Goal: Task Accomplishment & Management: Complete application form

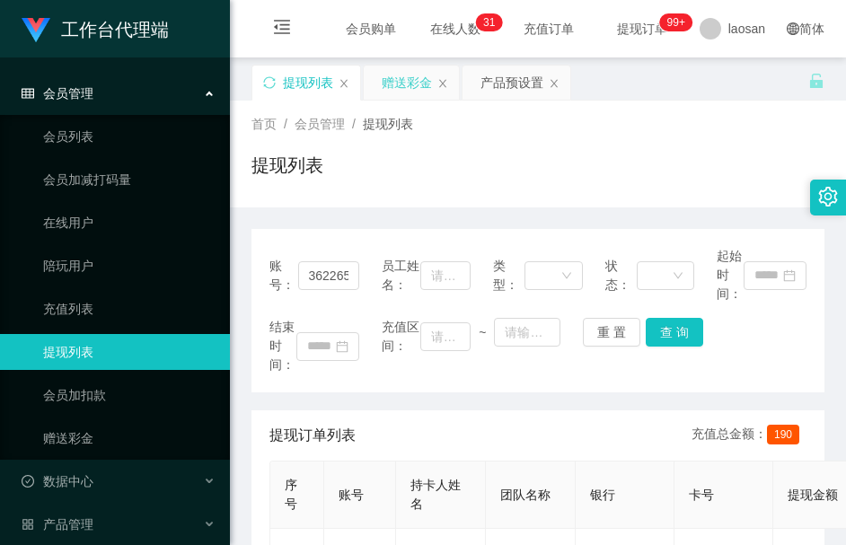
drag, startPoint x: 0, startPoint y: 0, endPoint x: 410, endPoint y: 94, distance: 420.3
click at [410, 94] on div "赠送彩金" at bounding box center [407, 83] width 50 height 34
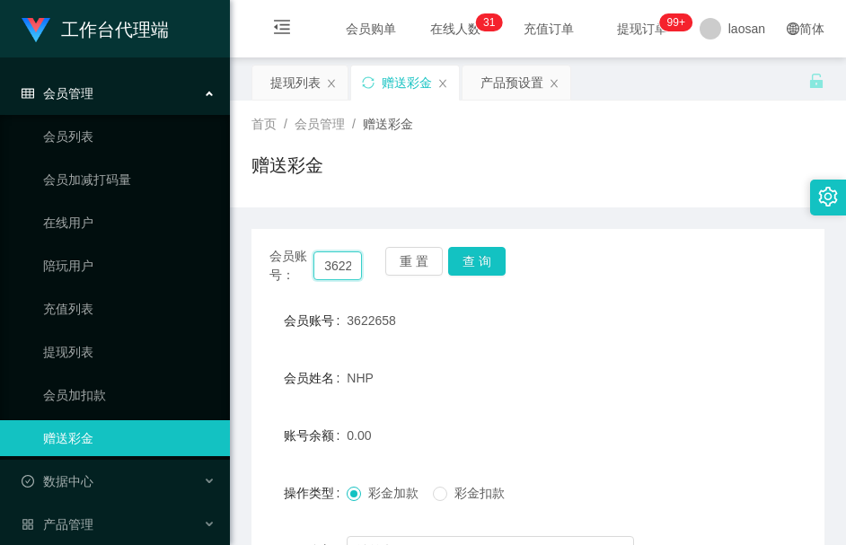
click at [337, 275] on input "3622658" at bounding box center [337, 265] width 49 height 29
paste input "Master7020"
type input "Master7020"
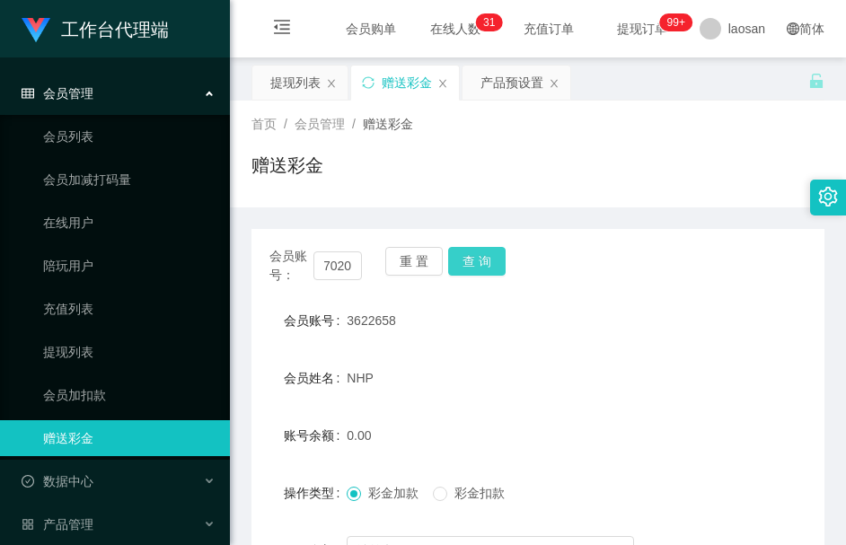
click at [482, 267] on button "查 询" at bounding box center [476, 261] width 57 height 29
click at [482, 267] on button "查 询" at bounding box center [486, 261] width 77 height 29
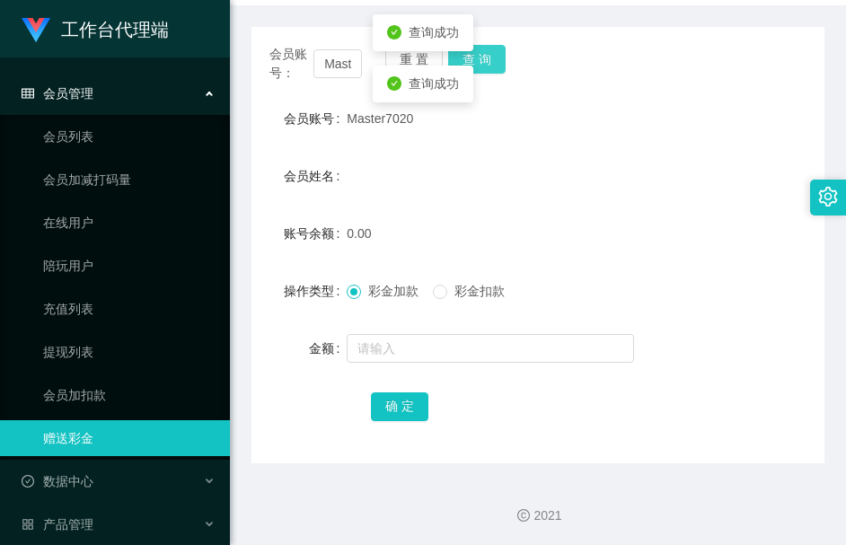
scroll to position [203, 0]
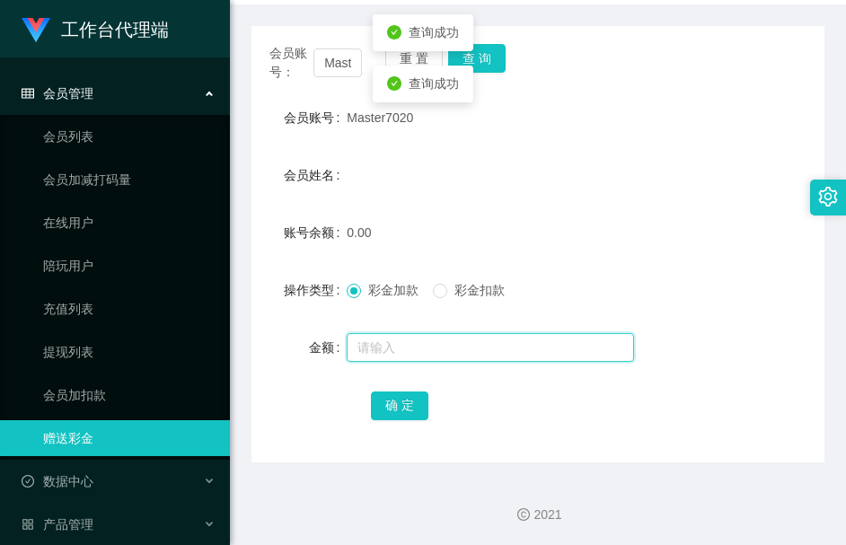
click at [421, 350] on input "text" at bounding box center [490, 347] width 287 height 29
type input "100"
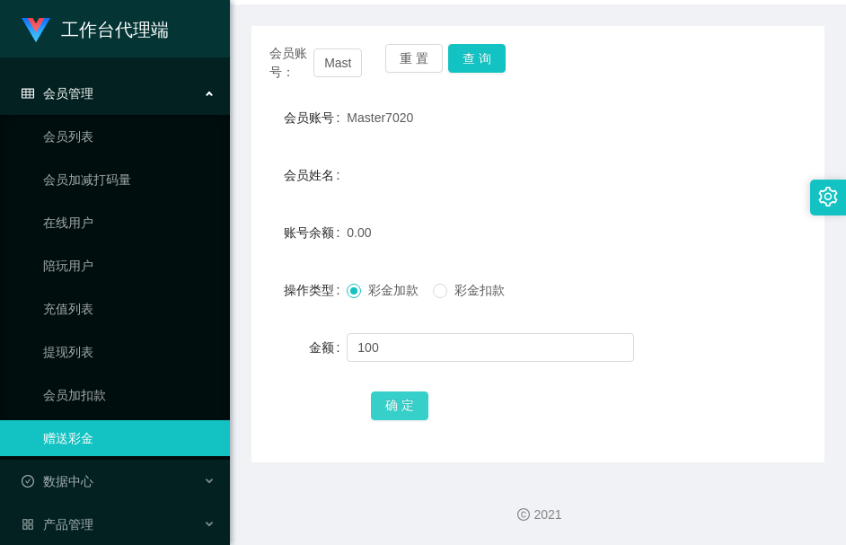
click at [400, 391] on div "确 定" at bounding box center [538, 405] width 334 height 36
click at [394, 410] on button "确 定" at bounding box center [399, 406] width 57 height 29
click at [469, 65] on button "查 询" at bounding box center [476, 58] width 57 height 29
click at [497, 163] on div "会员姓名" at bounding box center [537, 175] width 573 height 36
drag, startPoint x: 375, startPoint y: 167, endPoint x: 384, endPoint y: 86, distance: 81.3
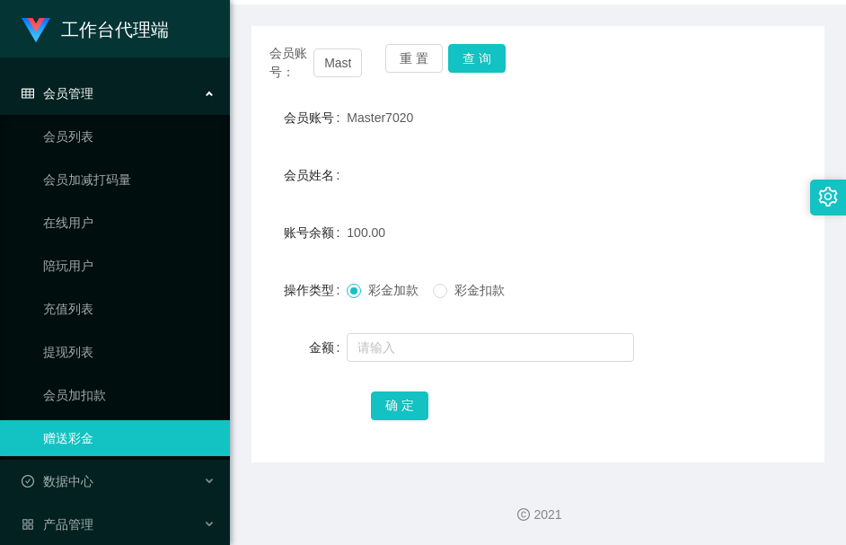
click at [375, 165] on div "会员姓名" at bounding box center [537, 175] width 573 height 36
click at [330, 66] on input "Master7020" at bounding box center [337, 63] width 49 height 29
paste input "3622658"
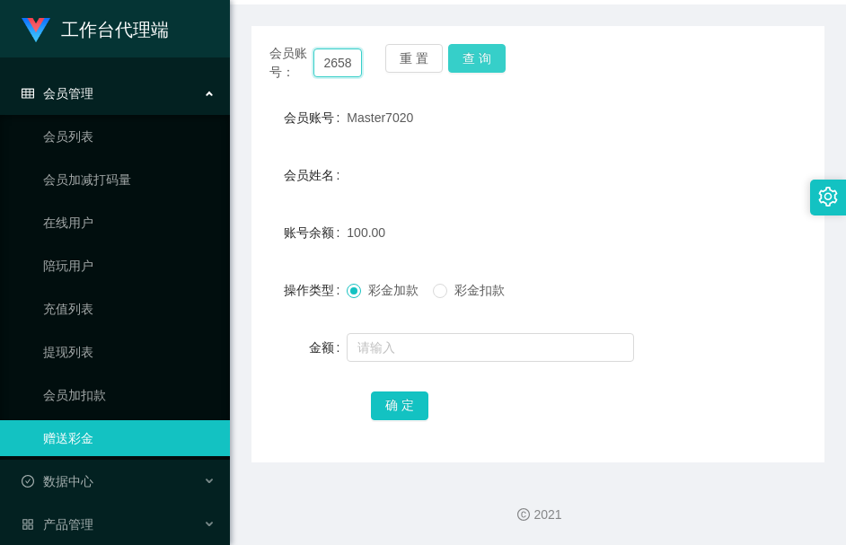
type input "3622658"
drag, startPoint x: 464, startPoint y: 62, endPoint x: 455, endPoint y: 65, distance: 9.4
click at [458, 65] on button "查 询" at bounding box center [476, 58] width 57 height 29
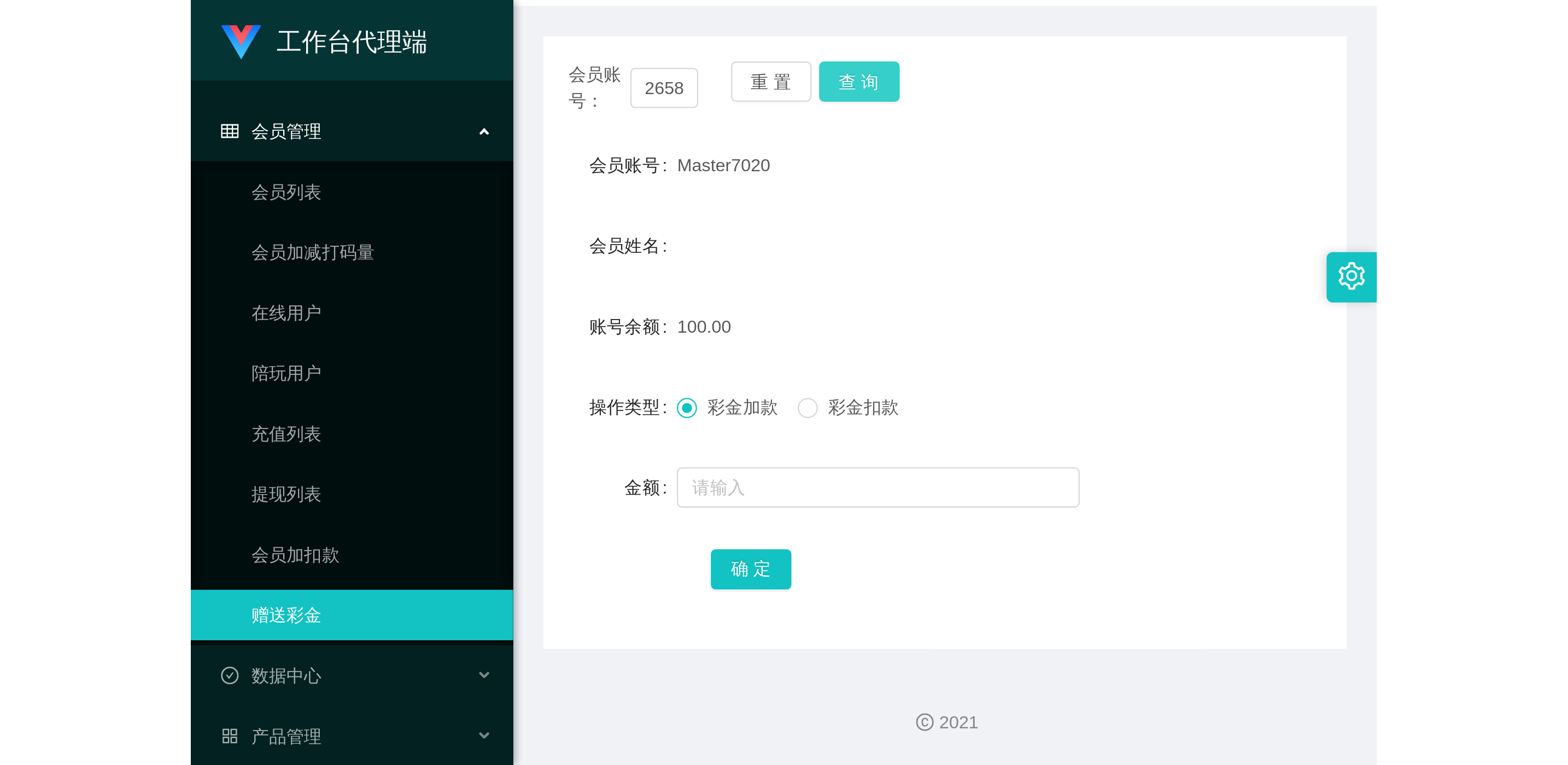
scroll to position [0, 0]
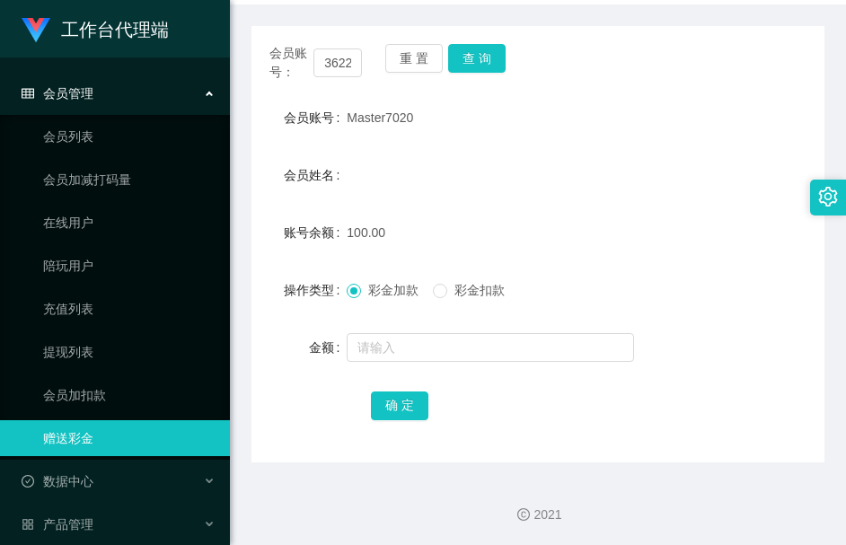
click at [455, 65] on div "重 置 查 询" at bounding box center [431, 63] width 93 height 38
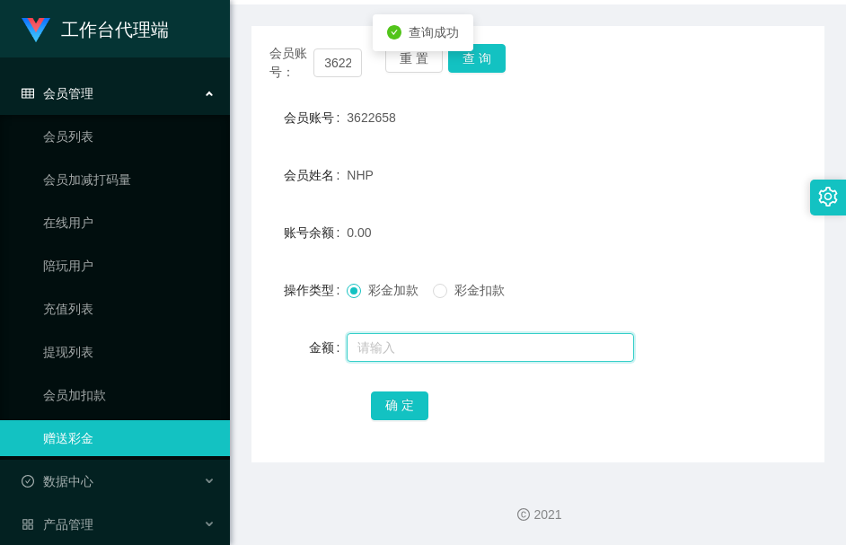
click at [356, 356] on input "text" at bounding box center [490, 347] width 287 height 29
type input "40"
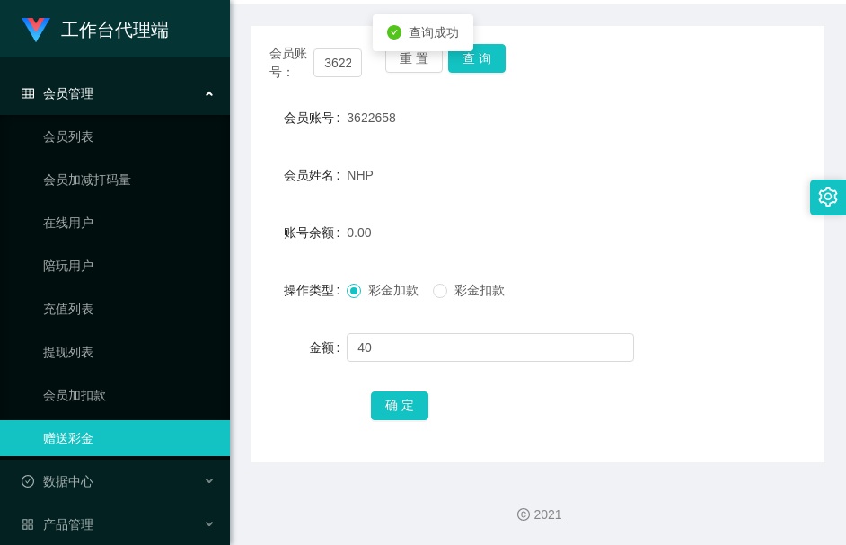
click at [372, 439] on div "会员账号： 3622658 重 置 查 询 会员账号 3622658 会员姓名 NHP 账号余额 0.00 操作类型 彩金加款 彩金扣款 金额 40 确 定" at bounding box center [537, 244] width 573 height 437
click at [388, 418] on button "确 定" at bounding box center [399, 406] width 57 height 29
click at [373, 117] on span "3622658" at bounding box center [371, 117] width 49 height 14
copy span "3622658"
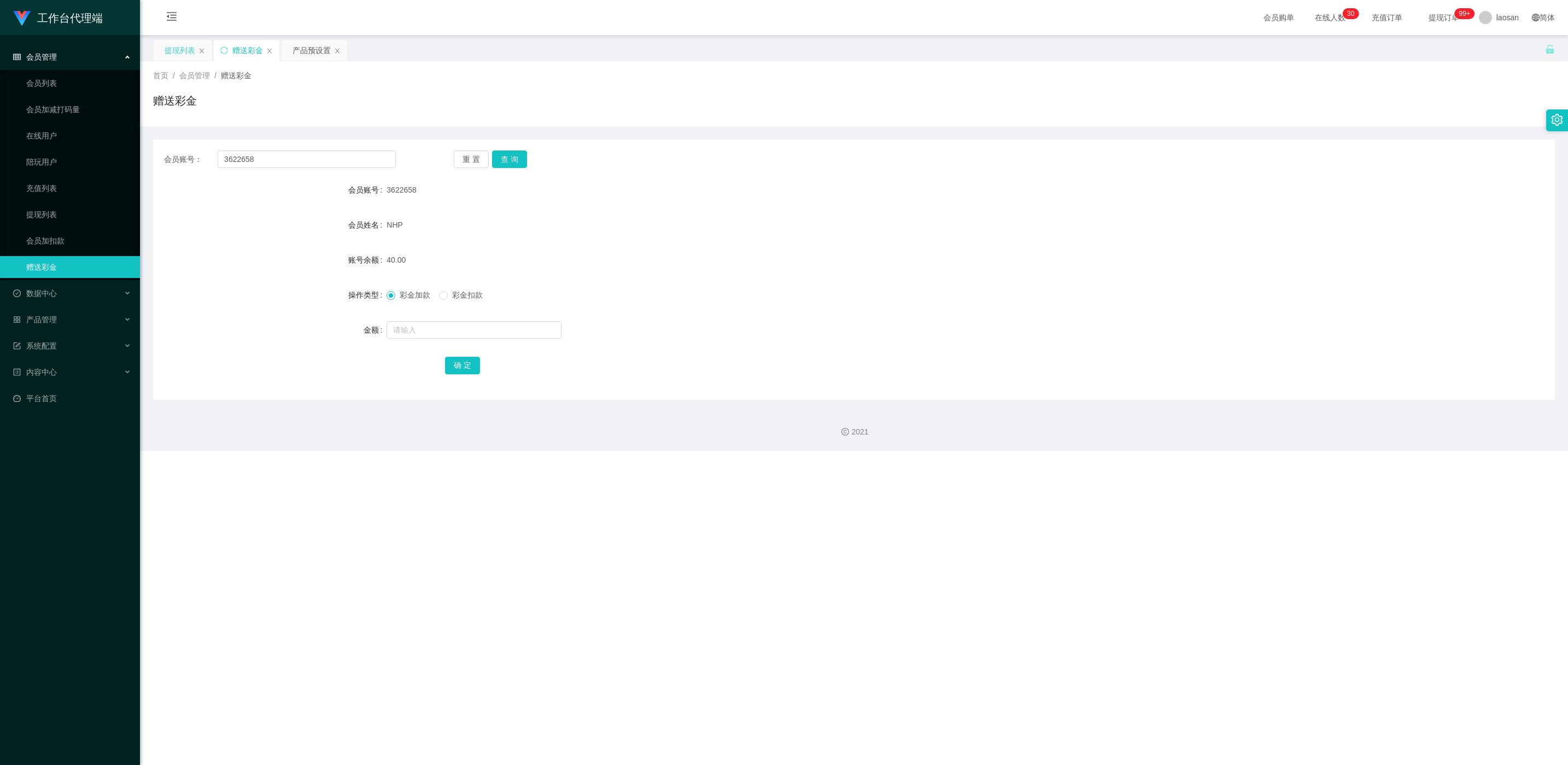
click at [163, 46] on div "提现列表" at bounding box center [182, 51] width 58 height 21
click at [191, 54] on div "提现列表" at bounding box center [180, 51] width 30 height 21
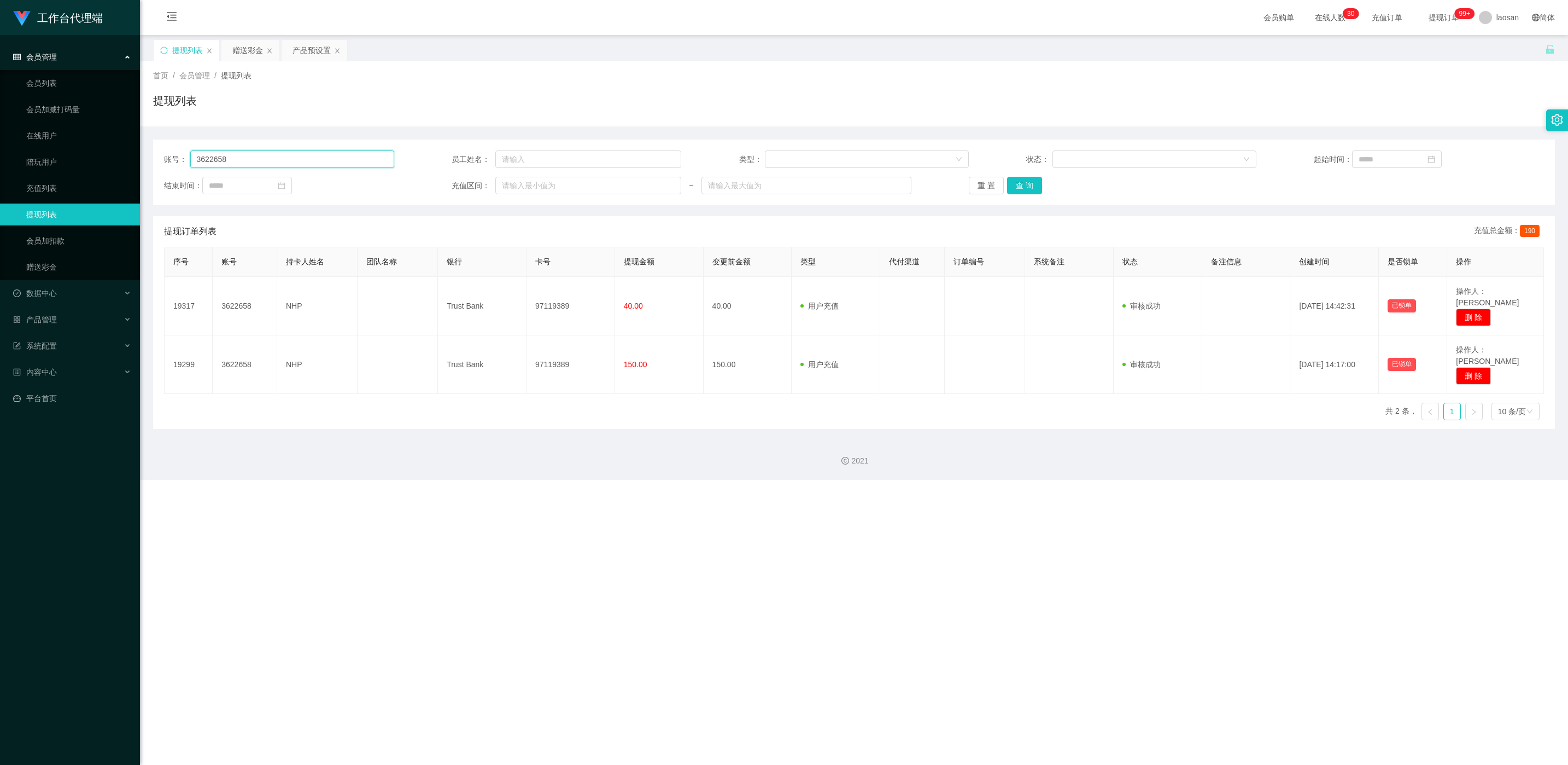
click at [251, 158] on input "3622658" at bounding box center [292, 159] width 204 height 18
click at [514, 192] on button "查 询" at bounding box center [1024, 185] width 35 height 18
click at [514, 192] on div "重 置 查 询" at bounding box center [1084, 185] width 230 height 18
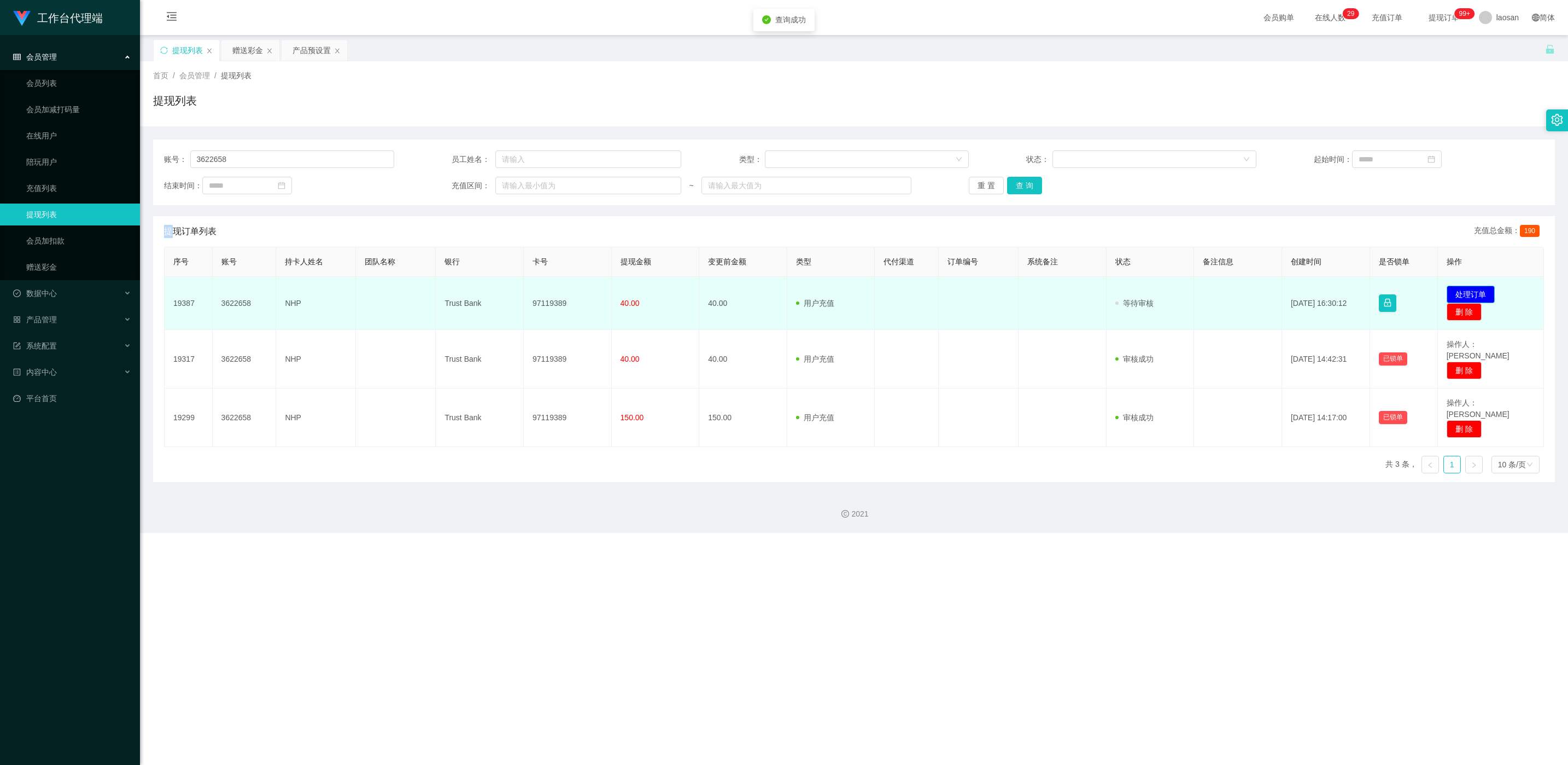
click at [514, 297] on button "处理订单" at bounding box center [1471, 294] width 48 height 18
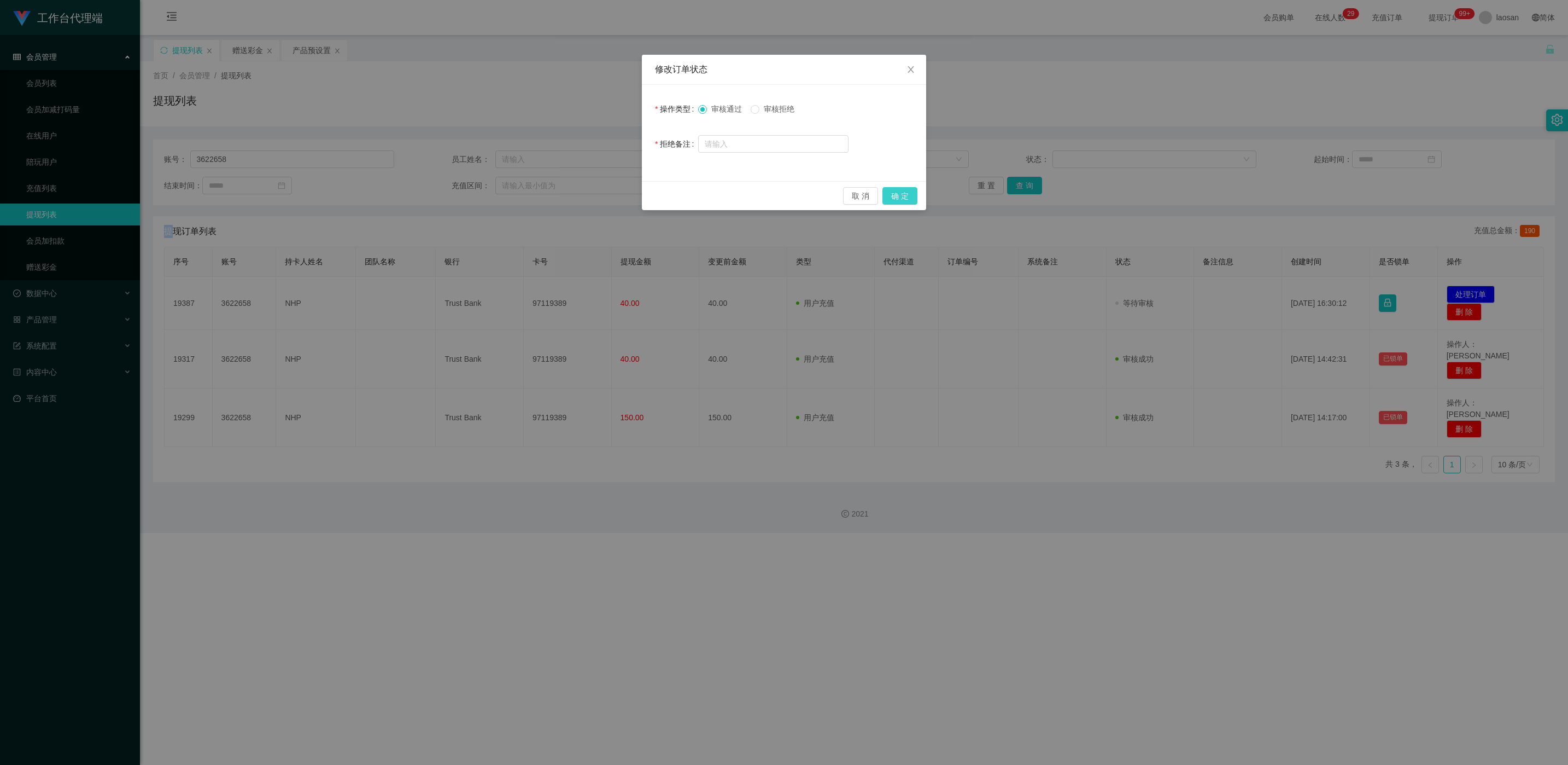
click at [514, 197] on button "确 定" at bounding box center [900, 196] width 35 height 18
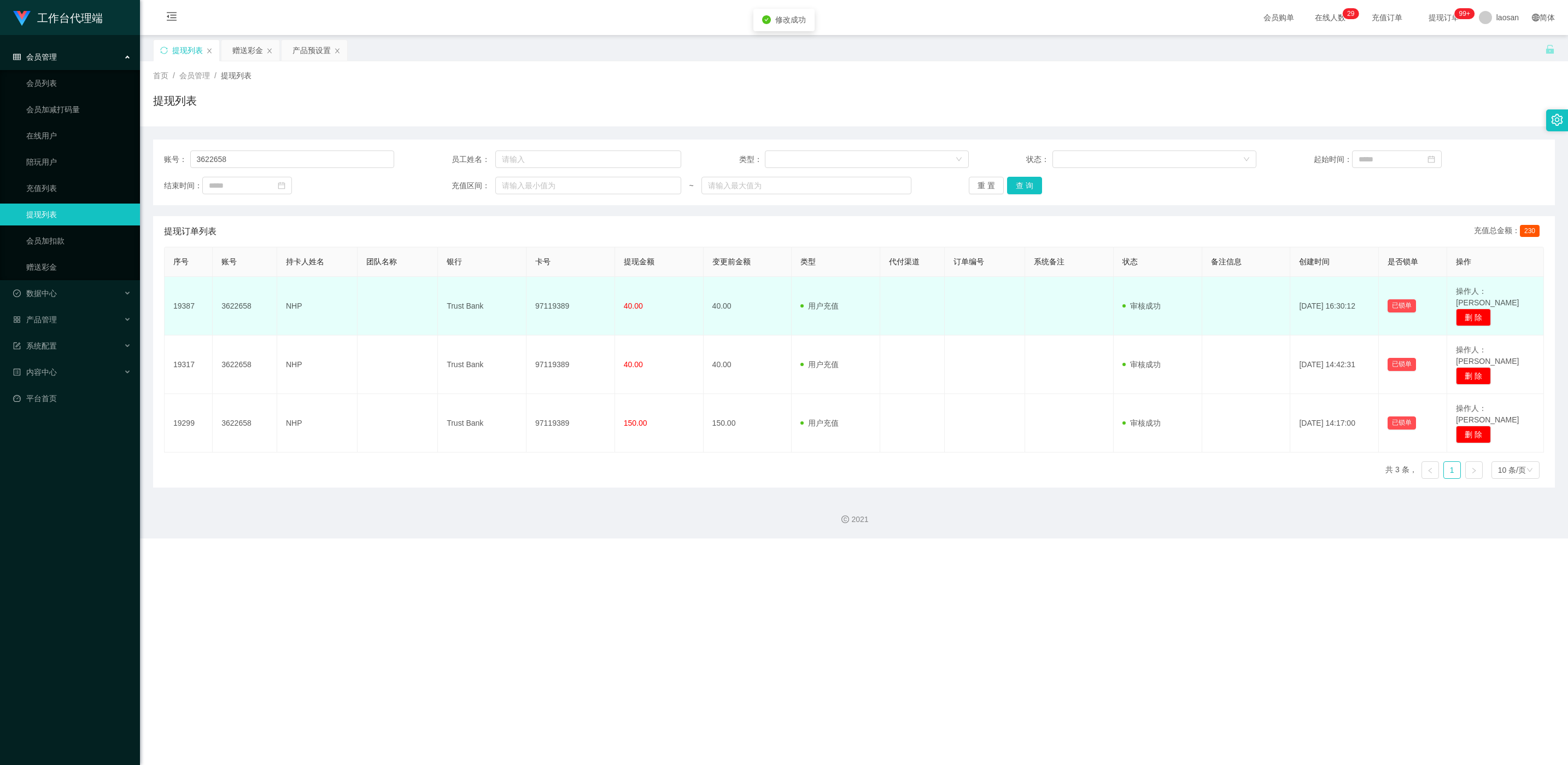
click at [514, 308] on td "97119389" at bounding box center [571, 306] width 89 height 58
click at [514, 298] on td "97119389" at bounding box center [571, 306] width 89 height 58
click at [514, 296] on td "97119389" at bounding box center [571, 306] width 89 height 58
copy td "97119389"
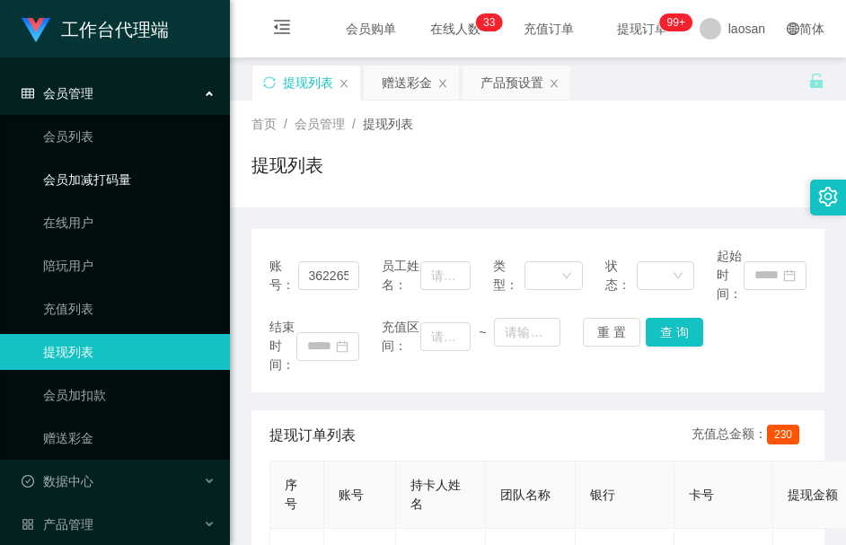
drag, startPoint x: 8, startPoint y: 192, endPoint x: 3, endPoint y: 89, distance: 103.4
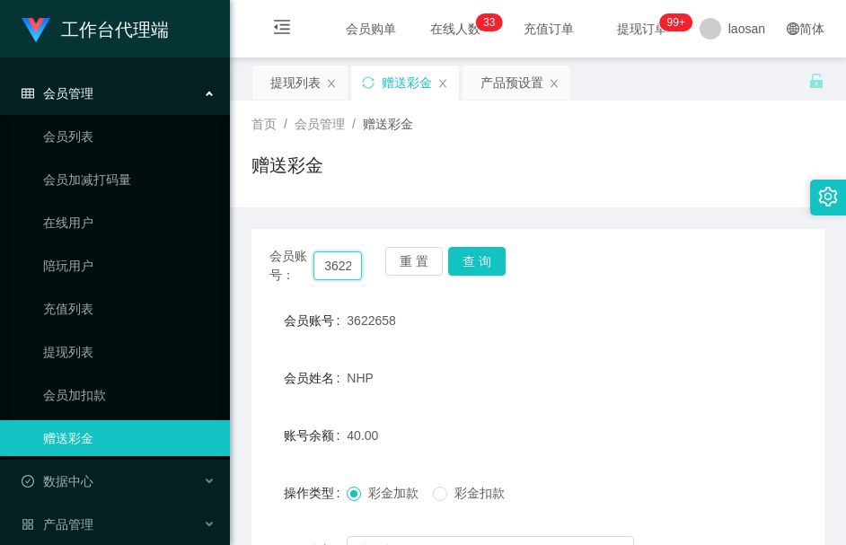
click at [329, 269] on input "3622658" at bounding box center [337, 265] width 49 height 29
paste input "t16686"
type input "t16686"
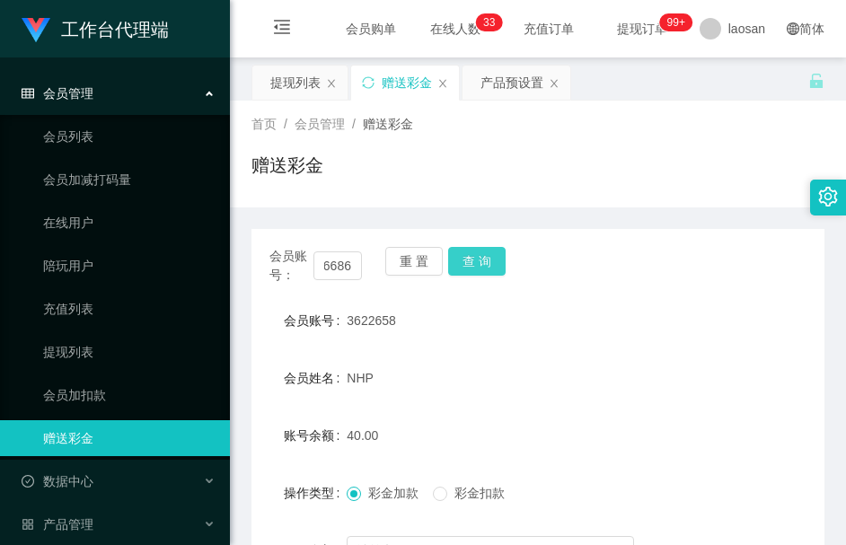
click at [483, 257] on button "查 询" at bounding box center [476, 261] width 57 height 29
click at [483, 257] on div "会员账号： t16686 重 置 查 询" at bounding box center [537, 266] width 573 height 38
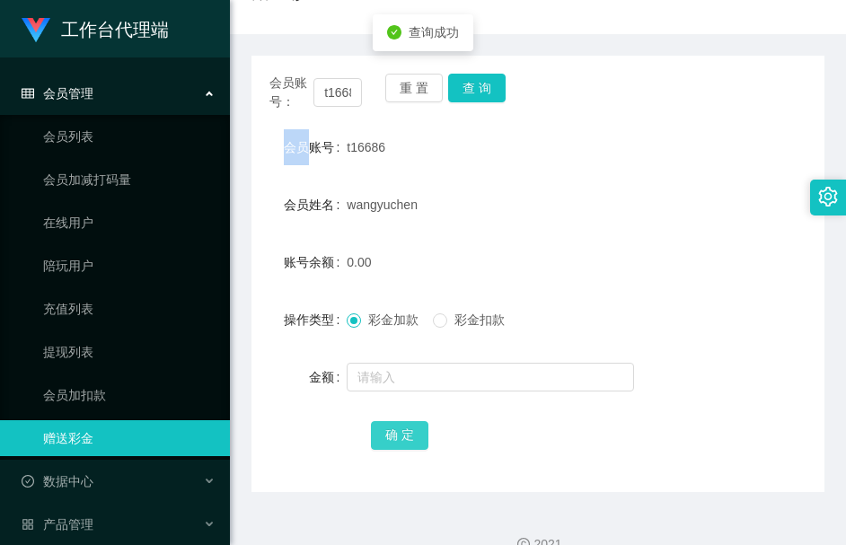
scroll to position [203, 0]
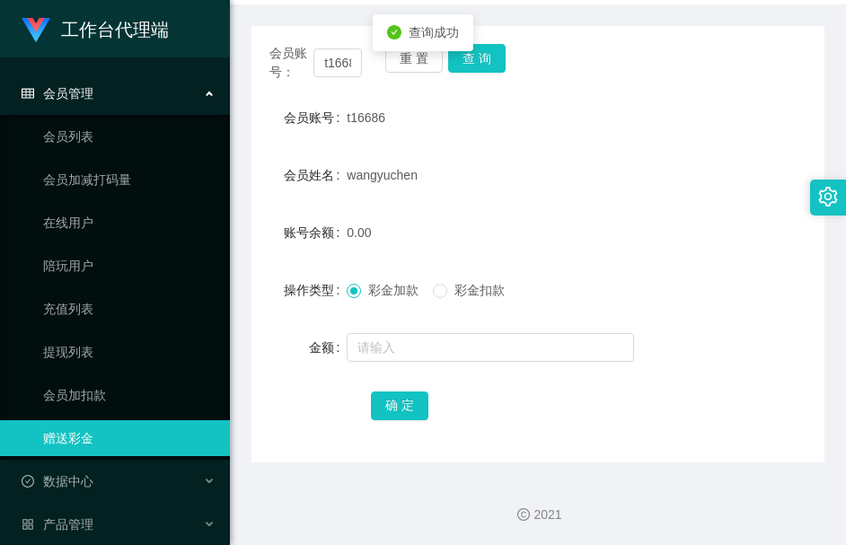
click at [419, 330] on div at bounding box center [514, 348] width 334 height 36
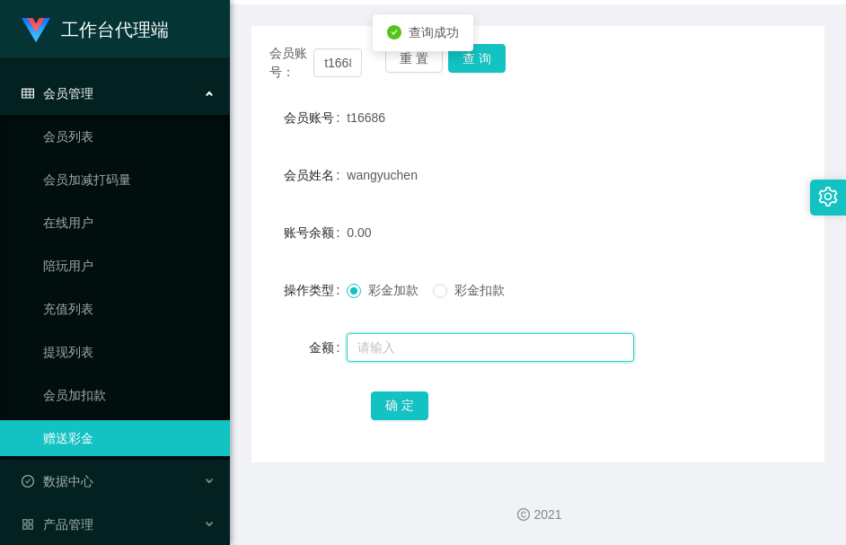
click at [419, 345] on input "text" at bounding box center [490, 347] width 287 height 29
type input "80"
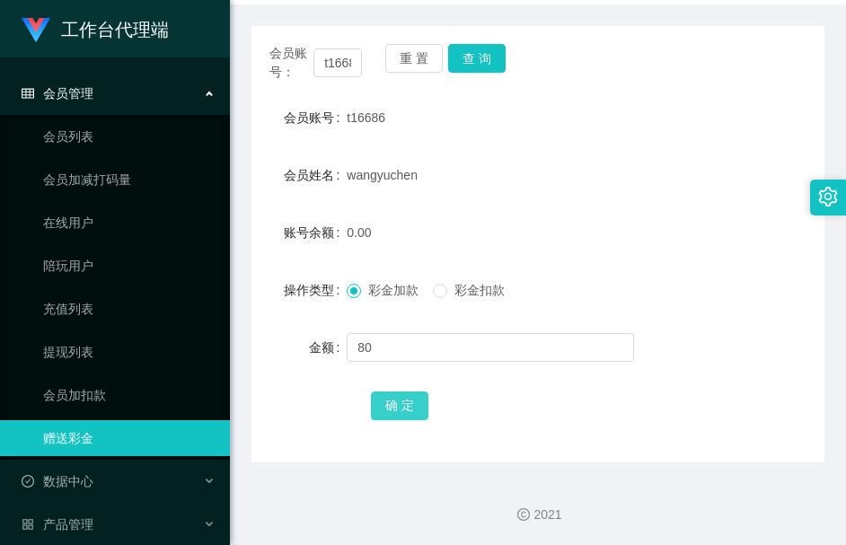
click at [419, 399] on button "确 定" at bounding box center [399, 406] width 57 height 29
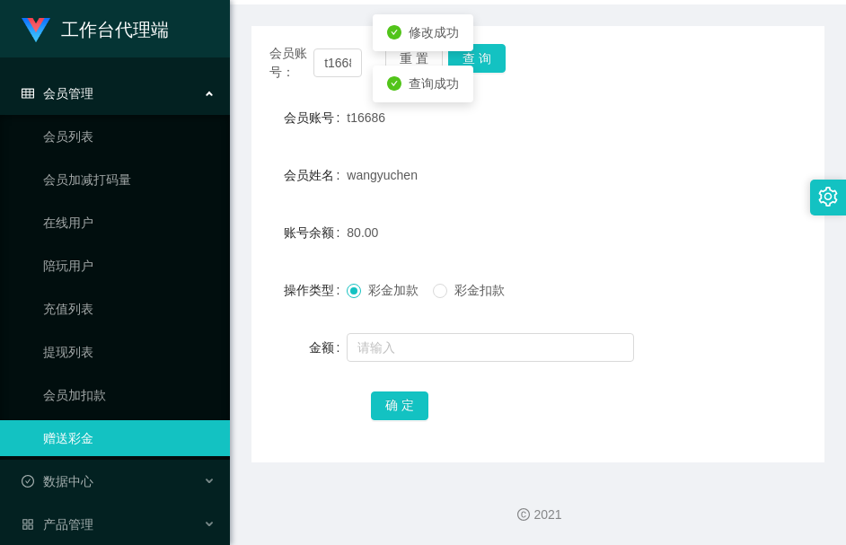
drag, startPoint x: 324, startPoint y: 392, endPoint x: 278, endPoint y: 386, distance: 47.0
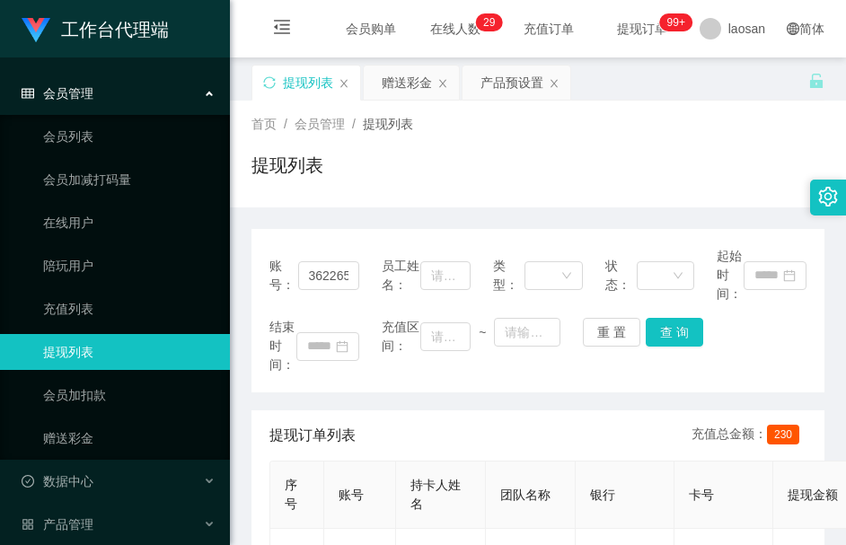
drag, startPoint x: 358, startPoint y: 187, endPoint x: 330, endPoint y: 164, distance: 36.5
click at [358, 187] on div "提现列表" at bounding box center [537, 172] width 573 height 41
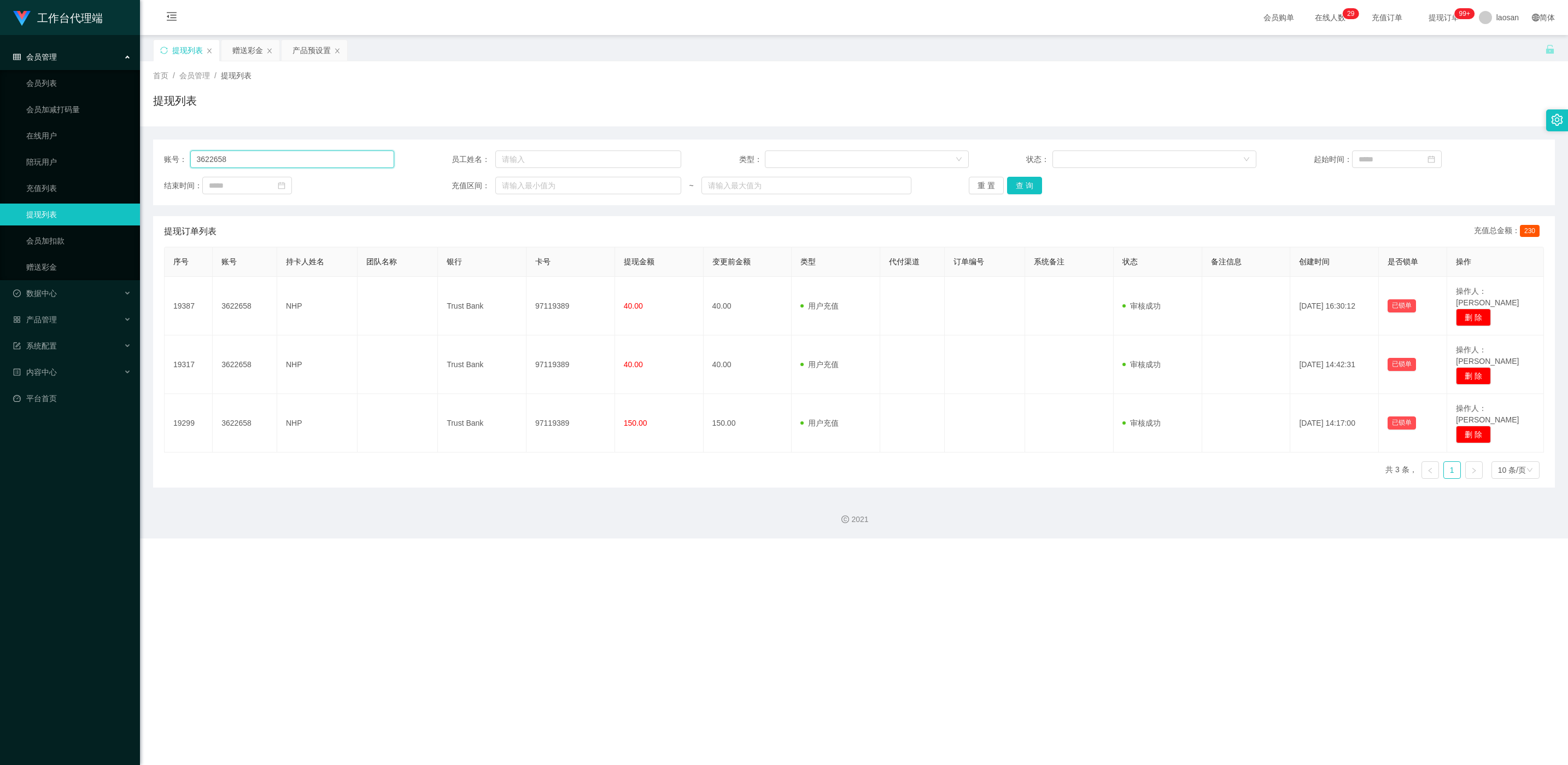
click at [264, 163] on input "3622658" at bounding box center [292, 159] width 204 height 18
click at [335, 158] on input "3622658" at bounding box center [292, 159] width 204 height 18
click at [338, 156] on input "3622658" at bounding box center [292, 159] width 204 height 18
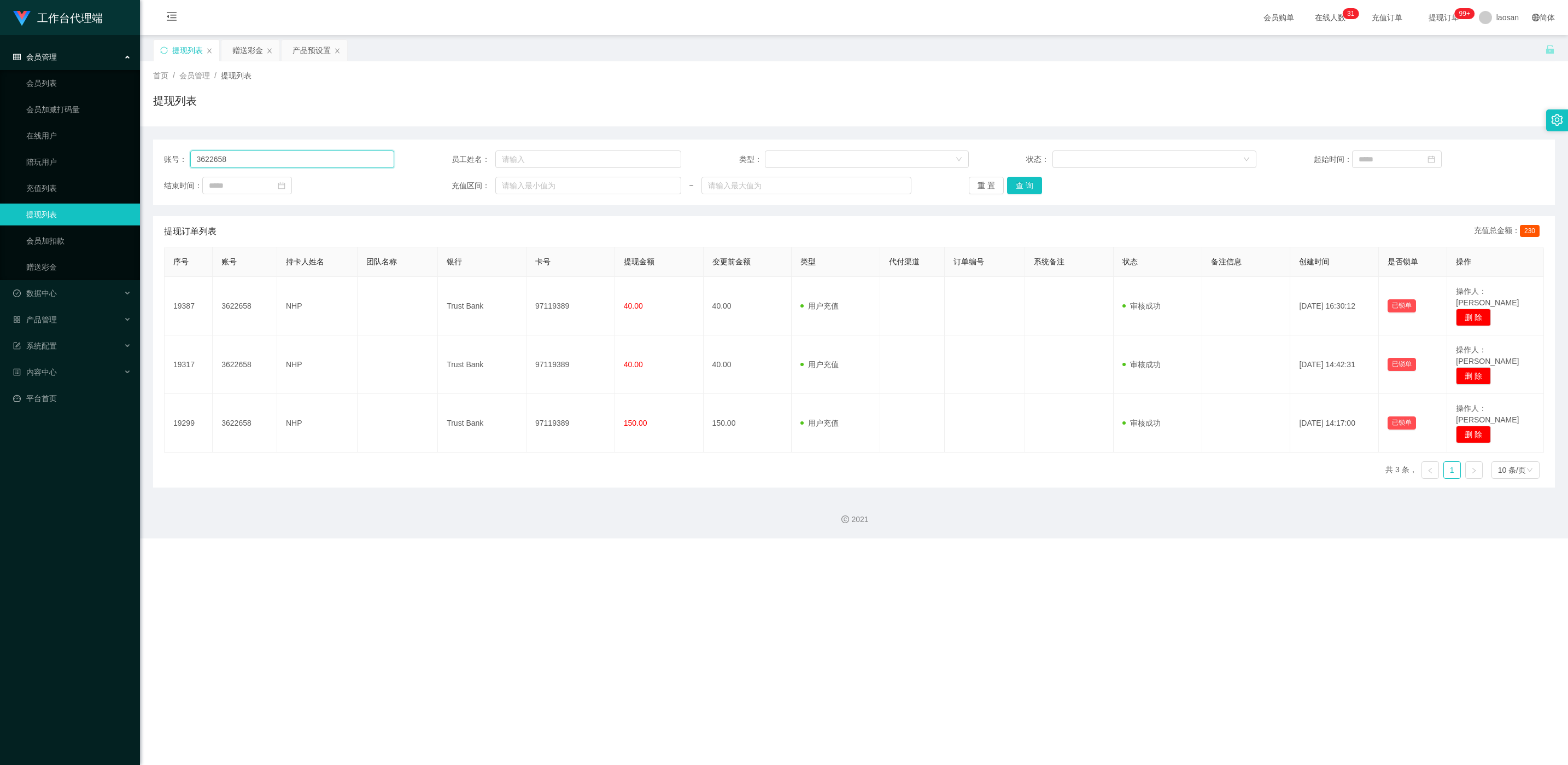
click at [338, 156] on input "3622658" at bounding box center [292, 159] width 204 height 18
paste input "t16686"
type input "t16686"
click at [514, 185] on button "查 询" at bounding box center [1024, 185] width 35 height 18
click at [514, 185] on div "重 置 查 询" at bounding box center [1084, 185] width 230 height 18
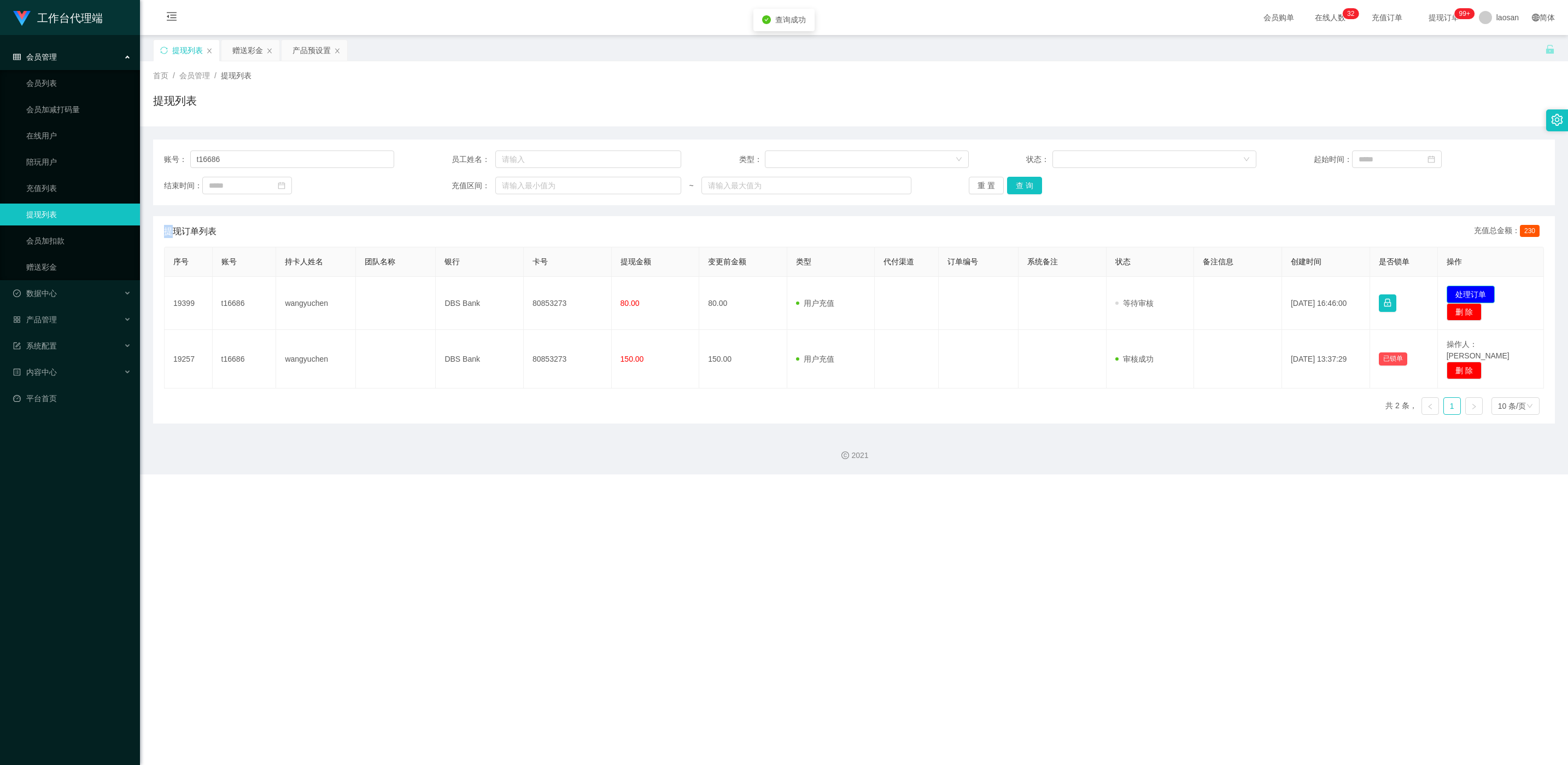
drag, startPoint x: 1460, startPoint y: 289, endPoint x: 1377, endPoint y: 286, distance: 83.1
click at [514, 289] on button "处理订单" at bounding box center [1471, 294] width 48 height 18
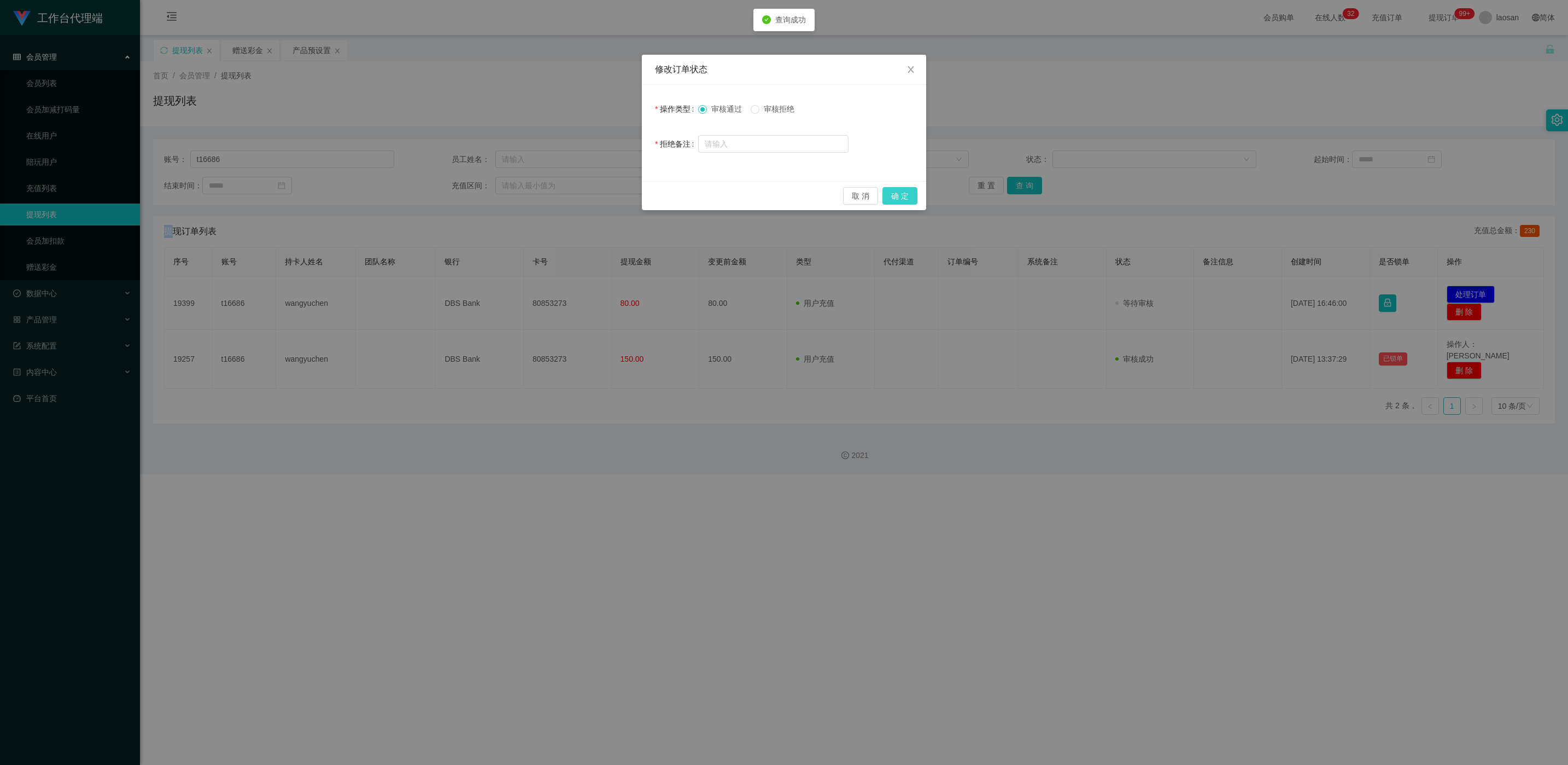
drag, startPoint x: 911, startPoint y: 196, endPoint x: 841, endPoint y: 231, distance: 78.3
click at [514, 196] on button "确 定" at bounding box center [900, 196] width 35 height 18
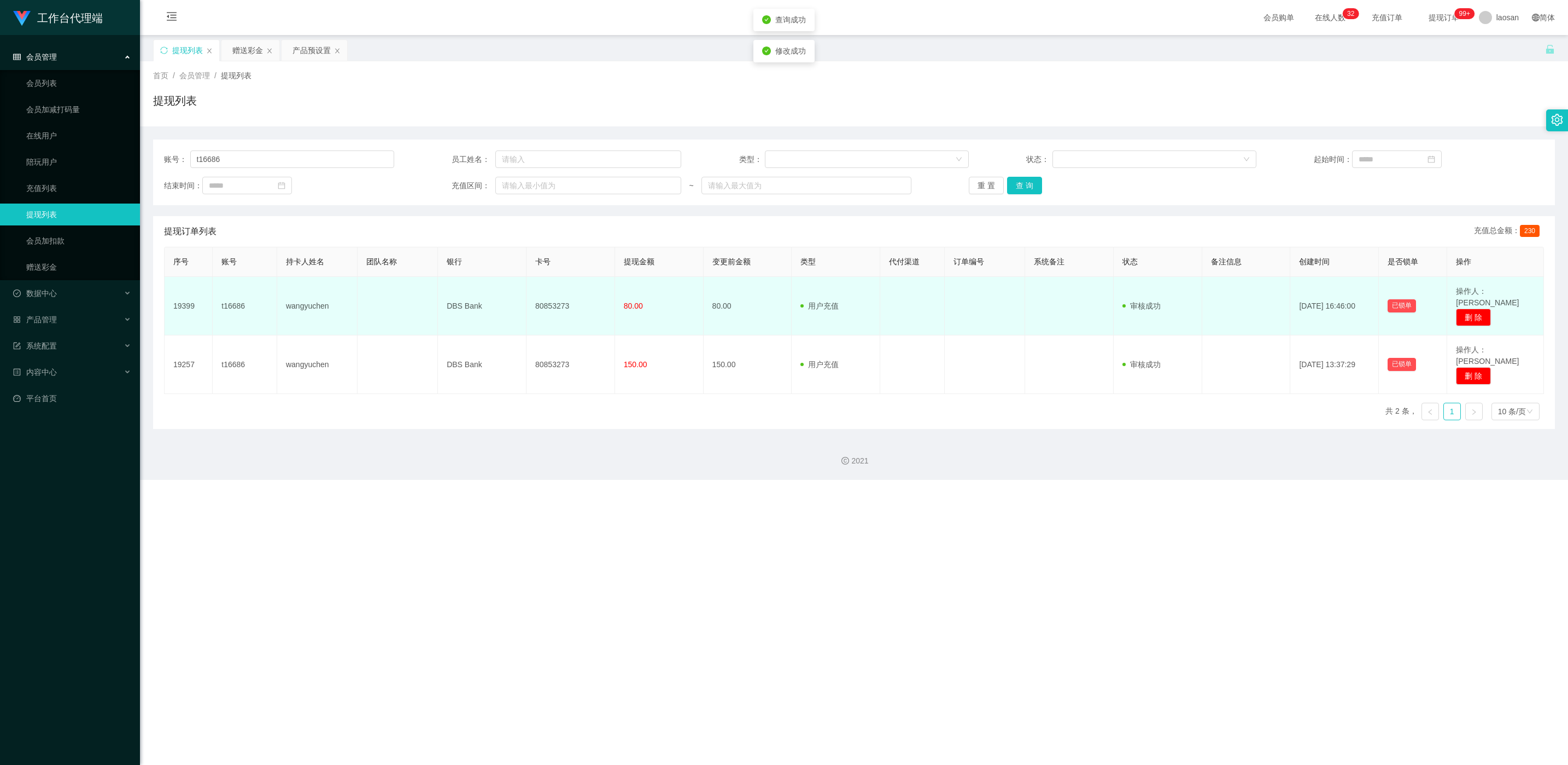
click at [514, 298] on td "80853273" at bounding box center [571, 306] width 89 height 58
click at [514, 298] on td "80853273" at bounding box center [571, 306] width 89 height 58
copy td "80853273"
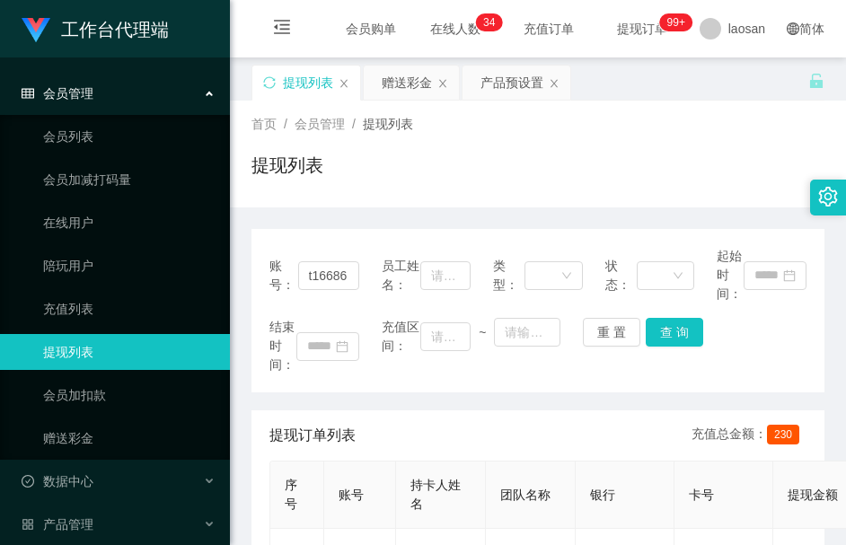
click at [370, 149] on div "首页 / 会员管理 / 提现列表 / 提现列表" at bounding box center [537, 154] width 573 height 78
click at [481, 84] on div "产品预设置" at bounding box center [517, 83] width 108 height 34
click at [501, 79] on div "产品预设置" at bounding box center [512, 83] width 63 height 34
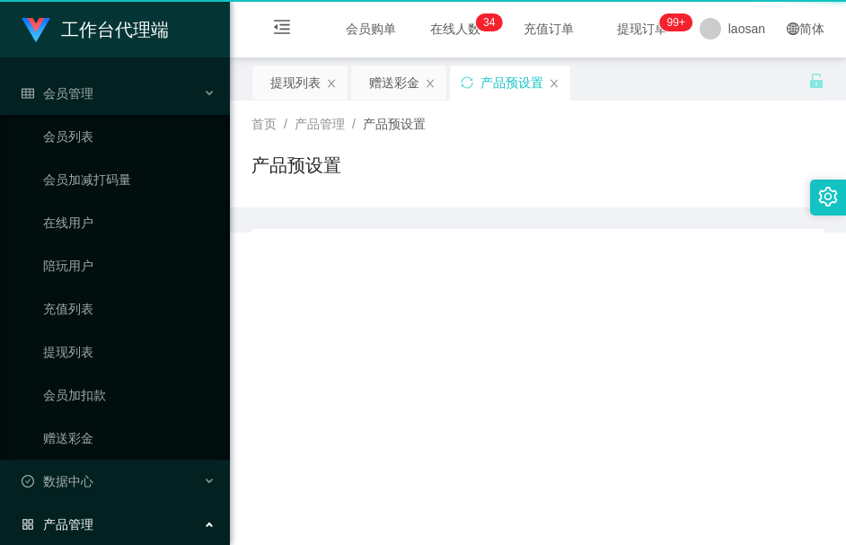
click at [501, 79] on div "产品预设置" at bounding box center [512, 83] width 63 height 34
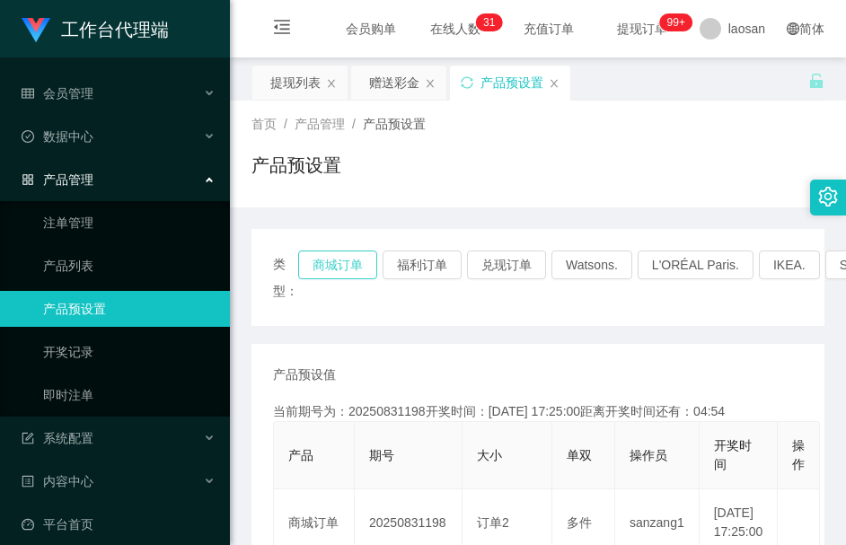
click at [302, 268] on button "商城订单" at bounding box center [337, 265] width 79 height 29
click at [304, 264] on button "商城订单" at bounding box center [337, 265] width 79 height 29
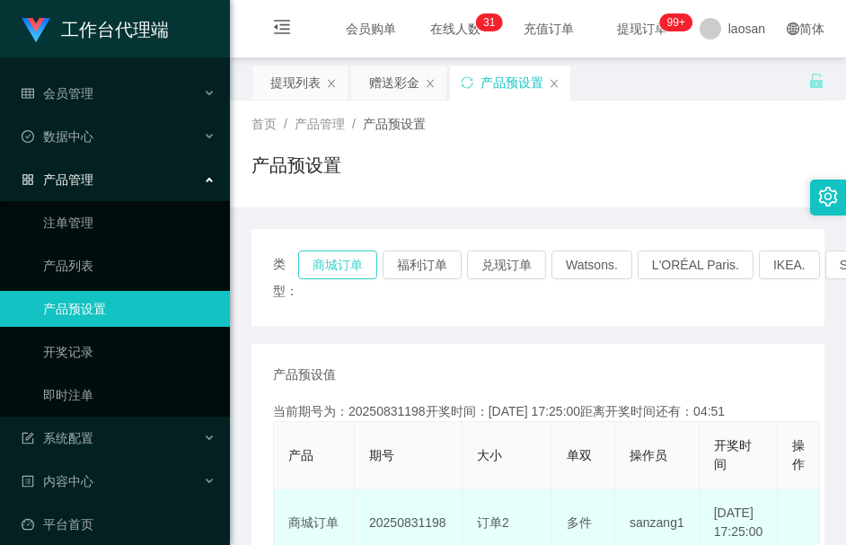
type button "k3wph"
click at [418, 526] on td "20250831198" at bounding box center [409, 523] width 108 height 67
copy td "20250831198"
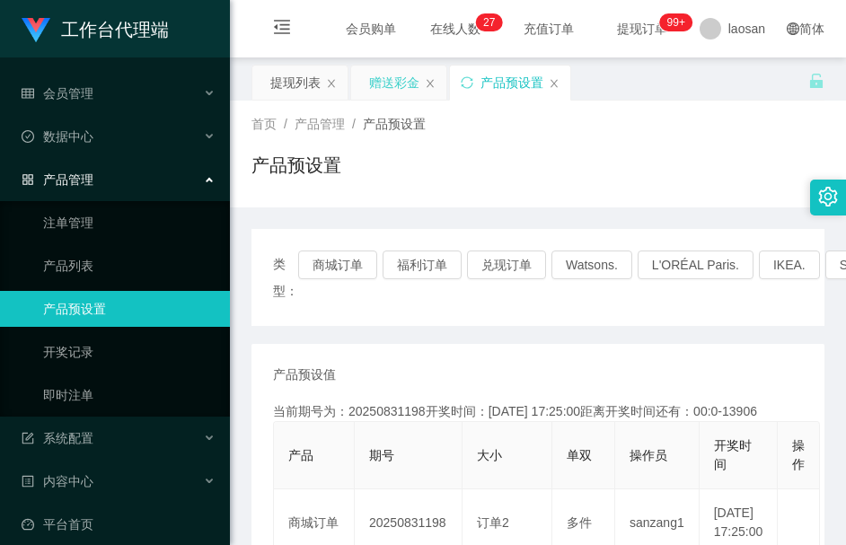
click at [415, 84] on div "赠送彩金" at bounding box center [394, 83] width 50 height 34
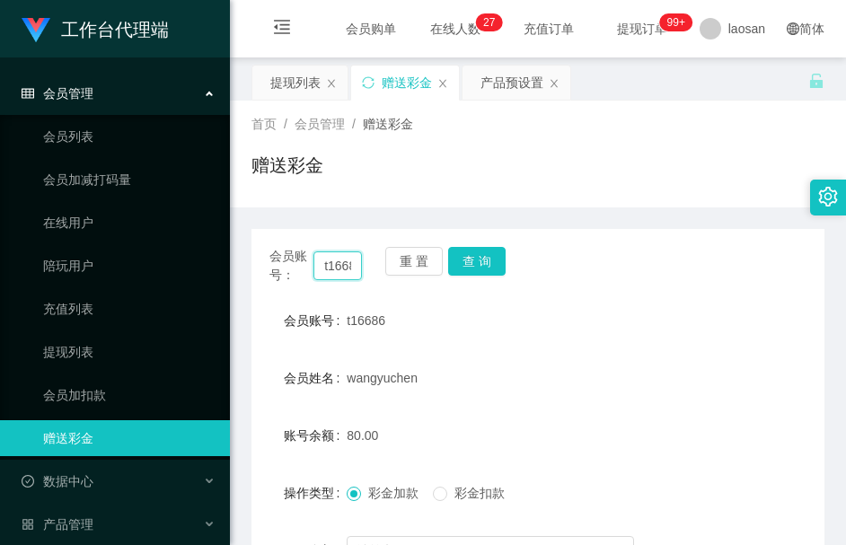
click at [327, 269] on input "t16686" at bounding box center [337, 265] width 49 height 29
paste input "Master7020"
type input "Master7020"
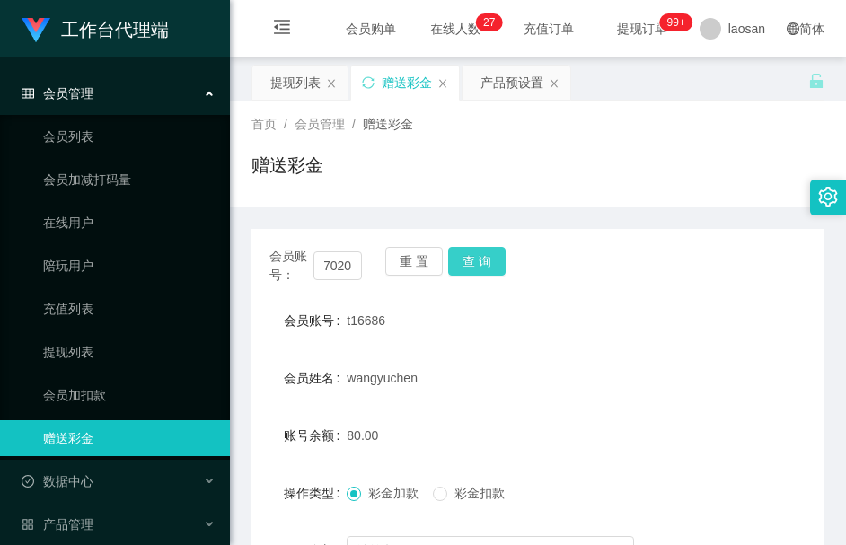
click at [472, 257] on button "查 询" at bounding box center [476, 261] width 57 height 29
click at [472, 257] on div "会员账号： Master7020 重 置 查 询" at bounding box center [537, 266] width 573 height 38
click at [481, 268] on button "查 询" at bounding box center [476, 261] width 57 height 29
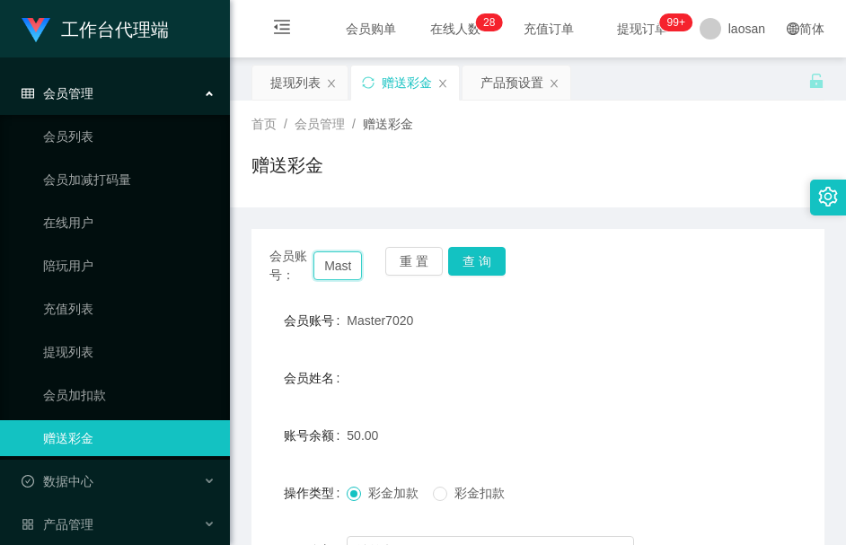
click at [335, 260] on input "Master7020" at bounding box center [337, 265] width 49 height 29
click at [497, 261] on button "查 询" at bounding box center [476, 261] width 57 height 29
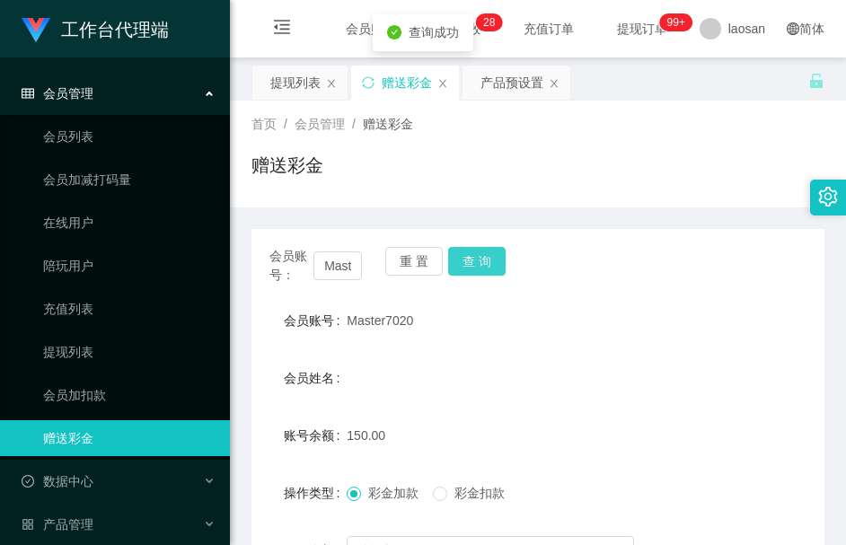
click at [497, 261] on button "查 询" at bounding box center [476, 261] width 57 height 29
click at [497, 261] on div "会员账号： Master7020 重 置 查 询" at bounding box center [537, 266] width 573 height 38
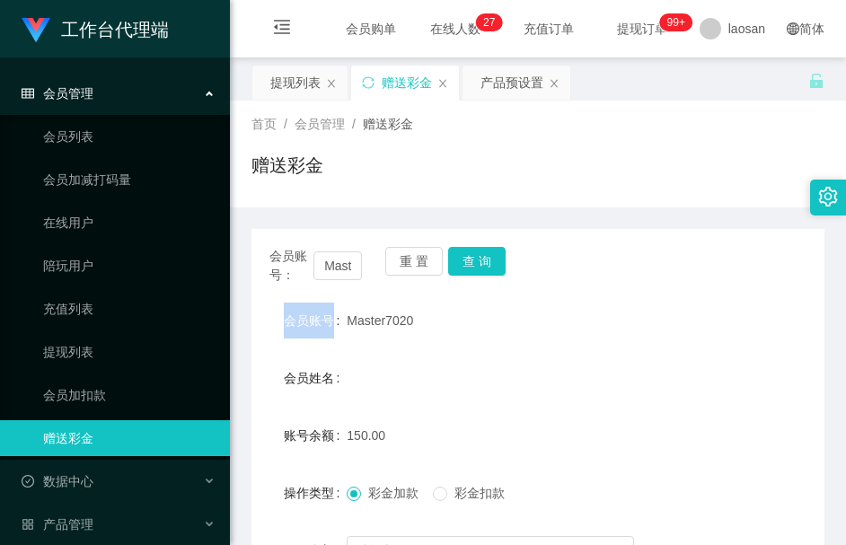
click at [375, 154] on div "赠送彩金" at bounding box center [537, 172] width 573 height 41
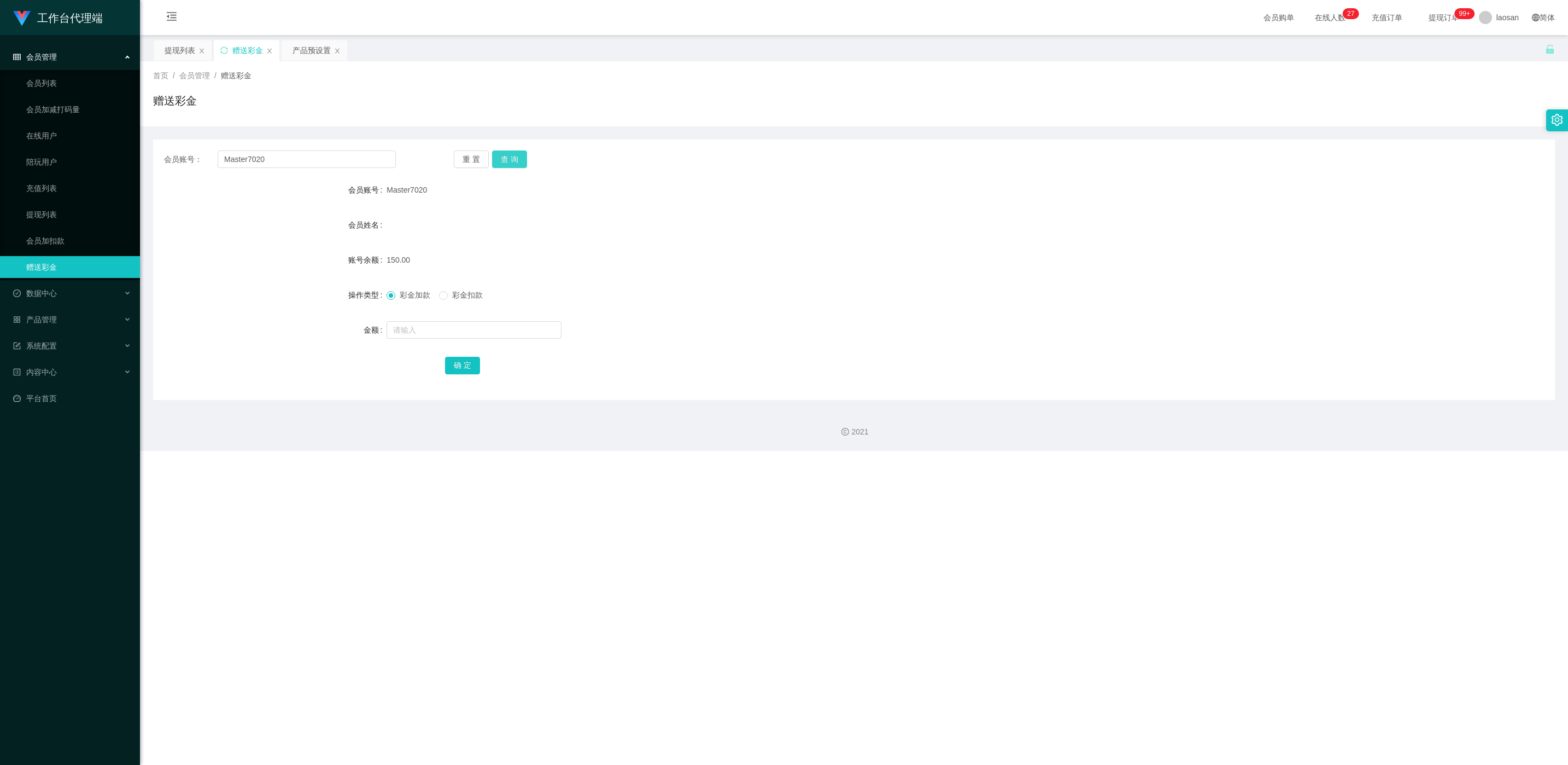
click at [514, 156] on button "查 询" at bounding box center [509, 159] width 35 height 18
click at [514, 156] on div "重 置 查 询" at bounding box center [569, 159] width 232 height 18
drag, startPoint x: 520, startPoint y: 156, endPoint x: 528, endPoint y: 139, distance: 18.8
click at [514, 156] on button "查 询" at bounding box center [509, 159] width 35 height 18
click at [175, 46] on div "提现列表" at bounding box center [180, 51] width 30 height 21
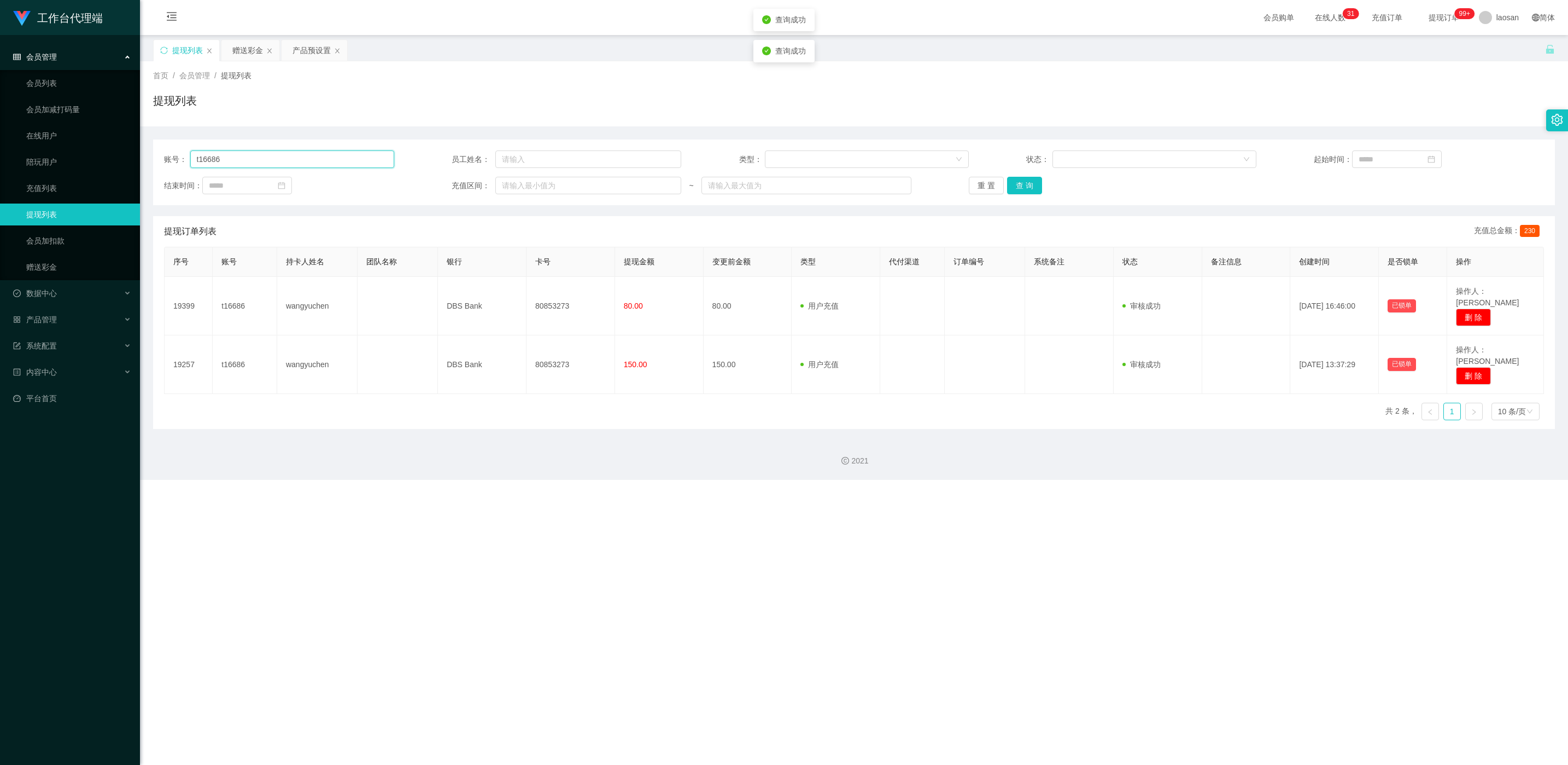
click at [350, 161] on input "t16686" at bounding box center [292, 159] width 204 height 18
drag, startPoint x: 350, startPoint y: 161, endPoint x: 326, endPoint y: 148, distance: 27.3
click at [349, 161] on input "t16686" at bounding box center [292, 159] width 204 height 18
paste input "Master7020"
type input "Master7020"
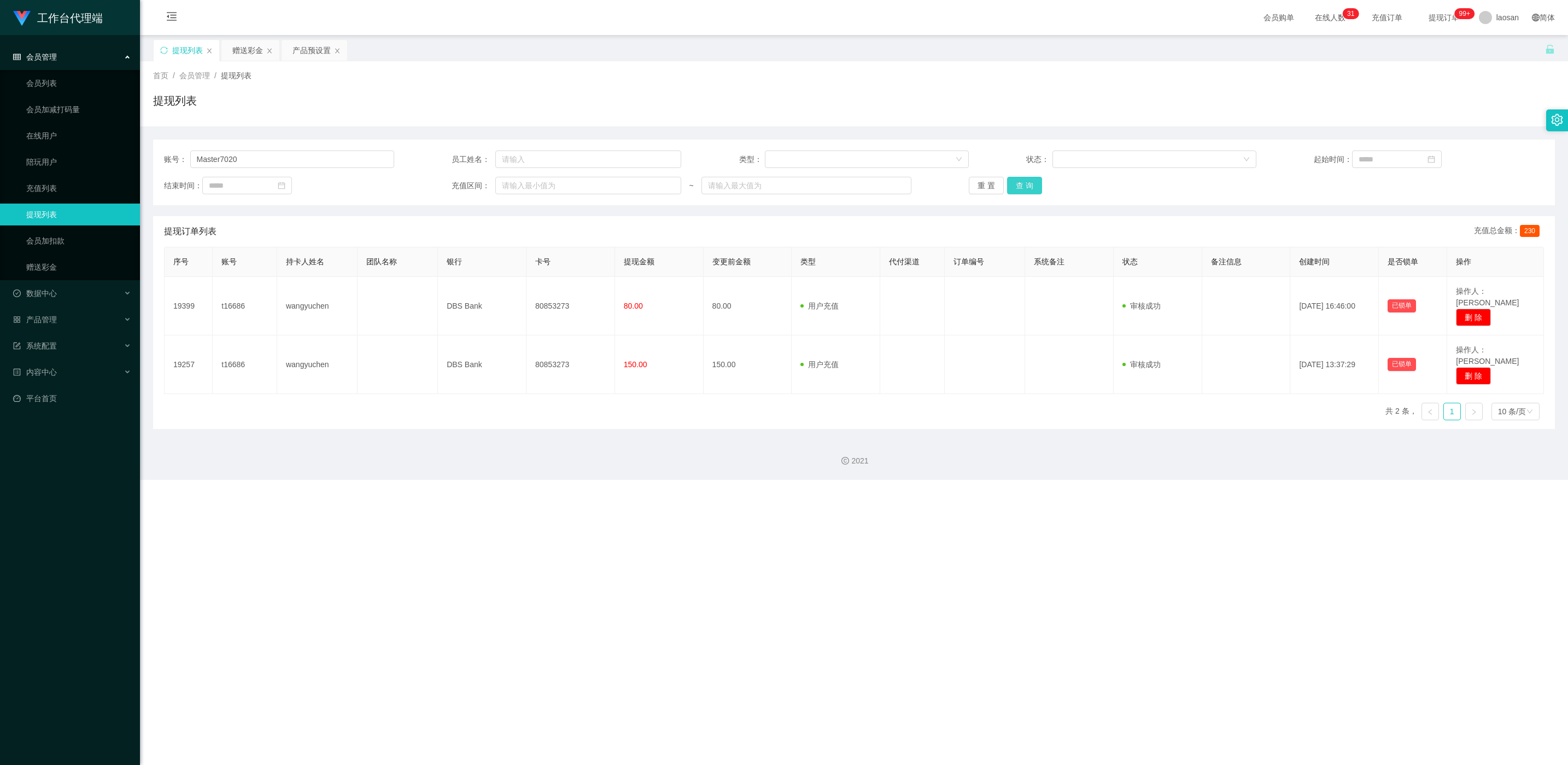
click at [514, 191] on button "查 询" at bounding box center [1024, 185] width 35 height 18
click at [514, 191] on div "重 置 查 询" at bounding box center [1084, 185] width 230 height 18
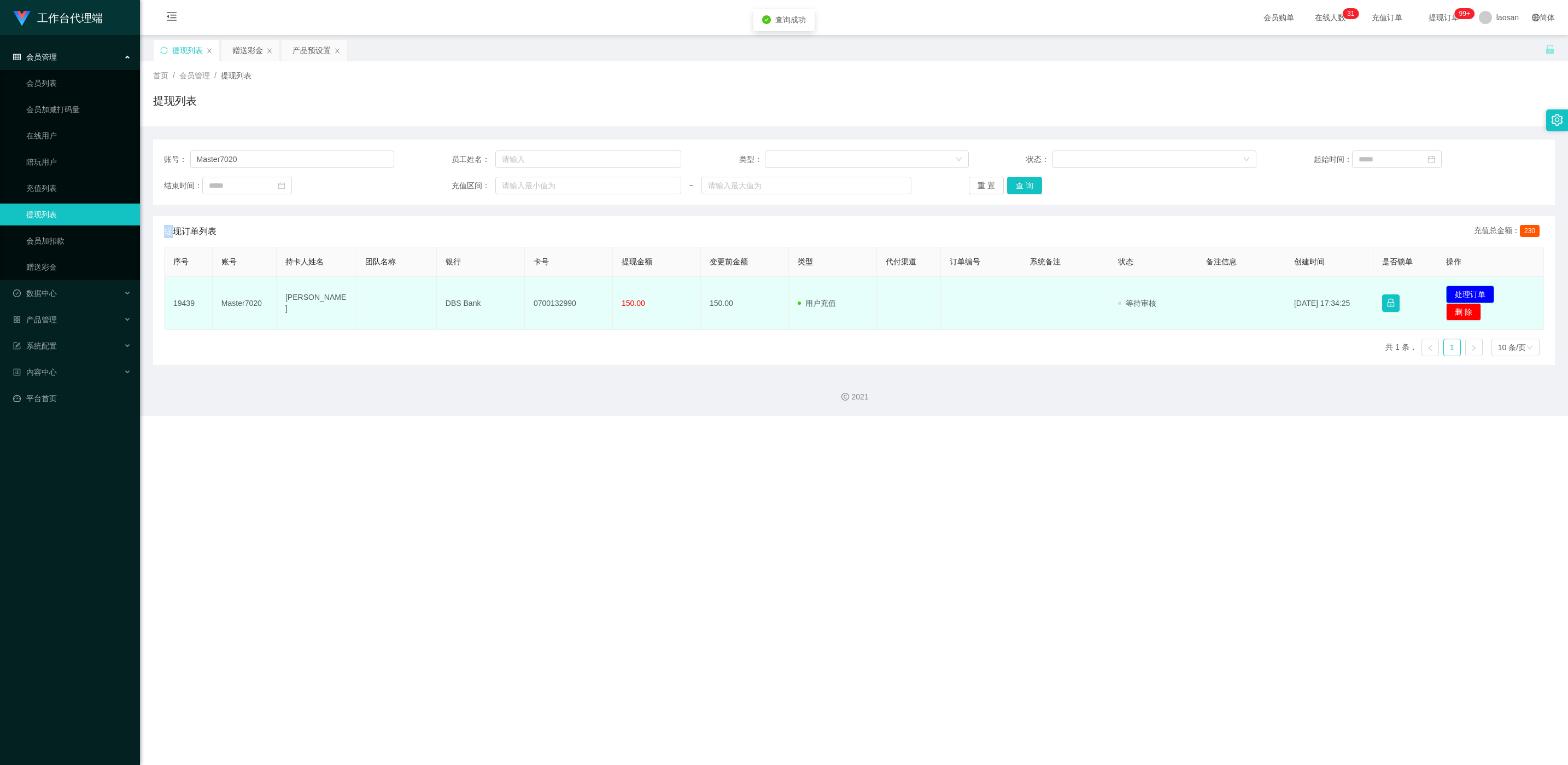
click at [514, 297] on button "处理订单" at bounding box center [1470, 294] width 48 height 18
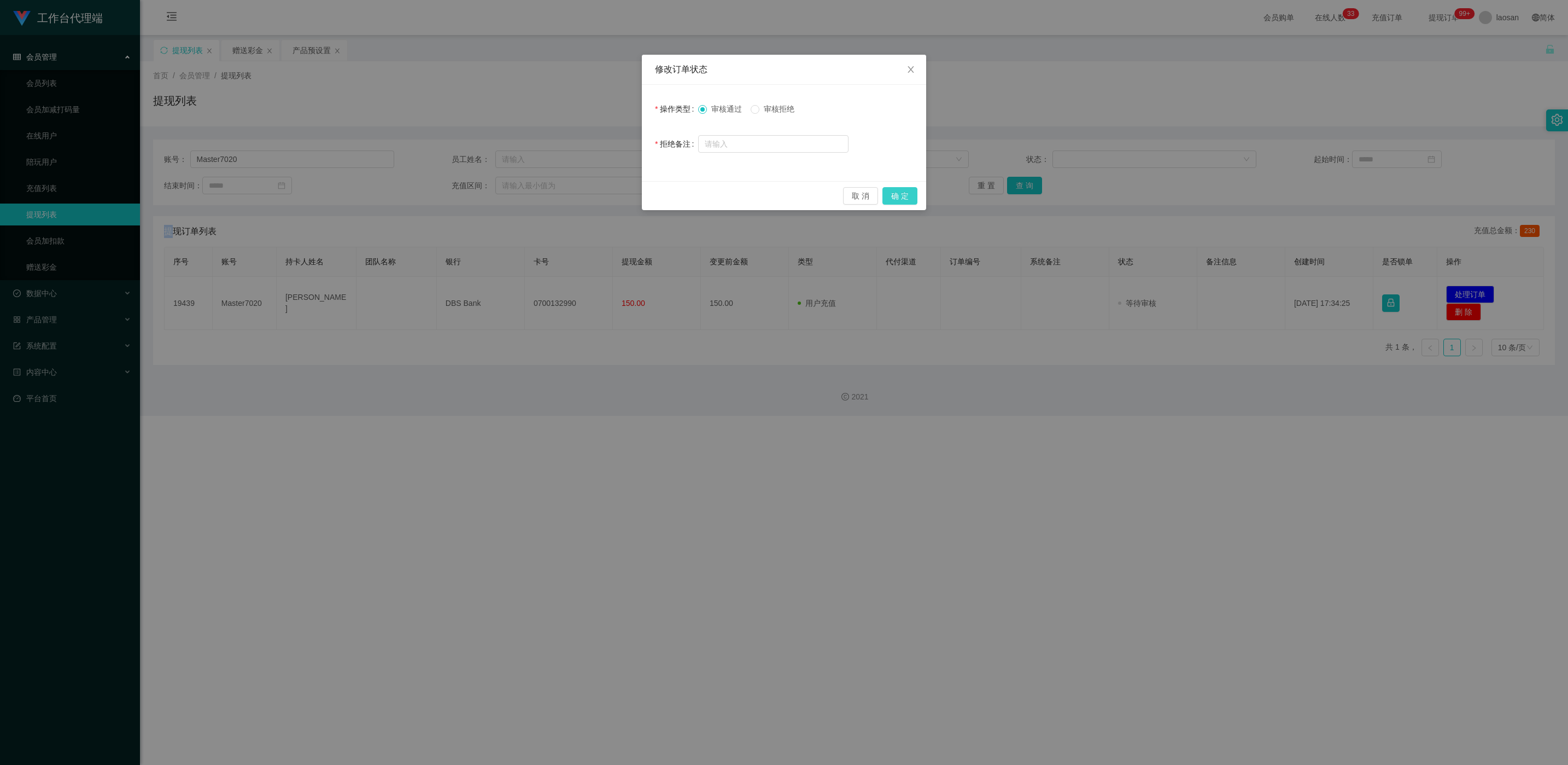
click at [514, 192] on button "确 定" at bounding box center [900, 196] width 35 height 18
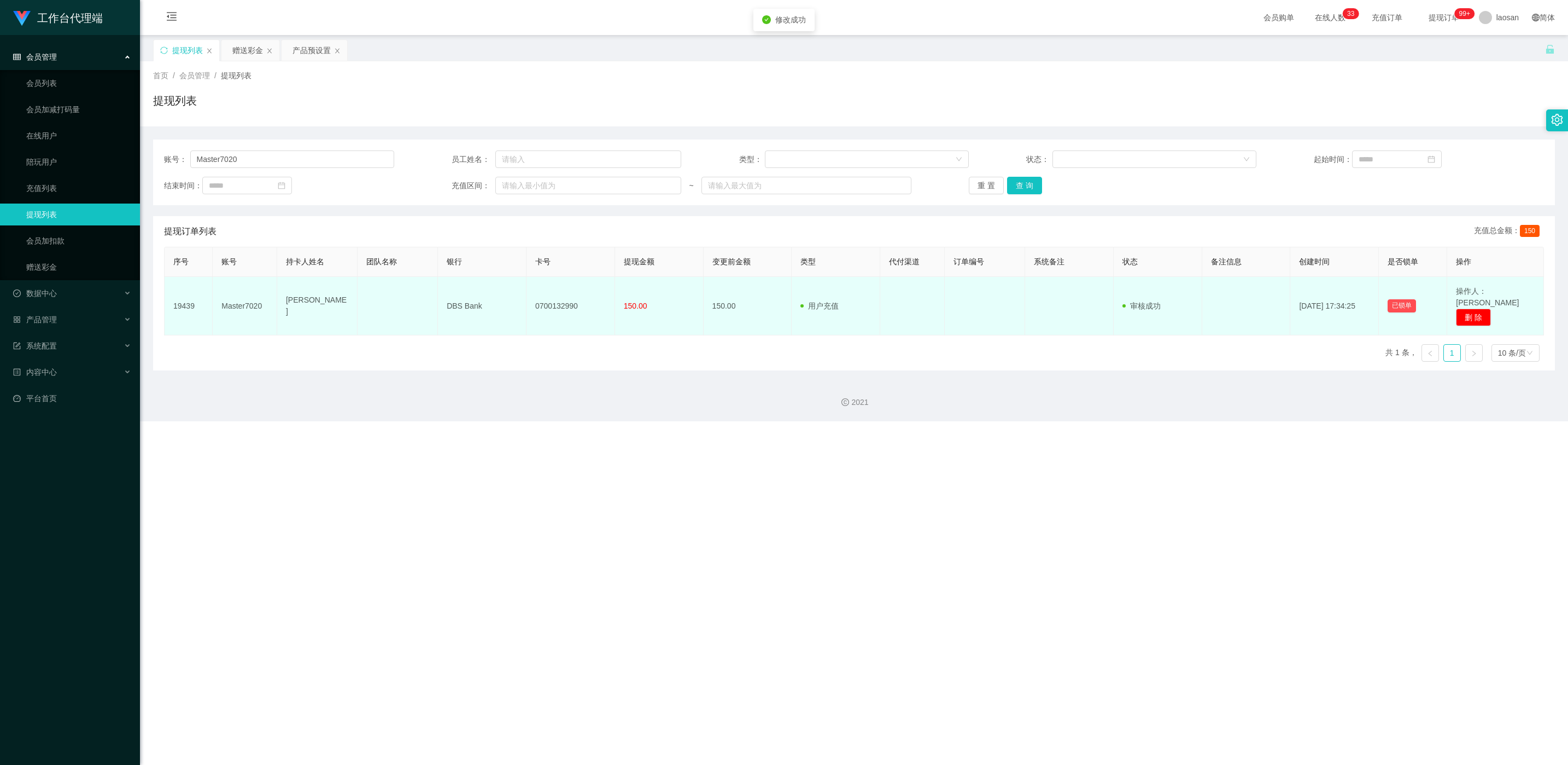
click at [514, 294] on td "0700132990" at bounding box center [571, 306] width 89 height 58
copy td "0700132990"
drag, startPoint x: 281, startPoint y: 302, endPoint x: 632, endPoint y: 305, distance: 351.0
click at [514, 305] on tr "19439 Master7020 [PERSON_NAME] DBS Bank 0700132990 150.00 150.00 用户充值 人工扣款 审核驳回…" at bounding box center [854, 306] width 1379 height 58
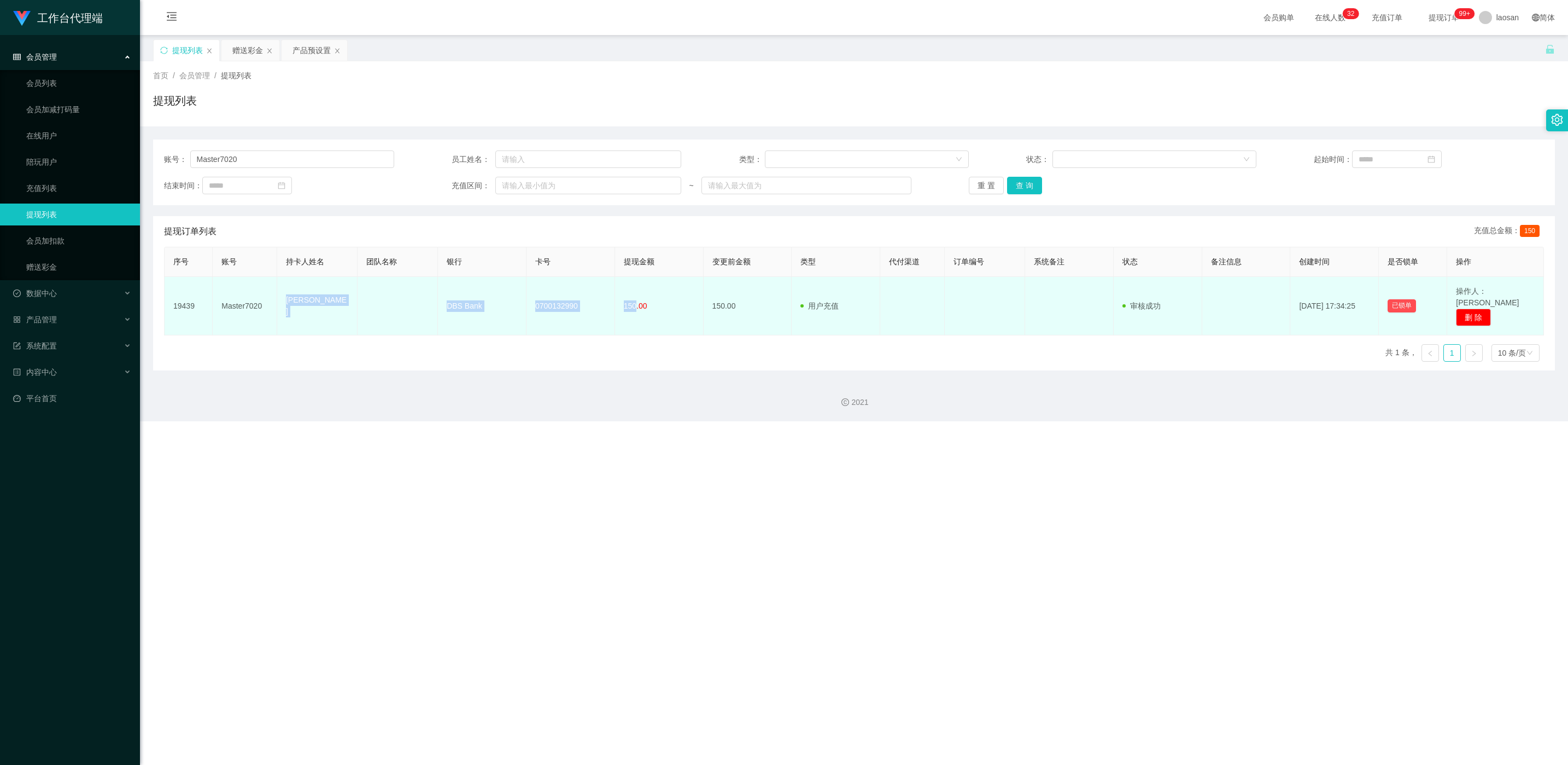
copy tr "[PERSON_NAME] DBS Bank 0700132990 150"
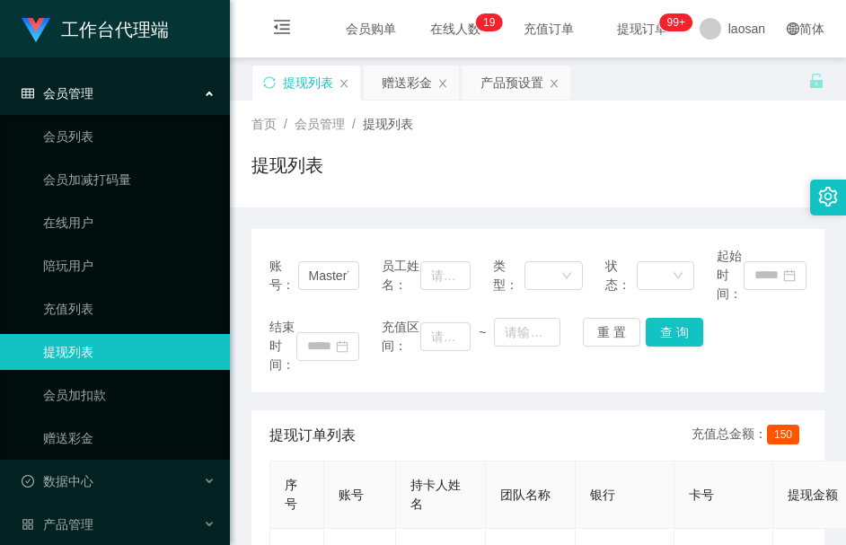
click at [418, 156] on div "提现列表" at bounding box center [537, 172] width 573 height 41
click at [378, 75] on div "赠送彩金" at bounding box center [411, 83] width 95 height 34
click at [412, 84] on div "赠送彩金" at bounding box center [407, 83] width 50 height 34
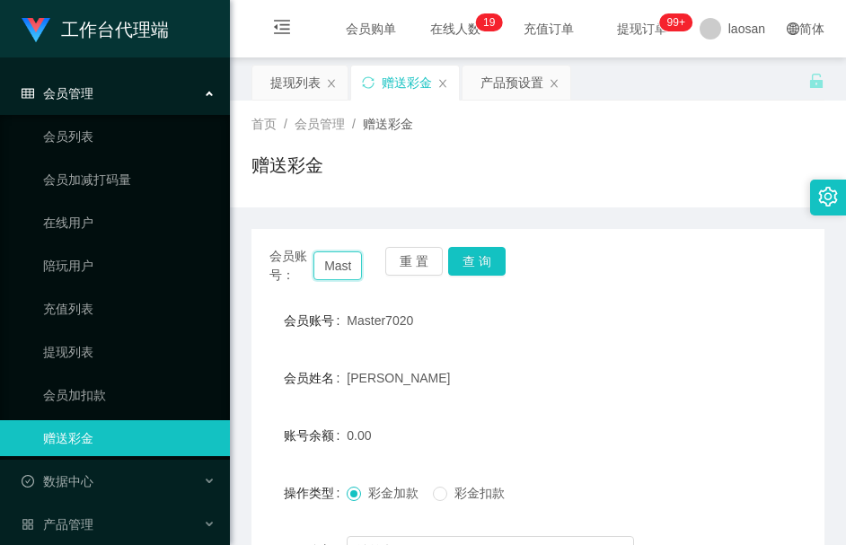
click at [343, 264] on input "Master7020" at bounding box center [337, 265] width 49 height 29
paste input "t16686"
type input "t16686"
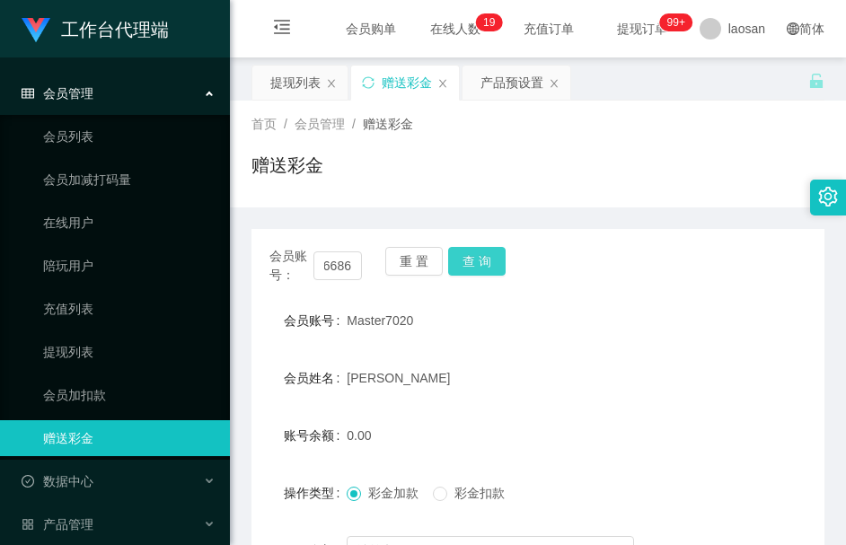
click at [467, 268] on button "查 询" at bounding box center [476, 261] width 57 height 29
click at [467, 268] on div "重 置 查 询" at bounding box center [431, 266] width 93 height 38
drag, startPoint x: 467, startPoint y: 268, endPoint x: 401, endPoint y: 401, distance: 149.0
click at [401, 401] on form "会员账号 t16686 会员姓名 wangyuchen 账号余额 0.00 操作类型 彩金加款 彩金扣款 金额 确 定" at bounding box center [537, 464] width 573 height 323
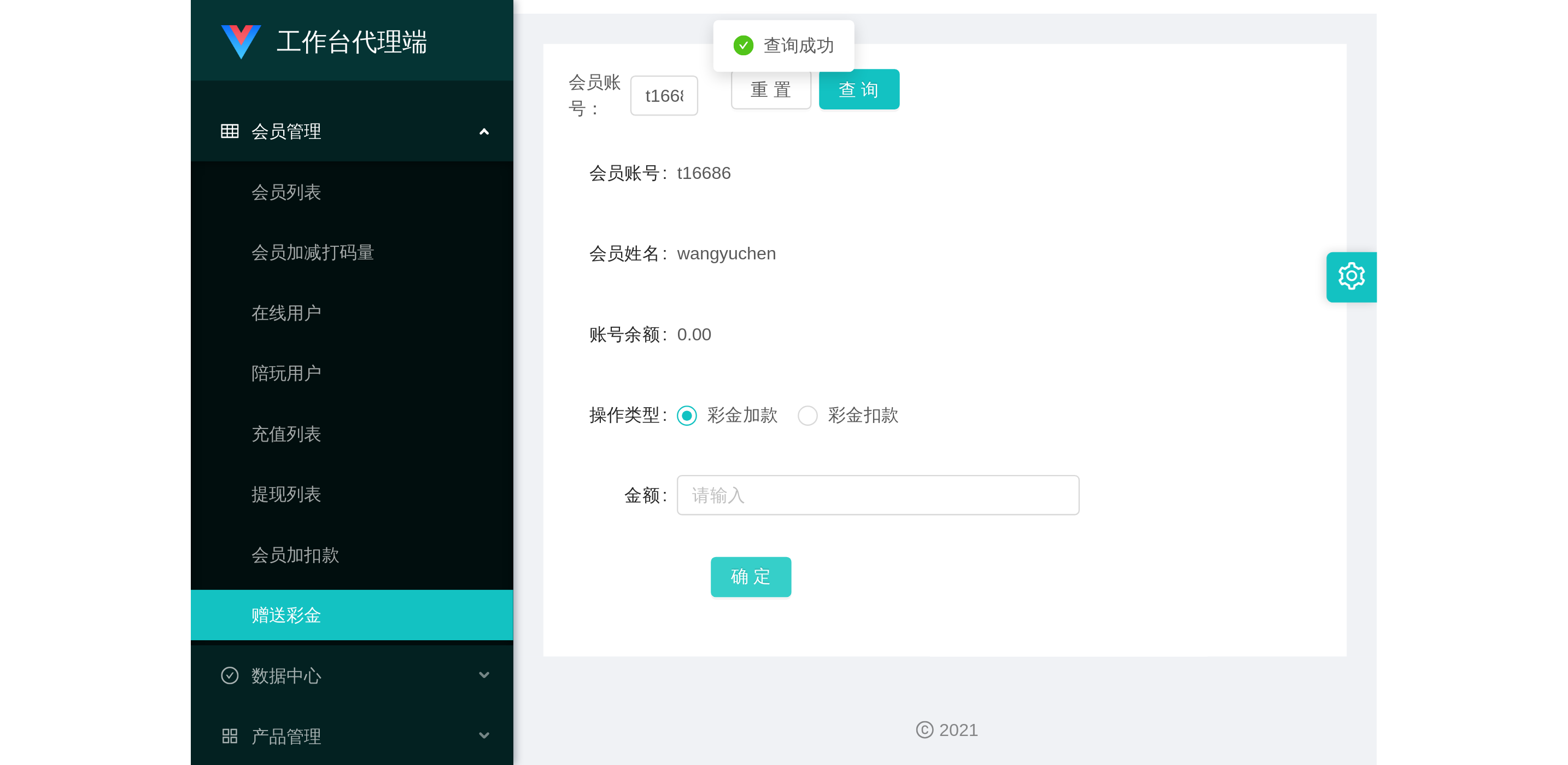
scroll to position [124, 0]
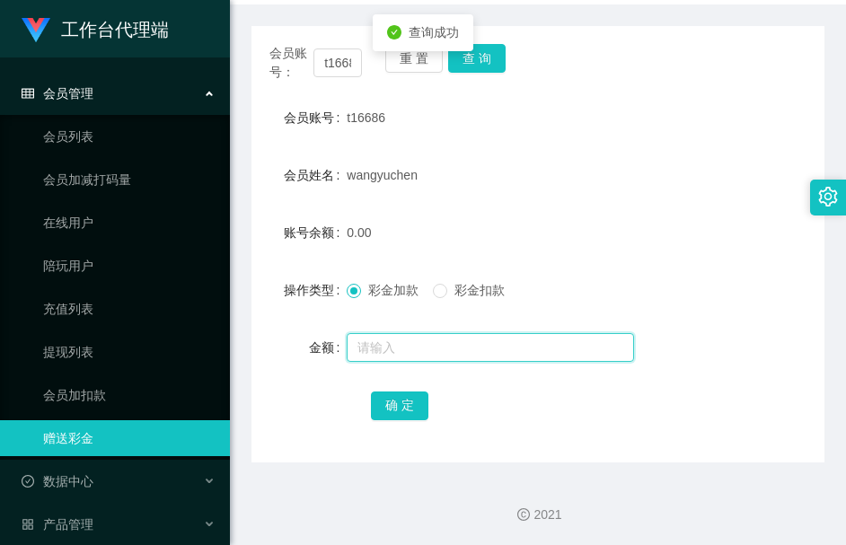
click at [423, 351] on input "text" at bounding box center [490, 347] width 287 height 29
type input "40"
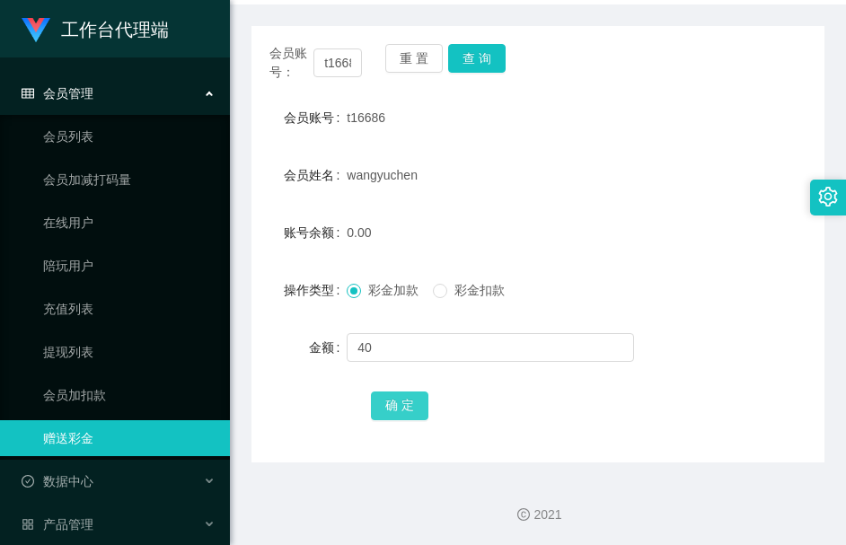
click at [399, 401] on button "确 定" at bounding box center [399, 406] width 57 height 29
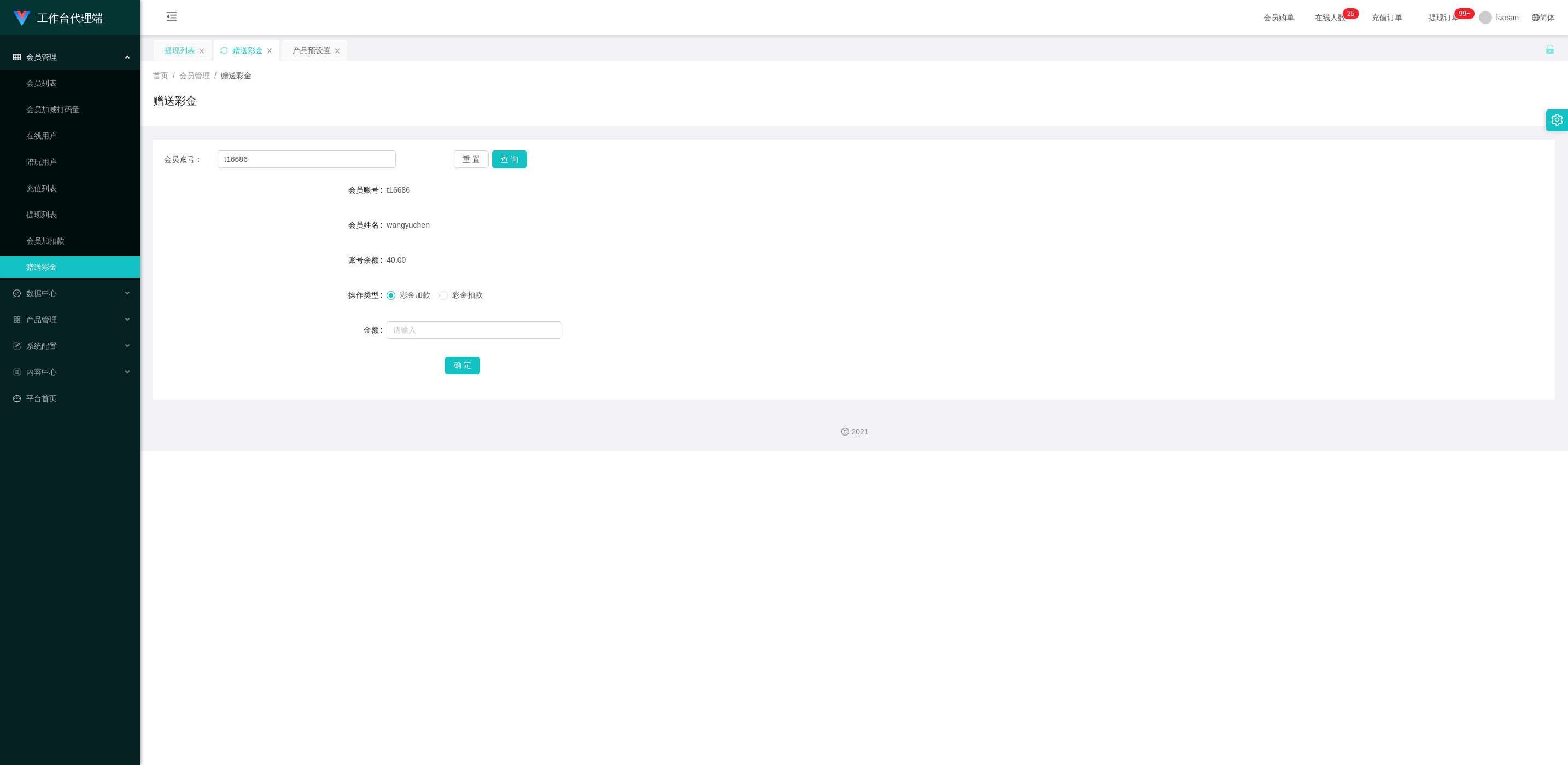
click at [189, 48] on div "提现列表" at bounding box center [180, 51] width 30 height 21
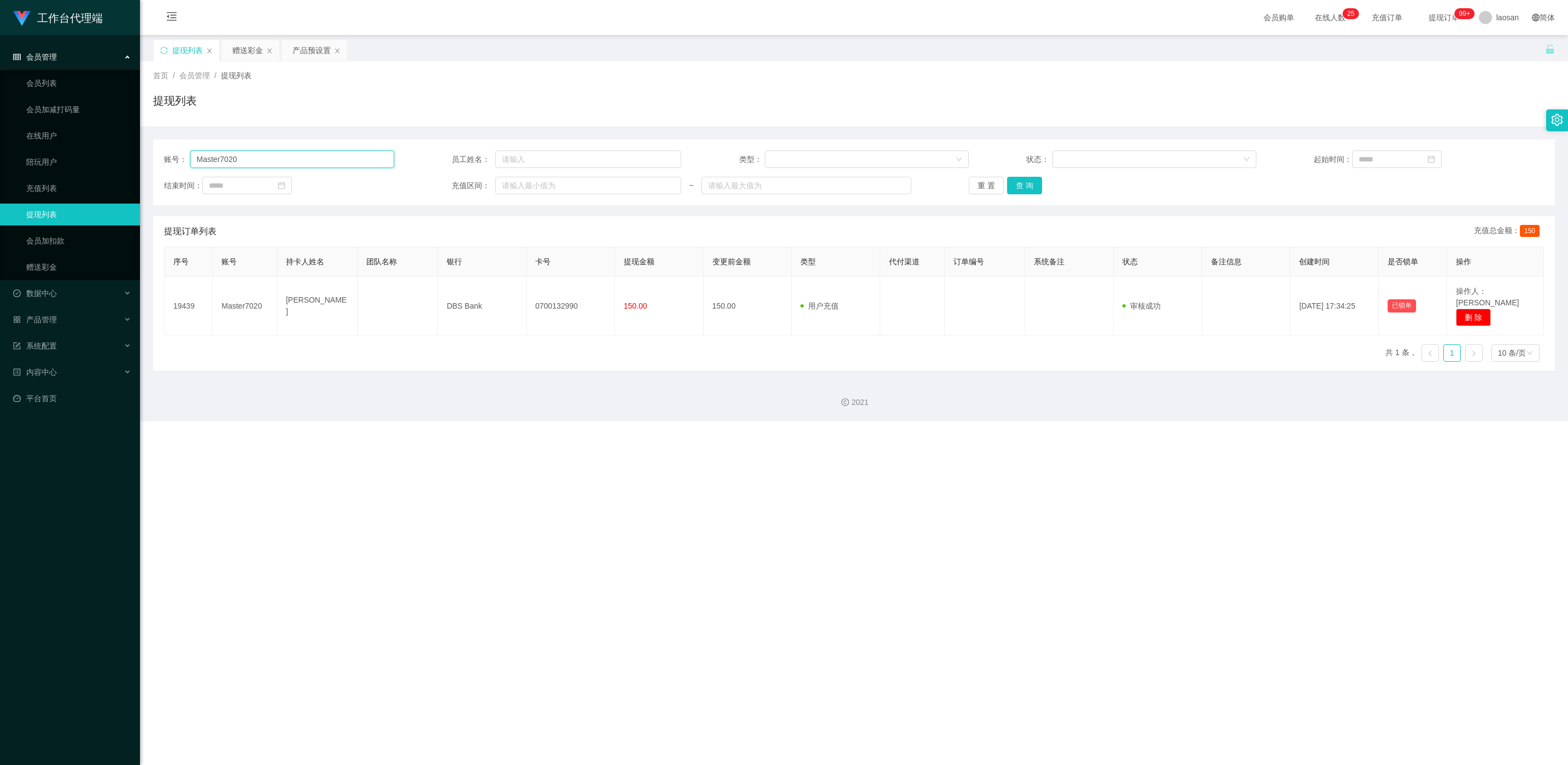
click at [287, 159] on input "Master7020" at bounding box center [292, 159] width 204 height 18
paste input "t16686"
type input "t16686"
click at [514, 178] on button "查 询" at bounding box center [1024, 185] width 35 height 18
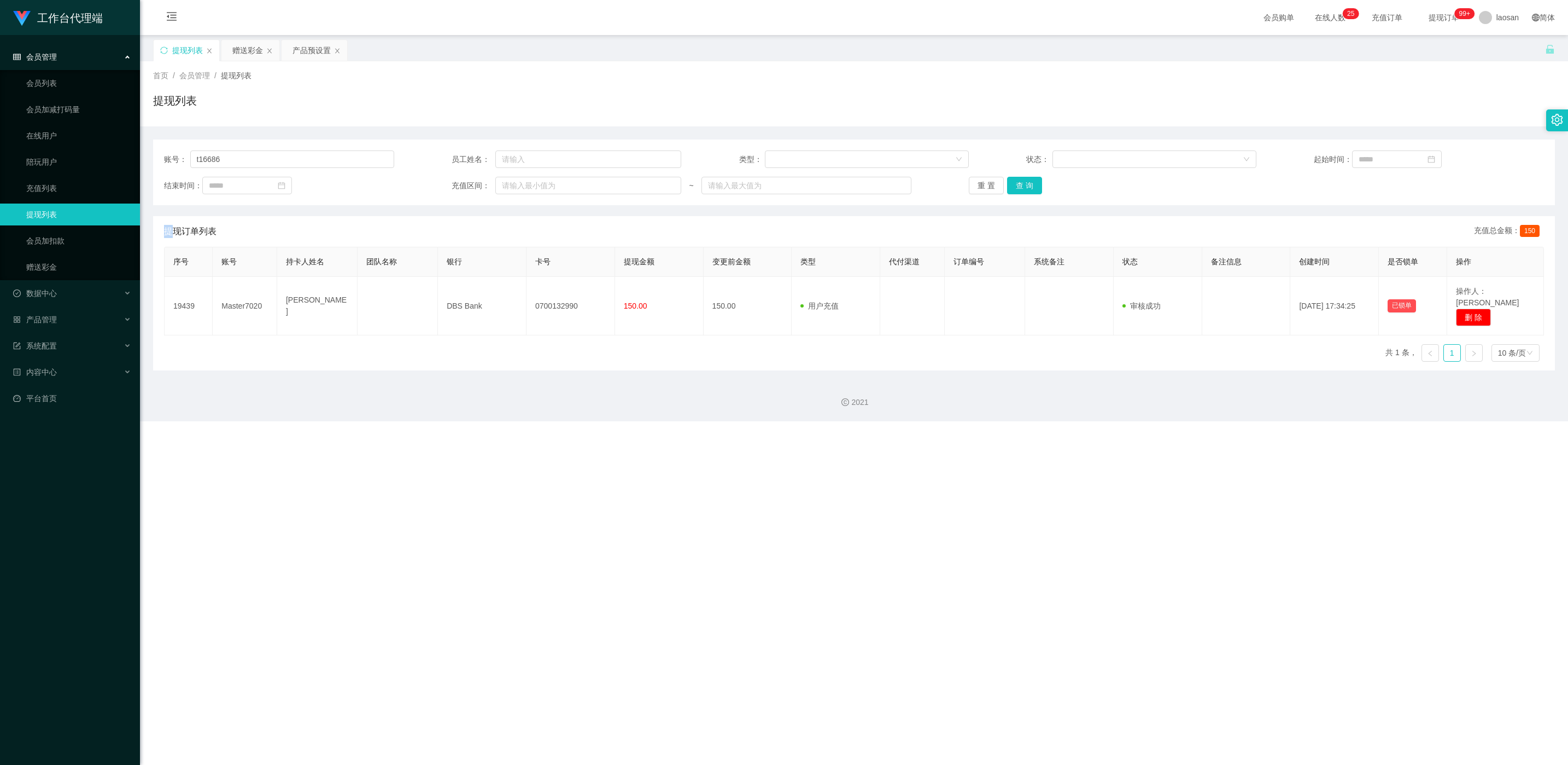
click at [514, 179] on div "重 置 查 询" at bounding box center [1084, 185] width 230 height 18
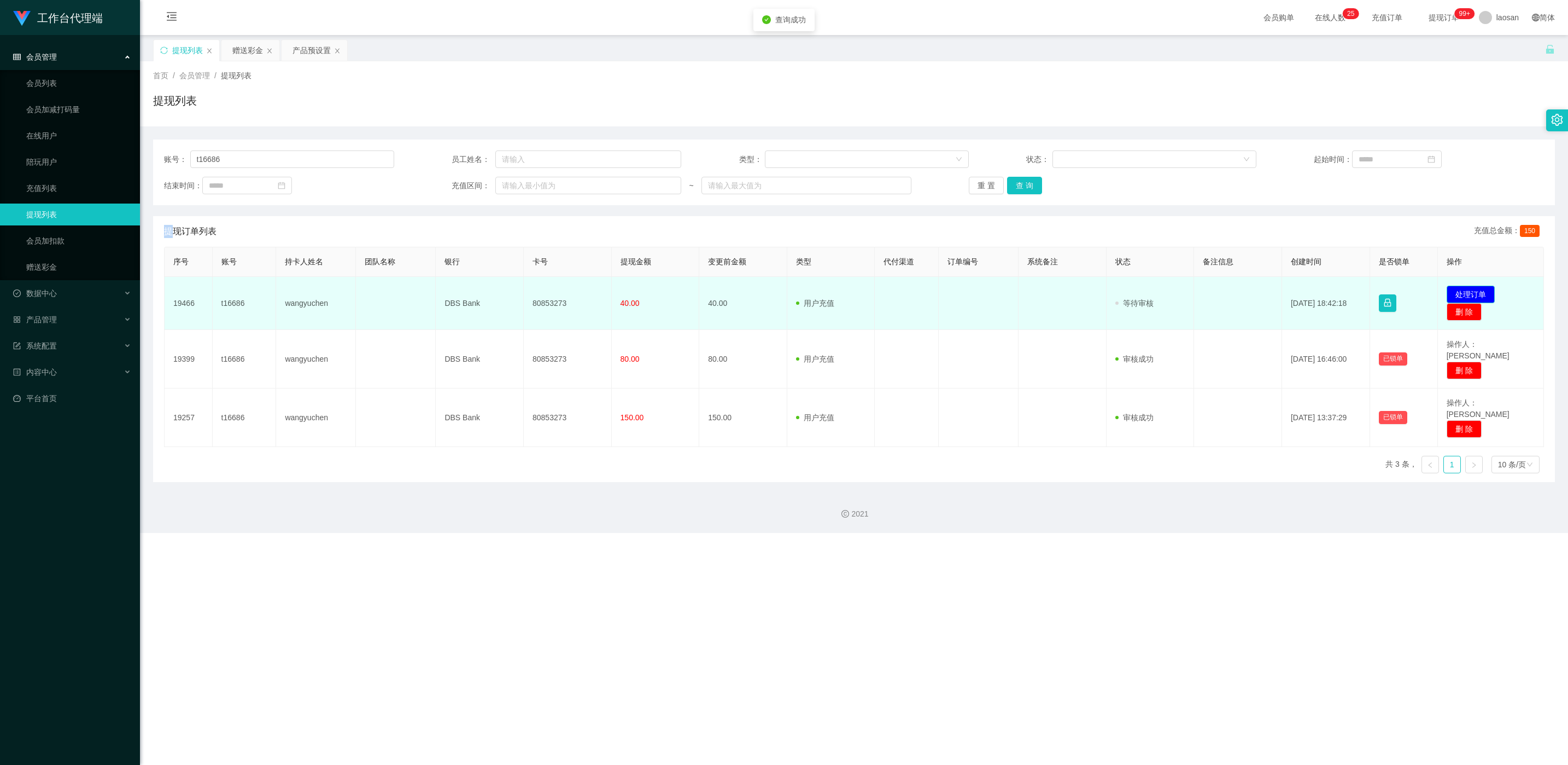
click at [514, 297] on button "处理订单" at bounding box center [1471, 294] width 48 height 18
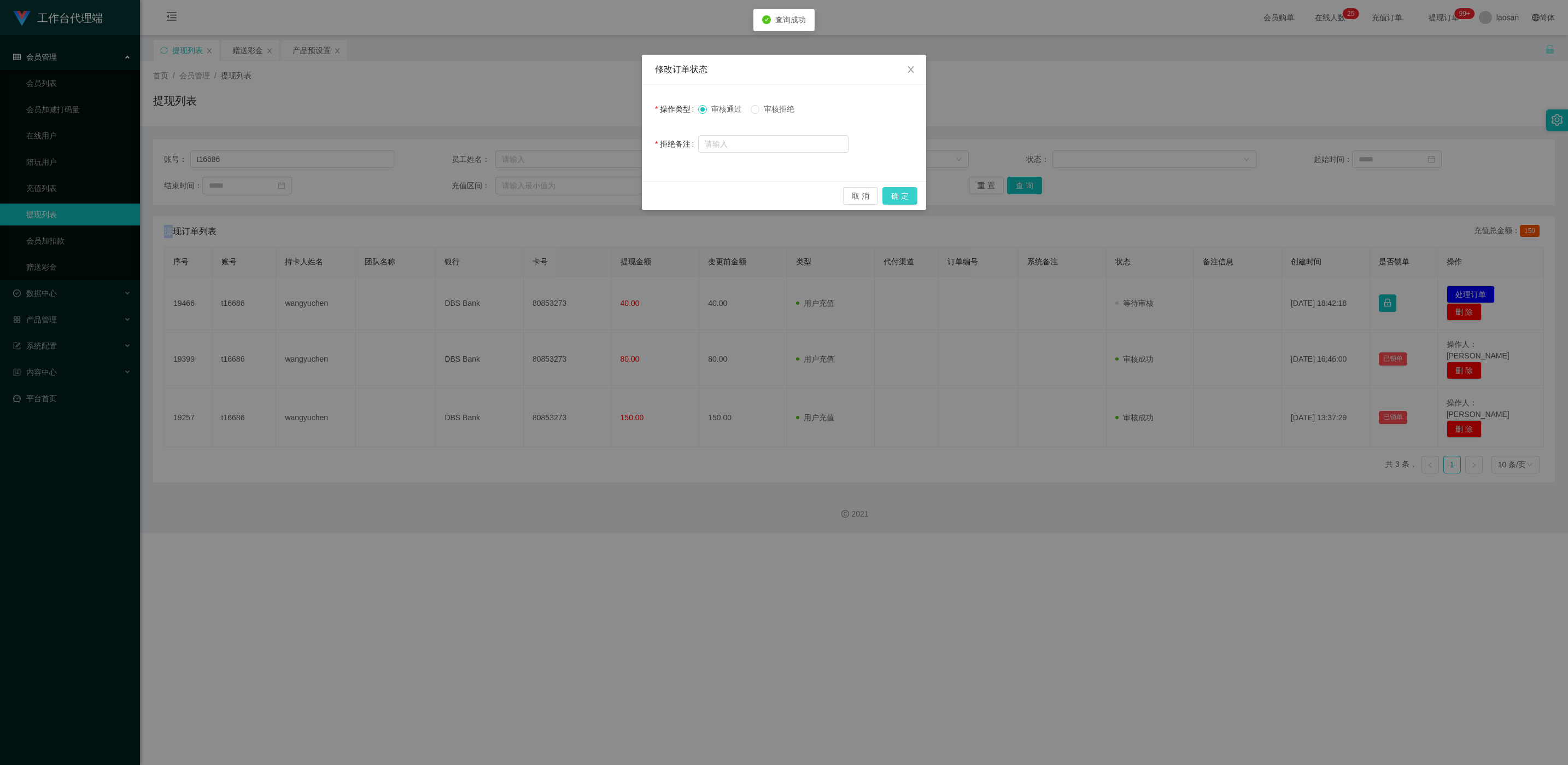
click at [514, 199] on button "确 定" at bounding box center [900, 196] width 35 height 18
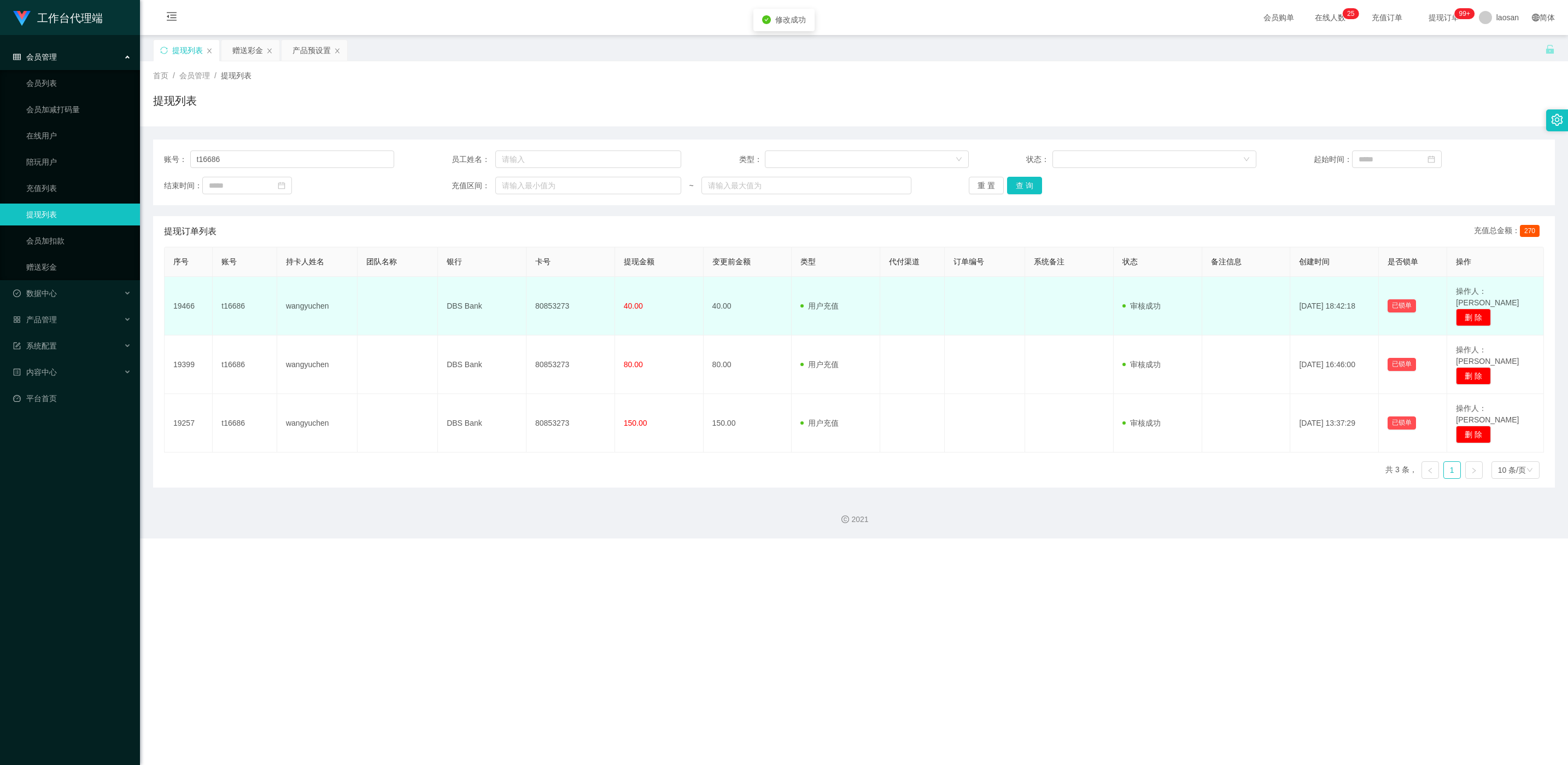
click at [514, 303] on td "80853273" at bounding box center [571, 306] width 89 height 58
copy td "80853273"
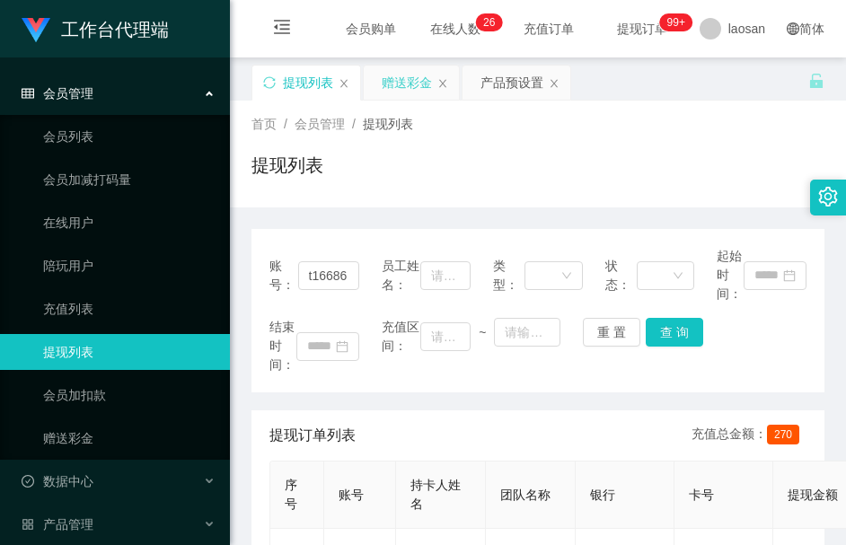
drag, startPoint x: 552, startPoint y: 149, endPoint x: 421, endPoint y: 79, distance: 148.7
click at [551, 149] on div "首页 / 会员管理 / 提现列表 / 提现列表" at bounding box center [537, 154] width 573 height 78
drag, startPoint x: 405, startPoint y: 75, endPoint x: 426, endPoint y: 146, distance: 73.9
click at [405, 76] on div "赠送彩金" at bounding box center [407, 83] width 50 height 34
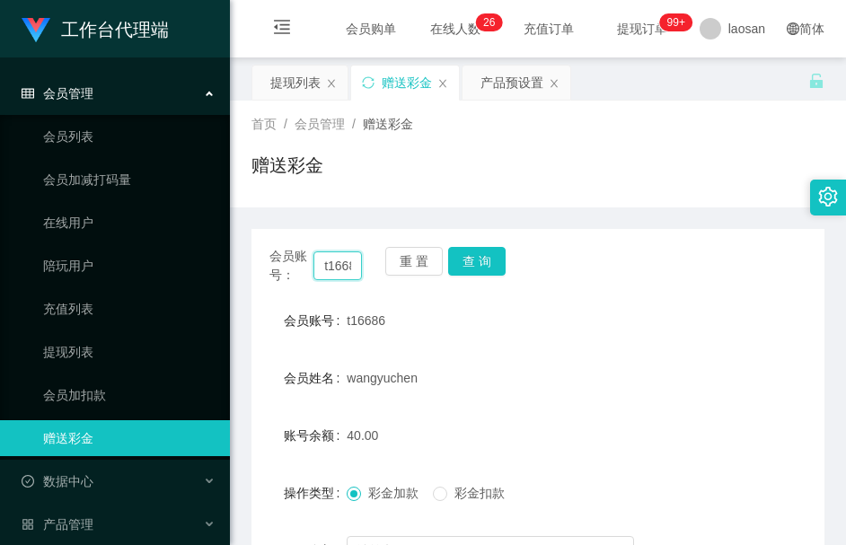
click at [338, 272] on input "t16686" at bounding box center [337, 265] width 49 height 29
click at [337, 272] on input "t16686" at bounding box center [337, 265] width 49 height 29
paste input "Master7020"
type input "Master7020"
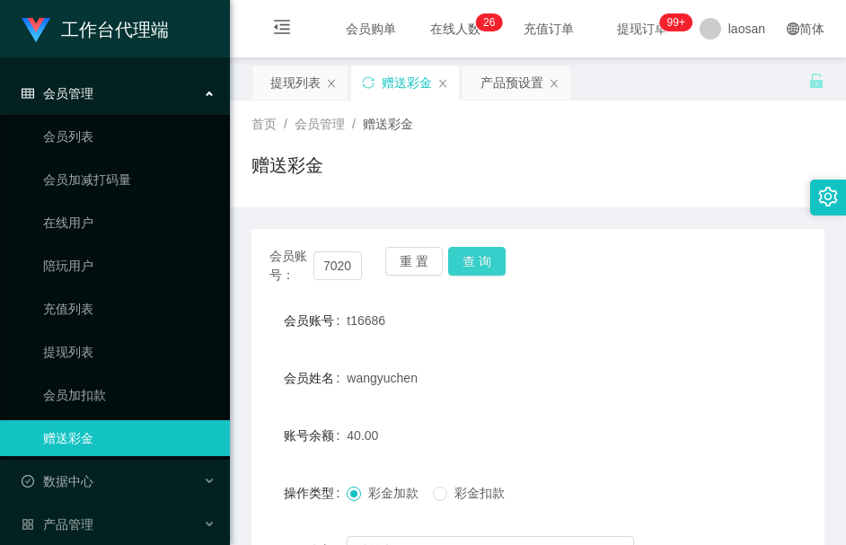
click at [472, 259] on button "查 询" at bounding box center [476, 261] width 57 height 29
click at [472, 259] on div "重 置 查 询" at bounding box center [431, 266] width 93 height 38
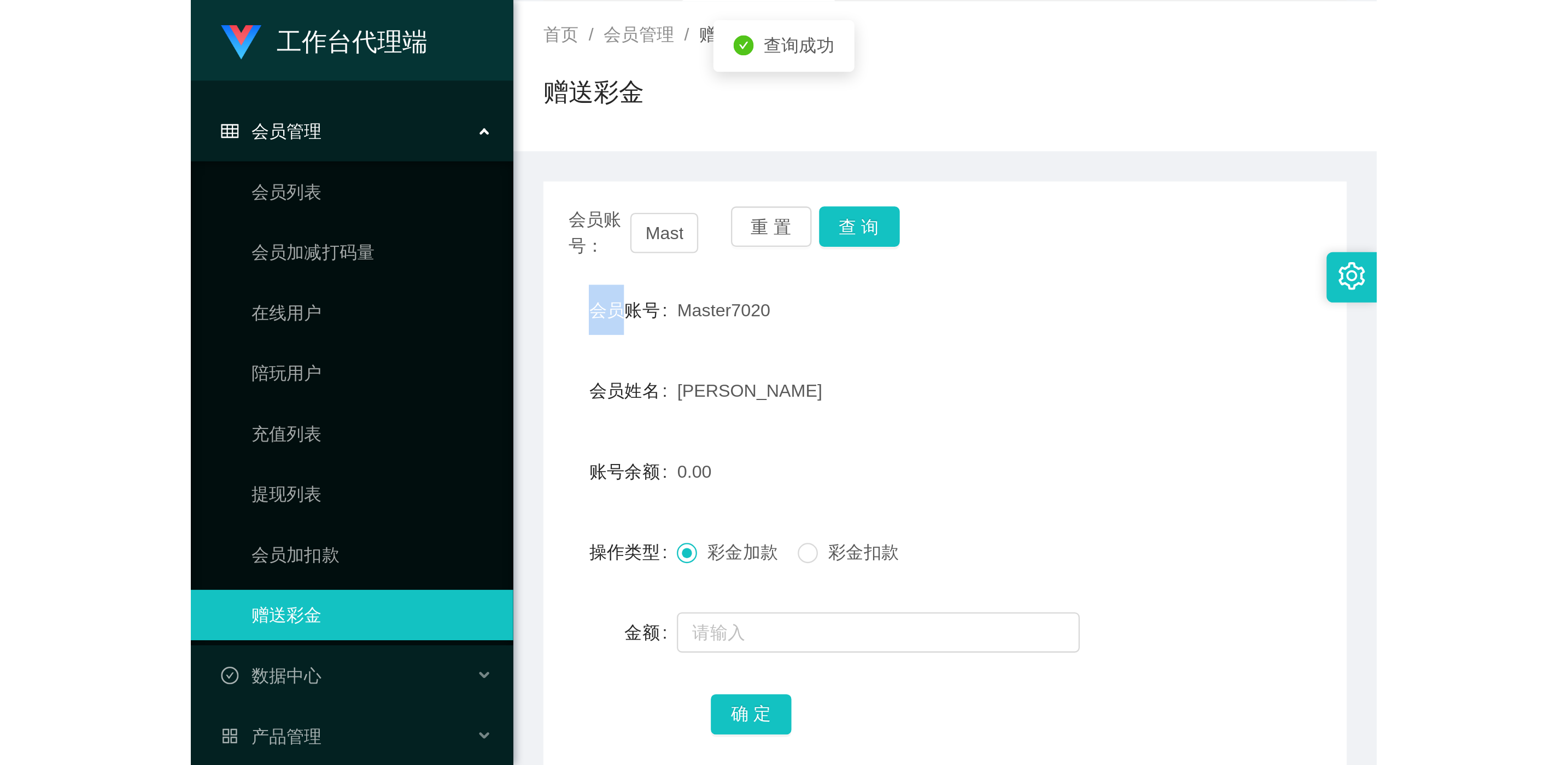
scroll to position [124, 0]
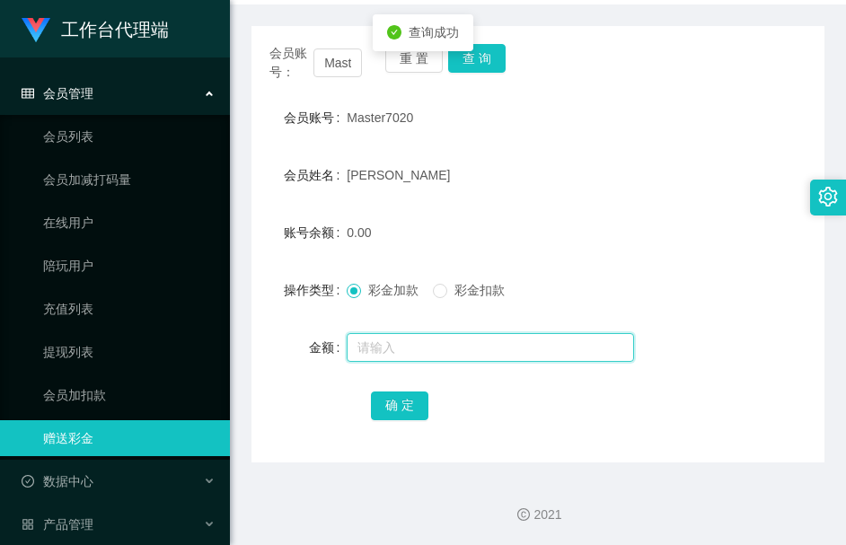
click at [443, 343] on input "text" at bounding box center [490, 347] width 287 height 29
type input "112"
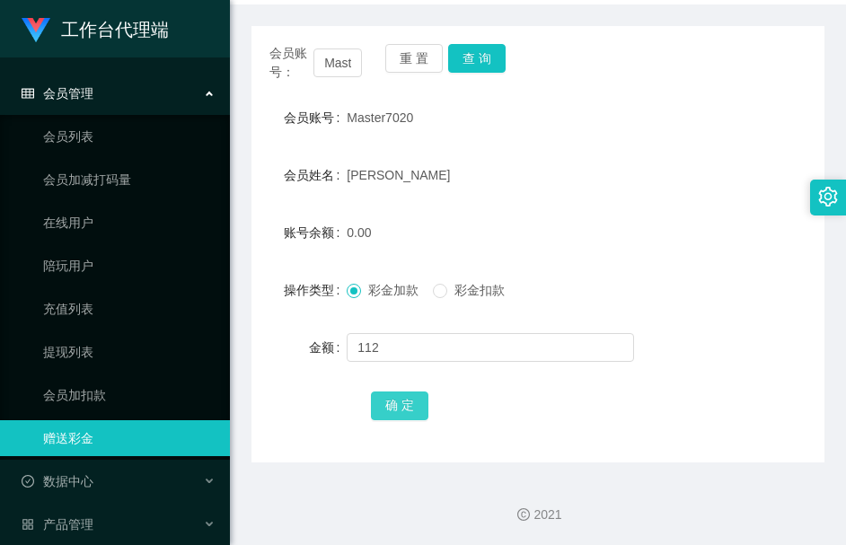
click at [381, 413] on button "确 定" at bounding box center [399, 406] width 57 height 29
click at [486, 62] on button "查 询" at bounding box center [476, 58] width 57 height 29
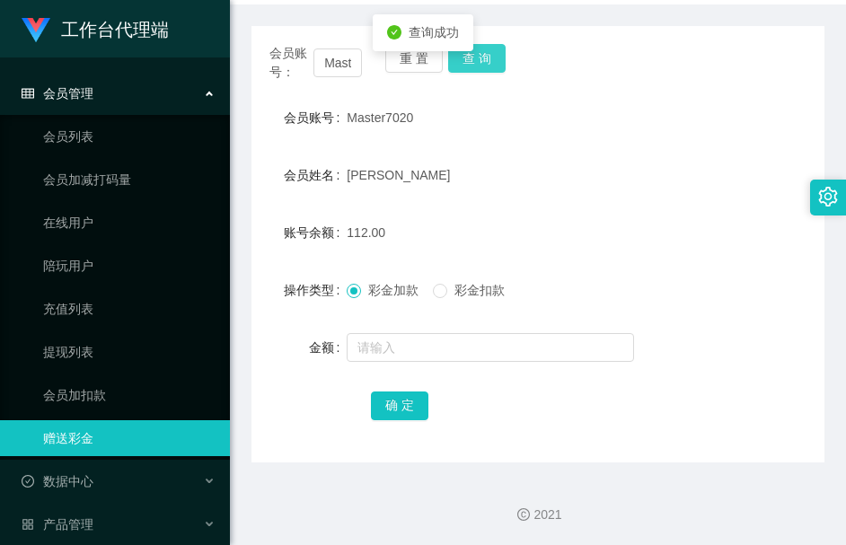
click at [486, 62] on button "查 询" at bounding box center [476, 58] width 57 height 29
click at [469, 60] on button "查 询" at bounding box center [476, 58] width 57 height 29
click at [469, 60] on div "重 置 查 询" at bounding box center [431, 63] width 93 height 38
click at [469, 62] on button "查 询" at bounding box center [476, 58] width 57 height 29
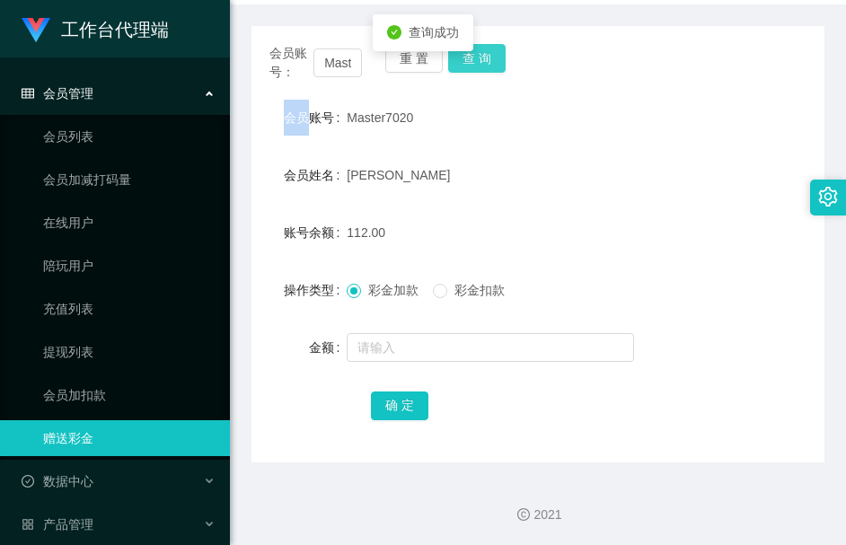
click at [469, 62] on div "重 置 查 询" at bounding box center [431, 63] width 93 height 38
click at [469, 62] on button "查 询" at bounding box center [476, 58] width 57 height 29
click at [469, 62] on body "工作台代理端 会员管理 会员列表 会员加减打码量 在线用户 陪玩用户 充值列表 提现列表 会员加扣款 赠送彩金 数据中心 产品管理 注单管理 产品列表 产品预…" at bounding box center [423, 272] width 846 height 545
click at [469, 62] on button "查 询" at bounding box center [476, 58] width 57 height 29
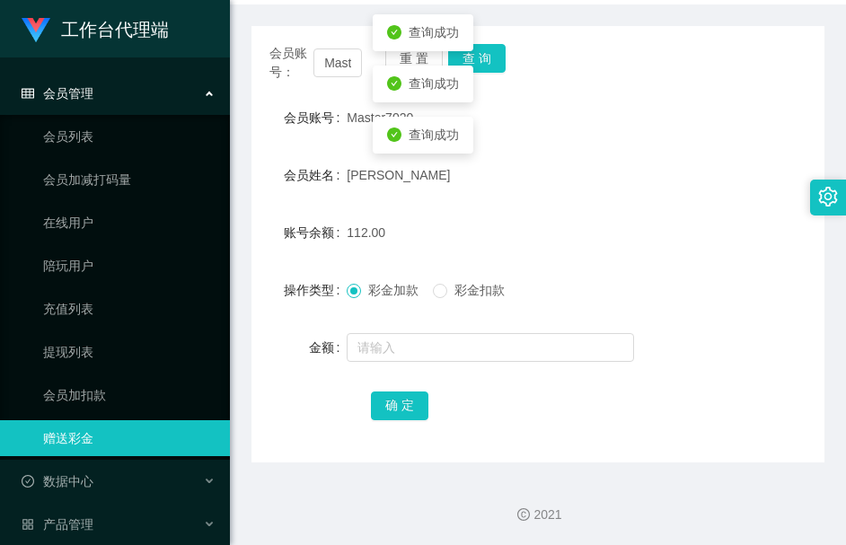
click at [439, 194] on form "会员账号 Master7020 会员姓名 [PERSON_NAME] 账号余额 112.00 操作类型 彩金加款 彩金扣款 金额 确 定" at bounding box center [537, 261] width 573 height 323
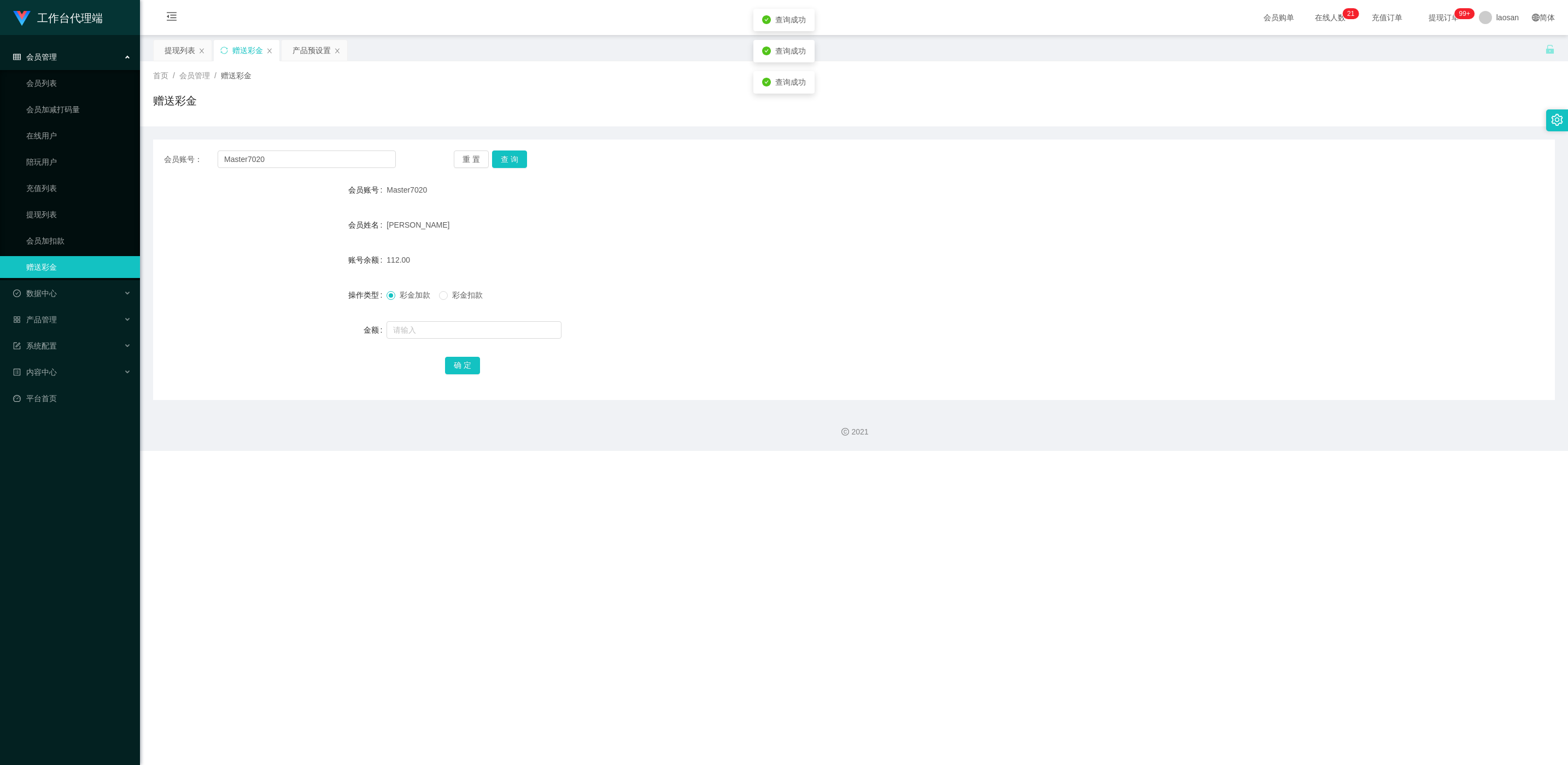
scroll to position [0, 0]
click at [182, 46] on div "提现列表" at bounding box center [180, 51] width 30 height 21
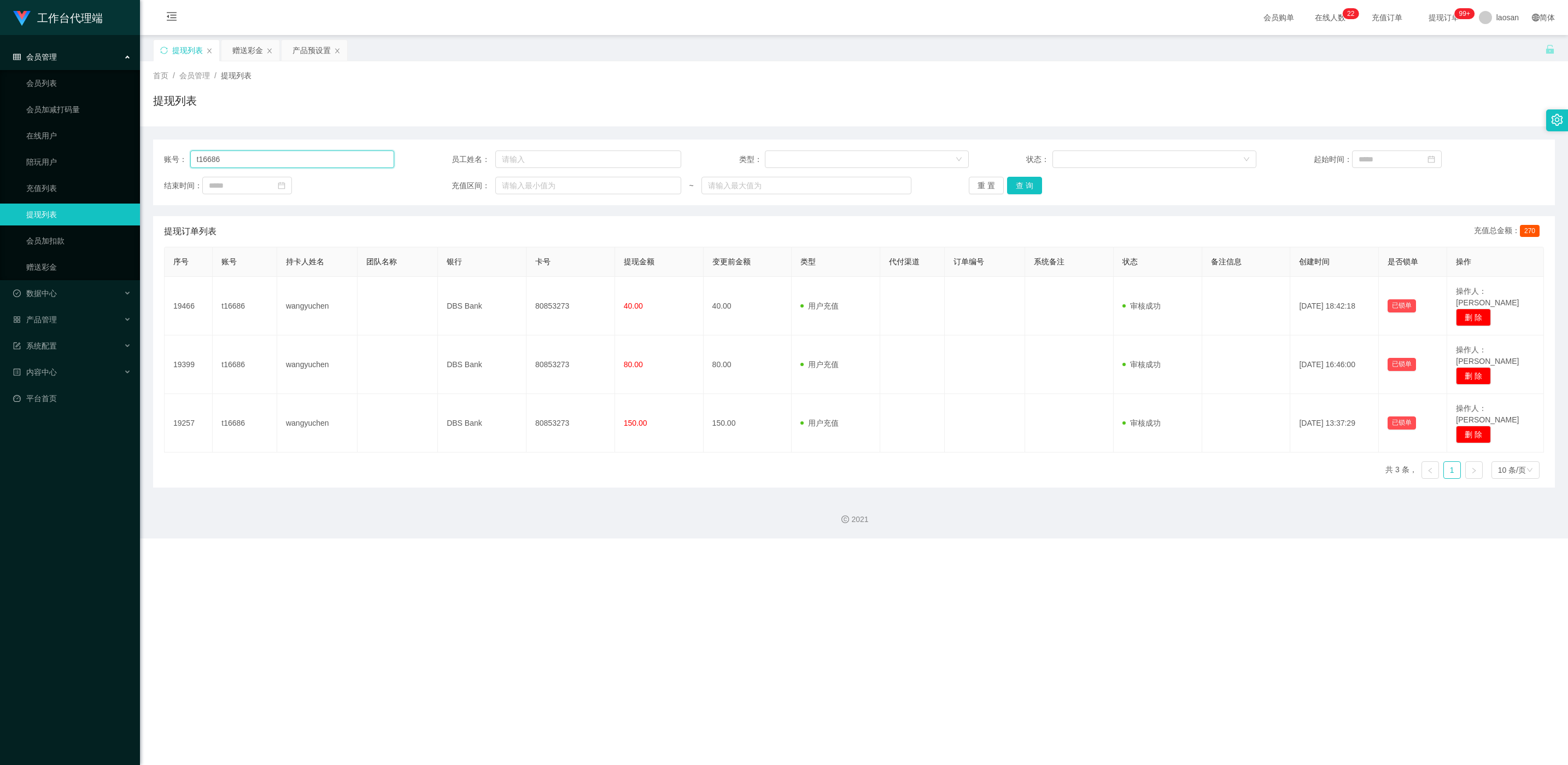
click at [273, 158] on input "t16686" at bounding box center [292, 159] width 204 height 18
click at [274, 158] on input "t16686" at bounding box center [292, 159] width 204 height 18
paste input "瑶妹 当日数据 5000 拉粉数量：3216 来粉： :8 年龄不符 ： 老外：3 下载 ：4 飞机不回复：1 做任务：3 升级 ： 二充 ： 抢单 ： 充值…"
type input "瑶妹 当日数据 5000 拉粉数量：3216 来粉： :8 年龄不符 ： 老外：3 下载 ：4 飞机不回复：1 做任务：3 升级 ： 二充 ： 抢单 ： 充值…"
click at [374, 160] on input "text" at bounding box center [292, 159] width 204 height 18
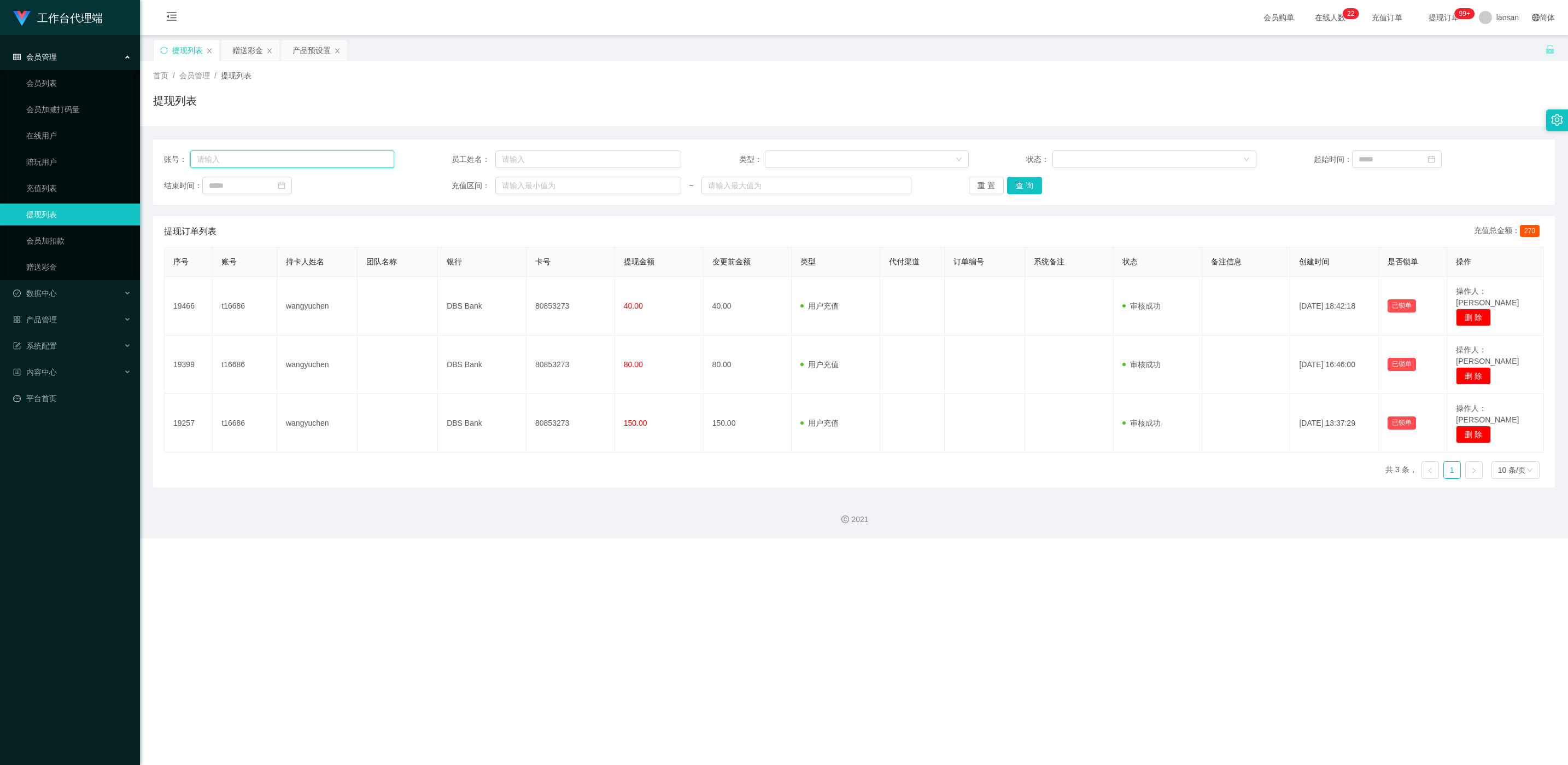
click at [374, 160] on input "text" at bounding box center [292, 159] width 204 height 18
paste input "Master7020"
type input "Master7020"
click at [514, 186] on button "查 询" at bounding box center [1024, 185] width 35 height 18
click at [514, 186] on div "重 置 查 询" at bounding box center [1084, 185] width 230 height 18
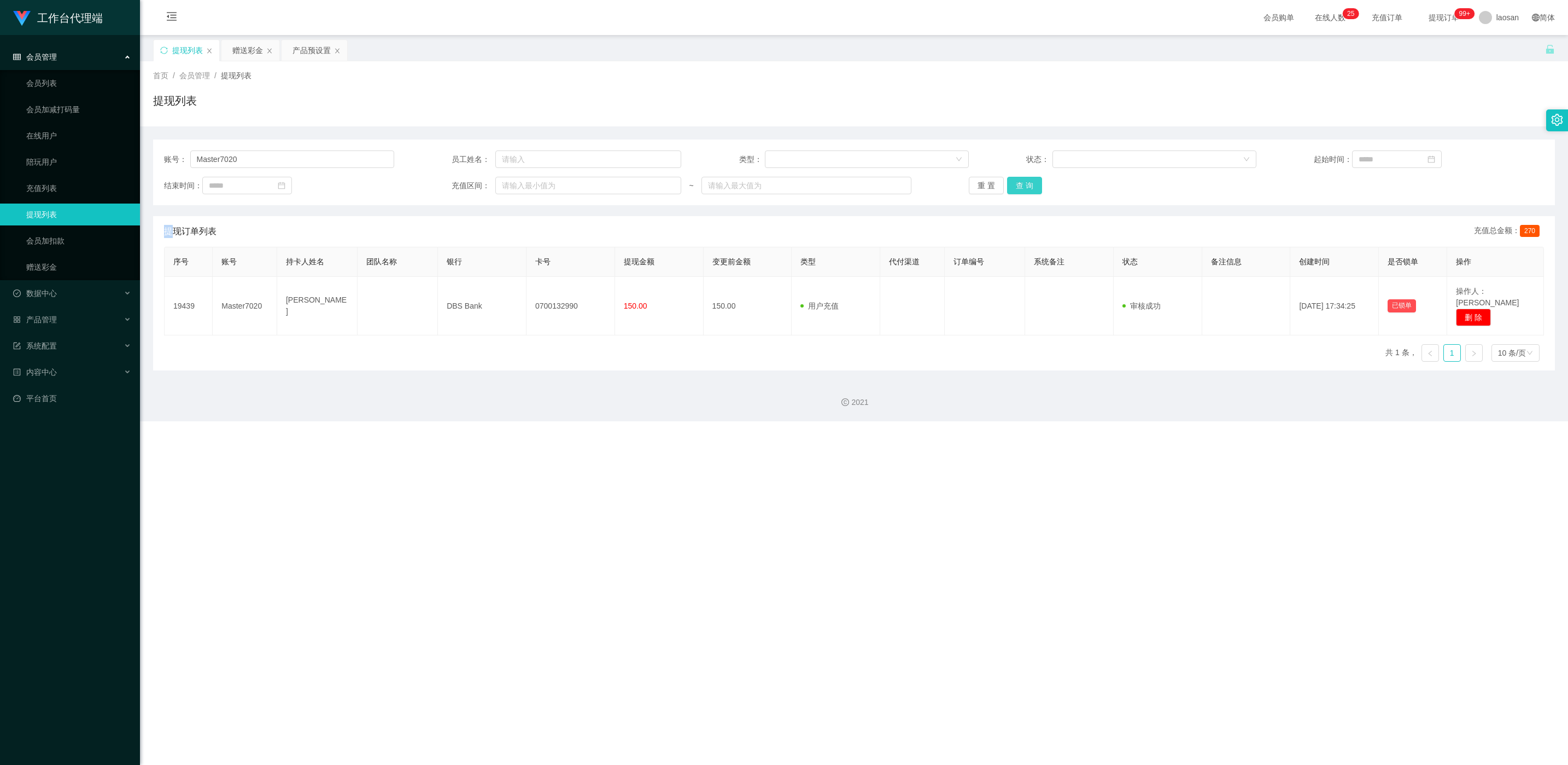
click at [514, 188] on button "查 询" at bounding box center [1024, 185] width 35 height 18
click at [514, 188] on div "重 置 查 询" at bounding box center [1084, 185] width 230 height 18
click at [514, 188] on button "查 询" at bounding box center [1030, 185] width 47 height 18
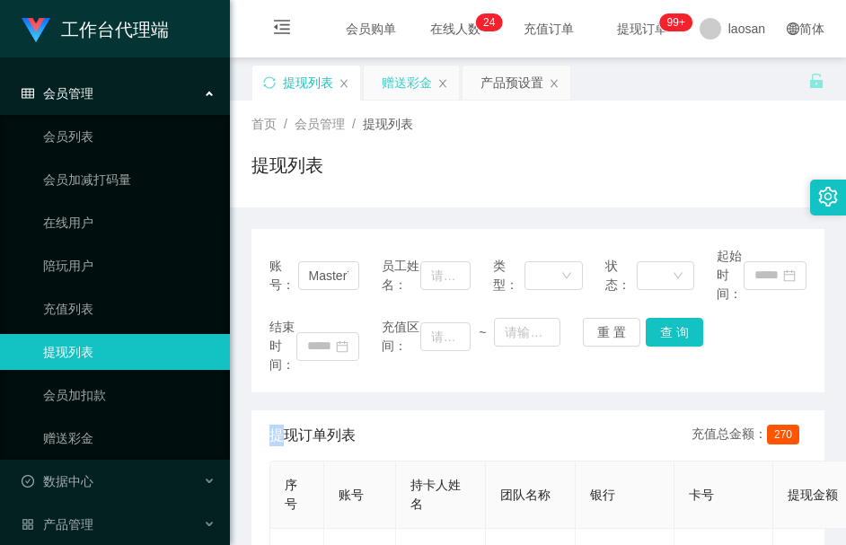
click at [389, 90] on div "赠送彩金" at bounding box center [407, 83] width 50 height 34
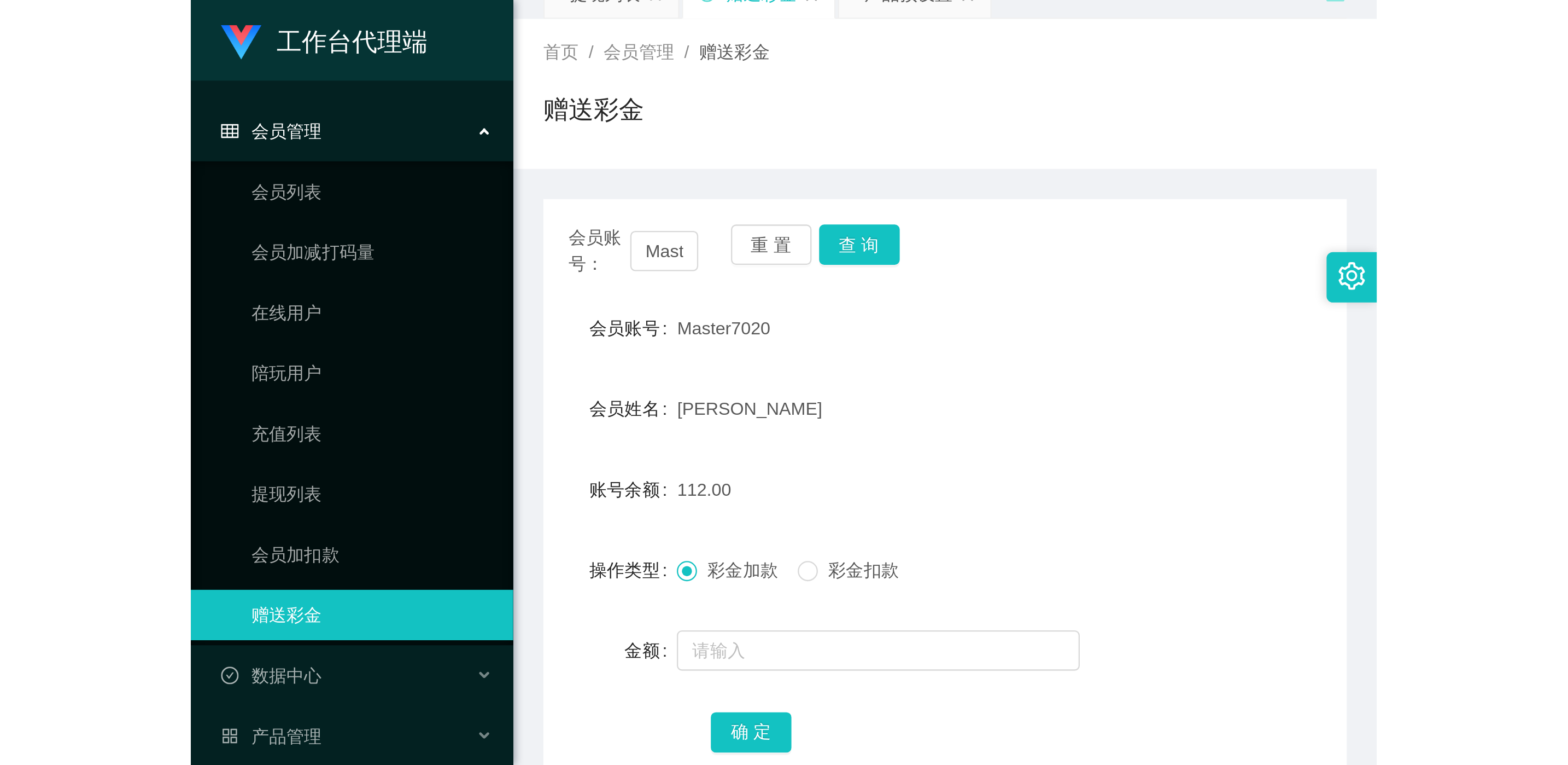
scroll to position [82, 0]
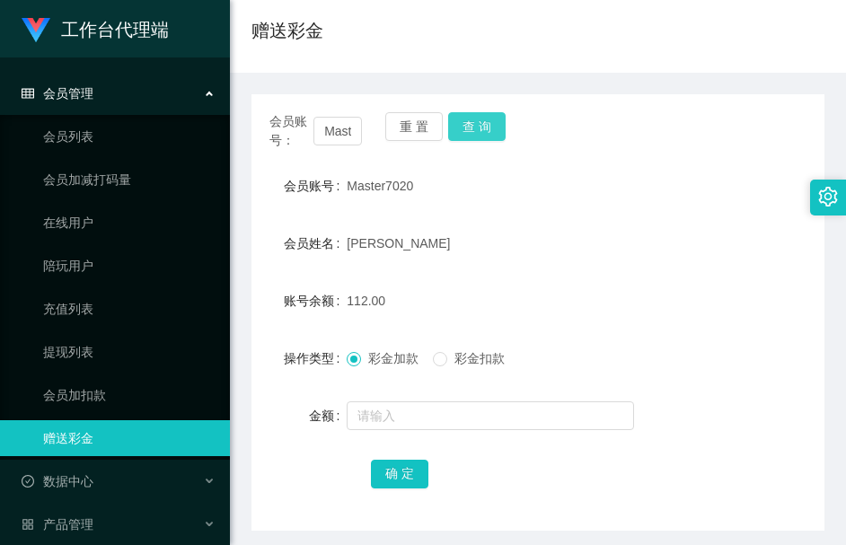
click at [480, 133] on button "查 询" at bounding box center [476, 126] width 57 height 29
click at [483, 130] on button "查 询" at bounding box center [476, 126] width 57 height 29
click at [493, 136] on button "查 询" at bounding box center [476, 126] width 57 height 29
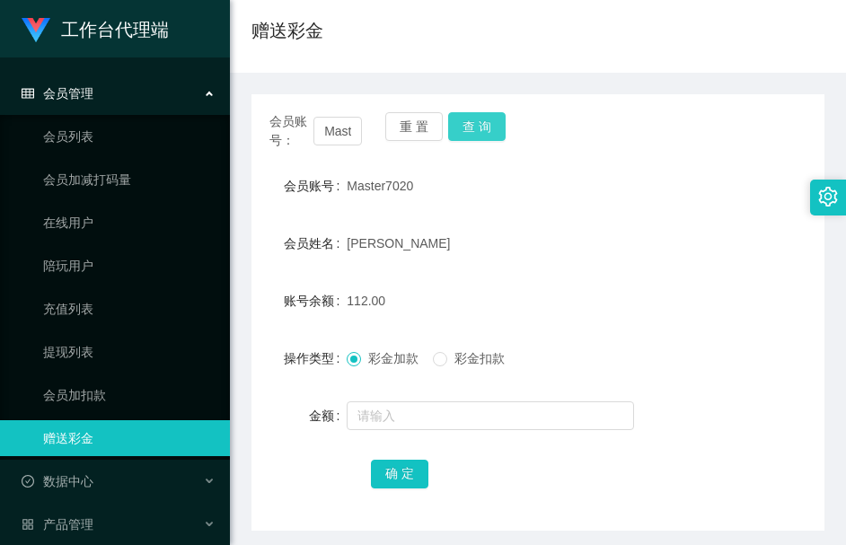
click at [493, 136] on button "查 询" at bounding box center [476, 126] width 57 height 29
click at [493, 136] on button "查 询" at bounding box center [486, 126] width 77 height 29
click at [477, 119] on button "查 询" at bounding box center [476, 126] width 57 height 29
click at [369, 195] on div "Master7020" at bounding box center [514, 186] width 334 height 36
click at [372, 190] on span "Master7020" at bounding box center [380, 186] width 66 height 14
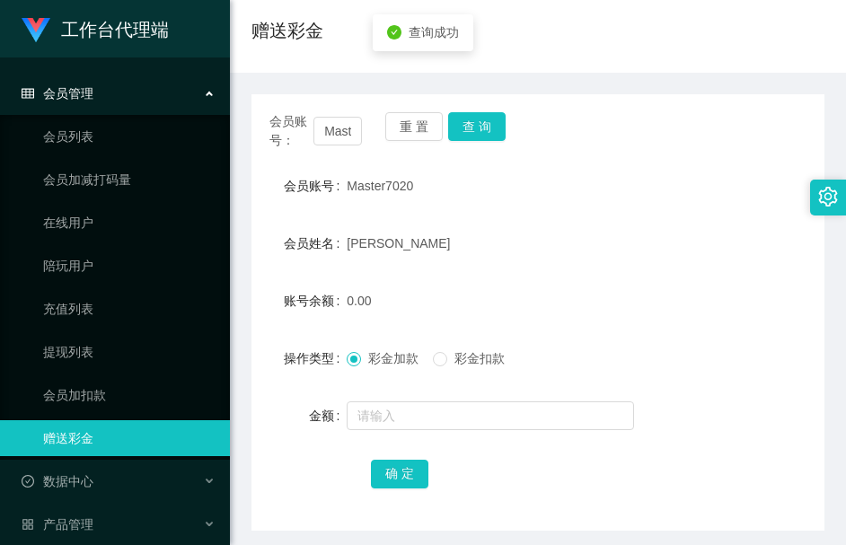
click at [372, 190] on span "Master7020" at bounding box center [380, 186] width 66 height 14
copy span "Master7020"
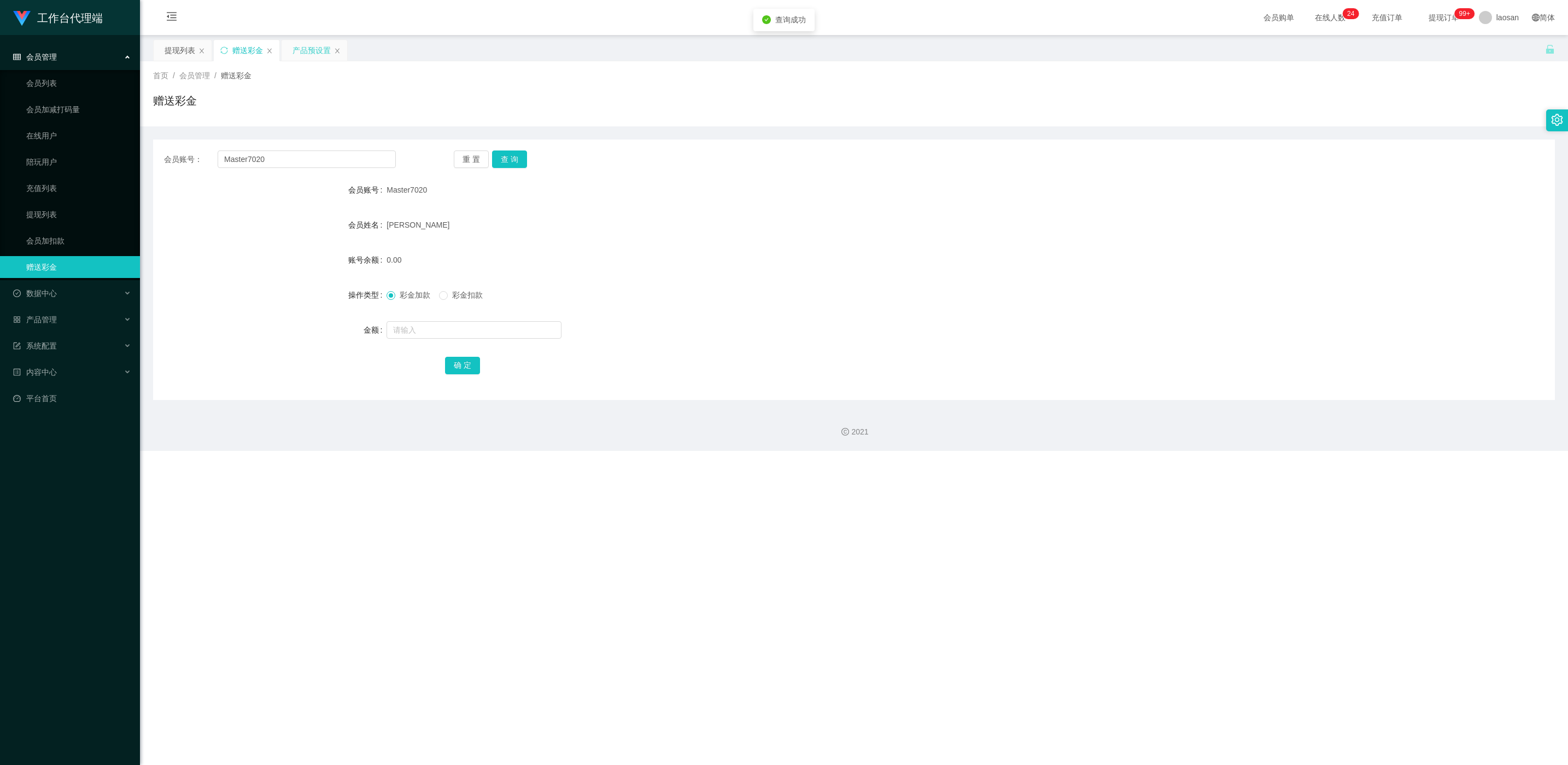
click at [296, 46] on div "产品预设置" at bounding box center [312, 51] width 38 height 21
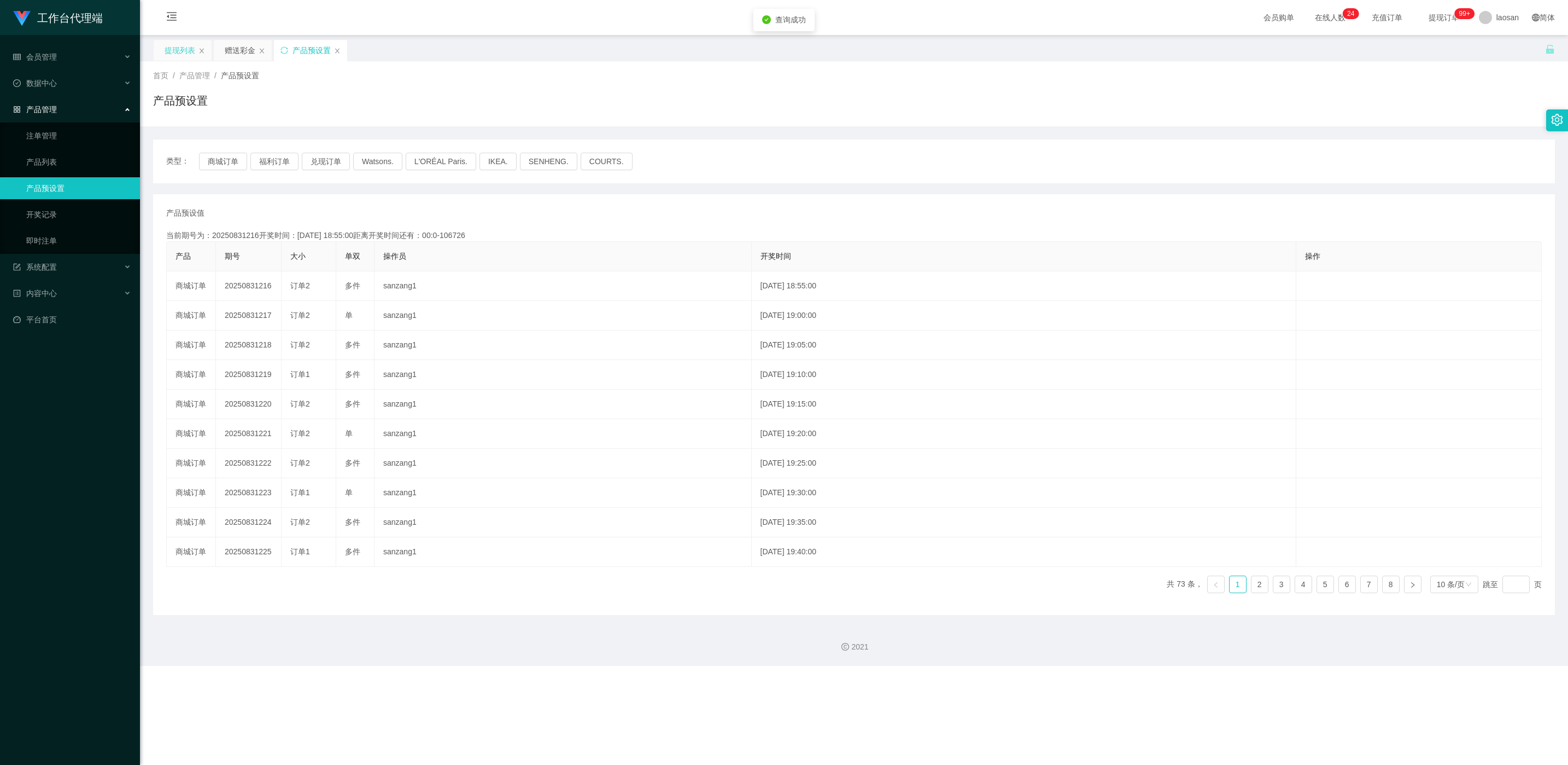
click at [184, 46] on div "提现列表" at bounding box center [180, 51] width 30 height 21
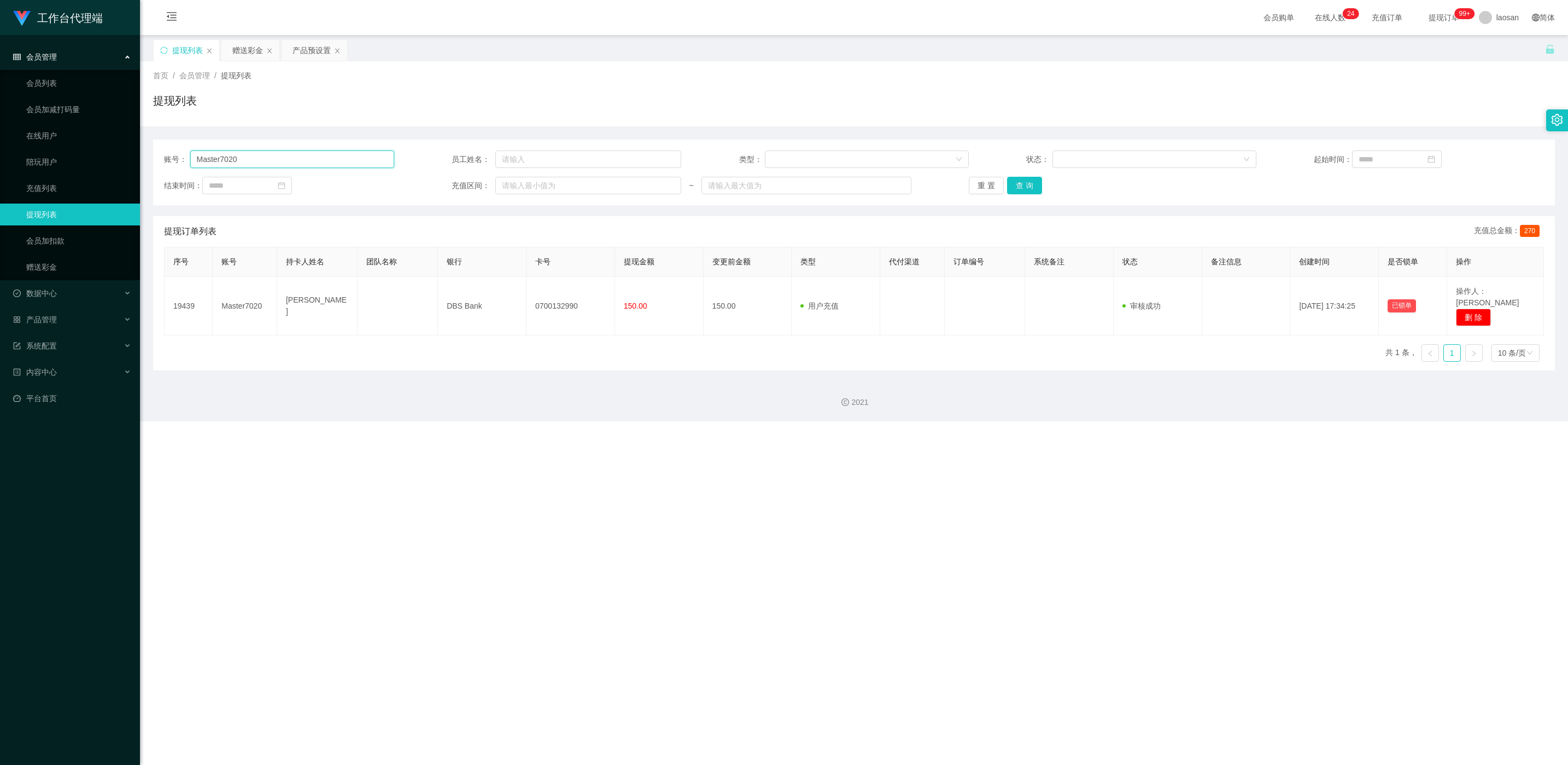
click at [262, 161] on input "Master7020" at bounding box center [292, 159] width 204 height 18
click at [514, 185] on button "查 询" at bounding box center [1024, 185] width 35 height 18
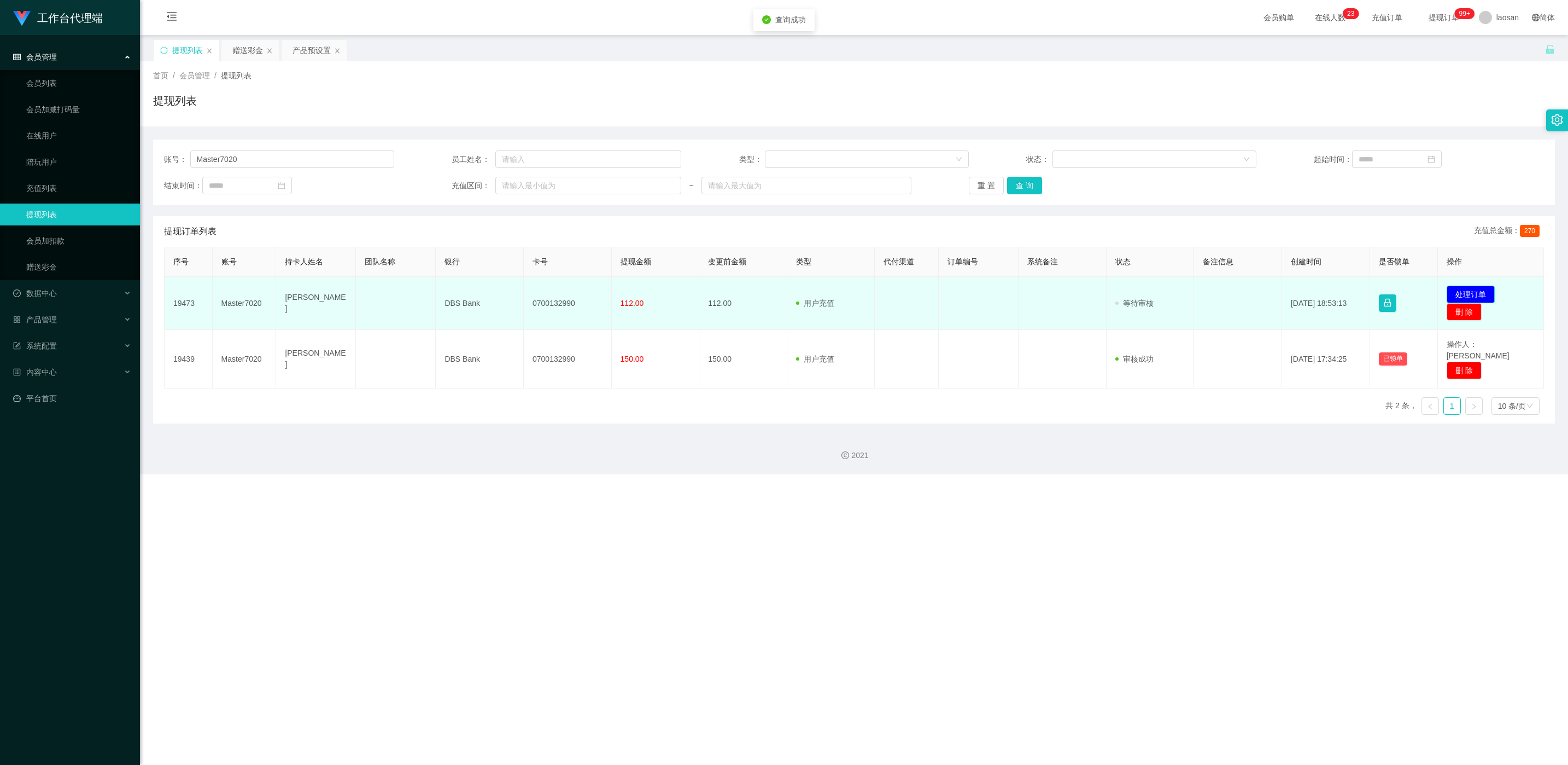
click at [514, 298] on button "处理订单" at bounding box center [1471, 294] width 48 height 18
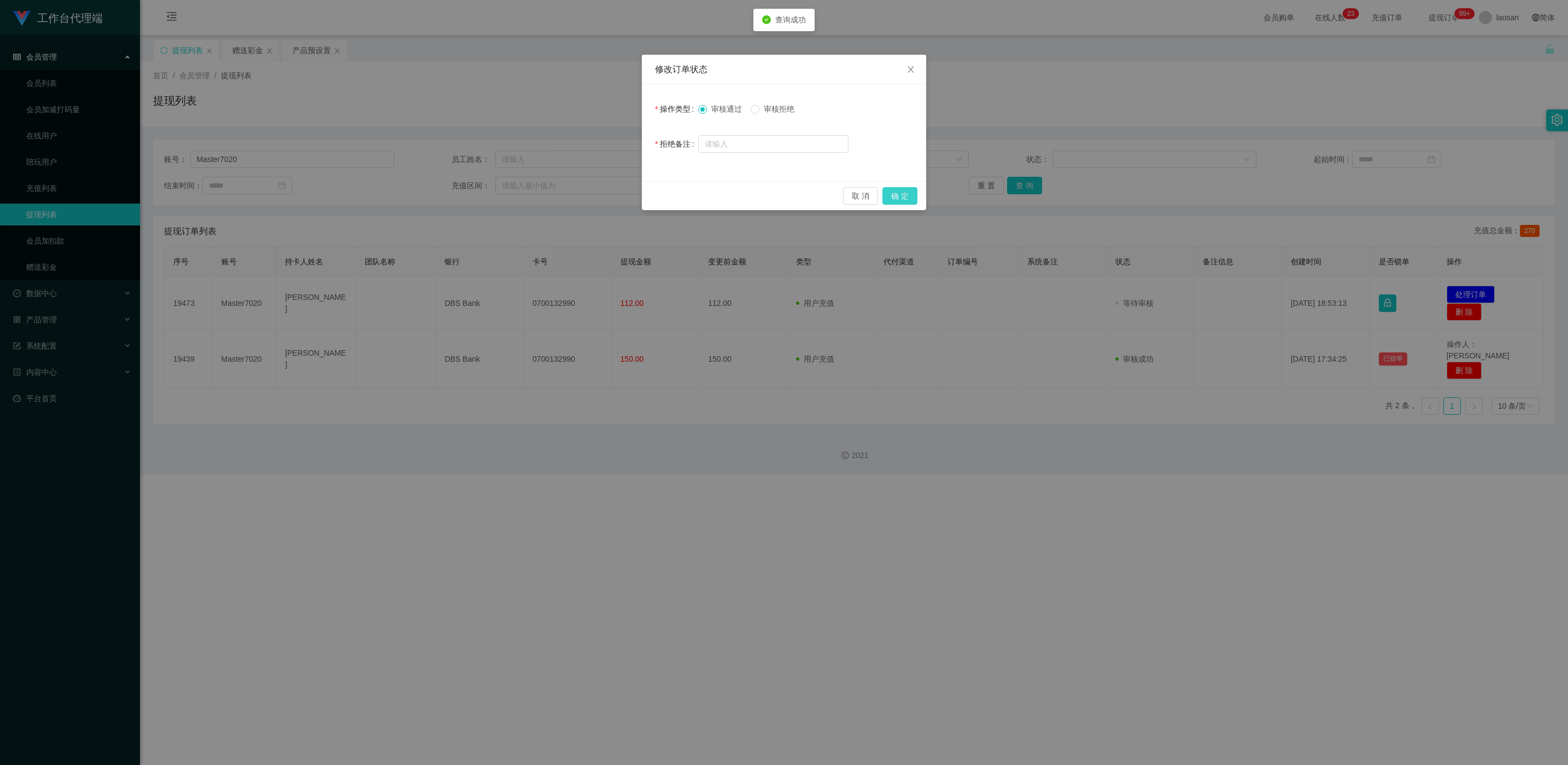
drag, startPoint x: 900, startPoint y: 199, endPoint x: 901, endPoint y: 191, distance: 8.1
click at [514, 199] on button "确 定" at bounding box center [900, 196] width 35 height 18
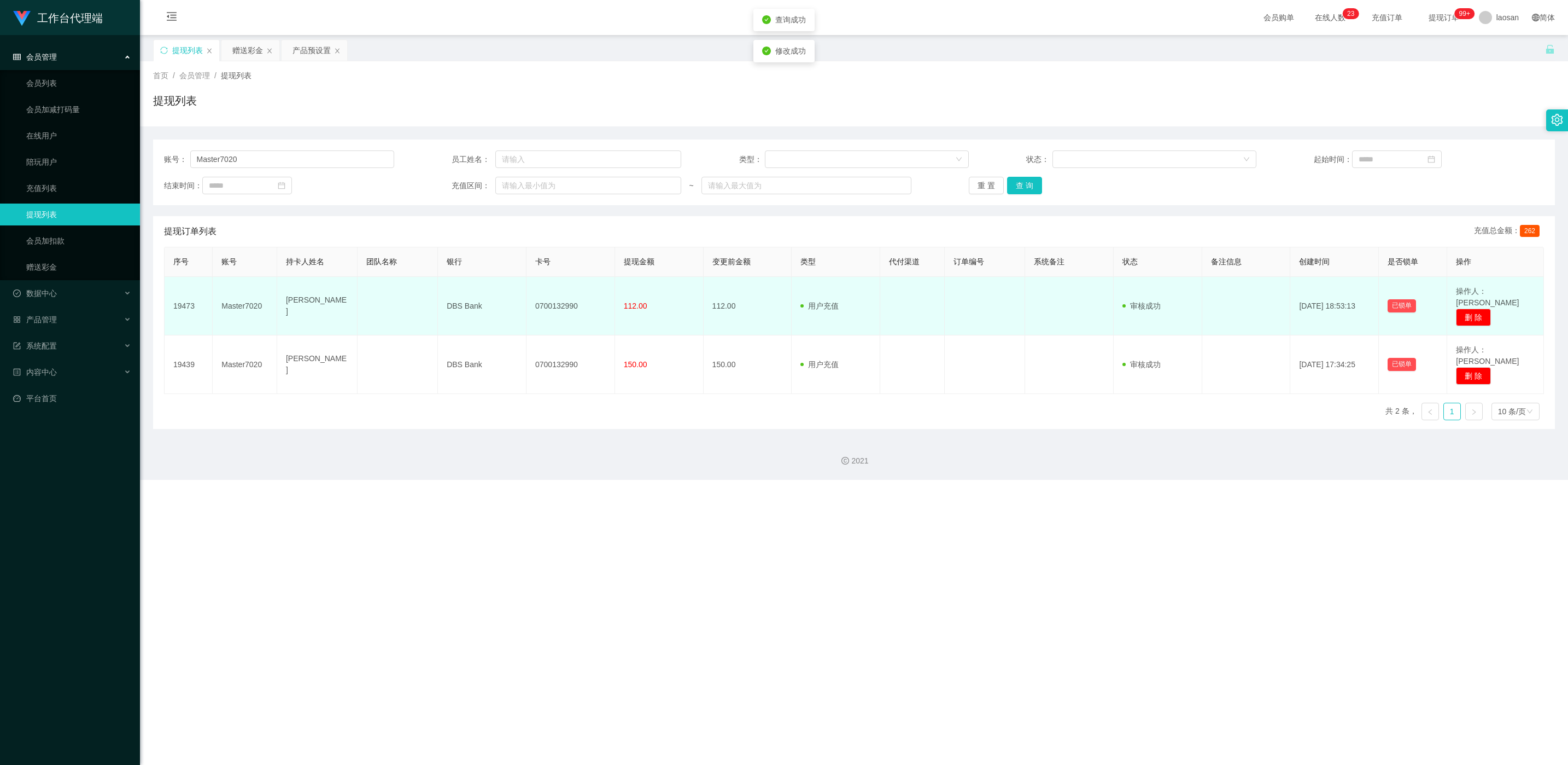
click at [514, 296] on td "0700132990" at bounding box center [571, 306] width 89 height 58
drag, startPoint x: 563, startPoint y: 296, endPoint x: 422, endPoint y: 297, distance: 141.0
click at [441, 300] on td "DBS Bank" at bounding box center [482, 306] width 89 height 58
click at [514, 300] on td "0700132990" at bounding box center [571, 306] width 89 height 58
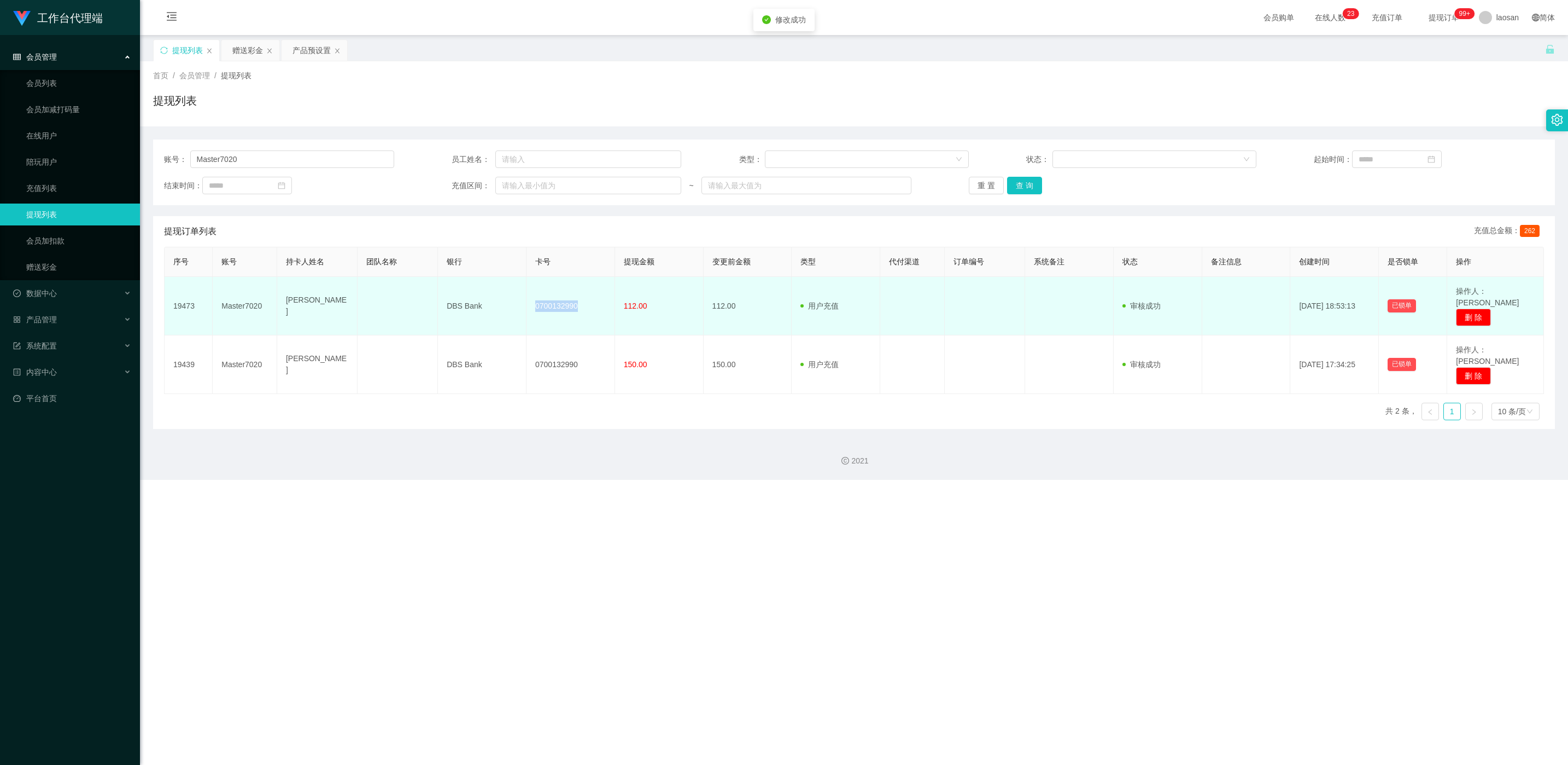
click at [514, 300] on td "0700132990" at bounding box center [571, 306] width 89 height 58
copy td "0700132990"
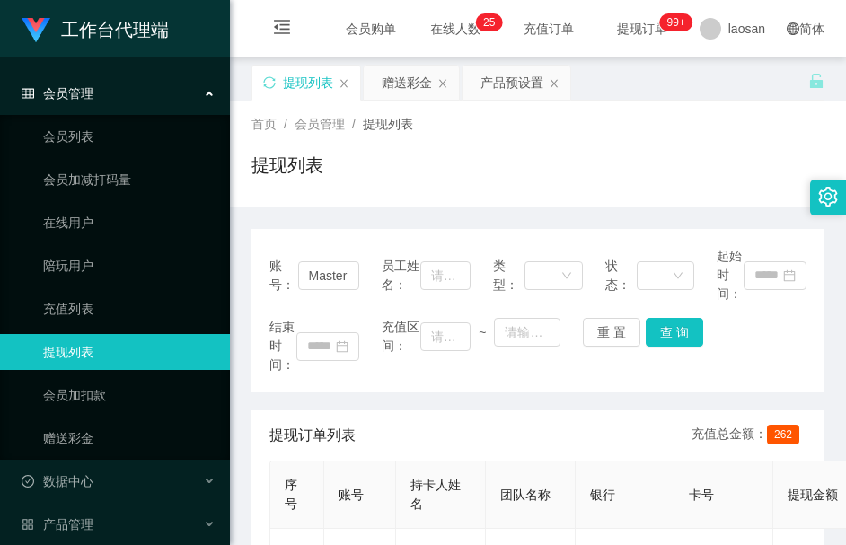
drag, startPoint x: 489, startPoint y: 171, endPoint x: 466, endPoint y: 157, distance: 26.2
click at [488, 171] on div "提现列表" at bounding box center [537, 172] width 573 height 41
drag, startPoint x: 418, startPoint y: 93, endPoint x: 413, endPoint y: 84, distance: 9.2
click at [416, 93] on div "赠送彩金" at bounding box center [407, 83] width 50 height 34
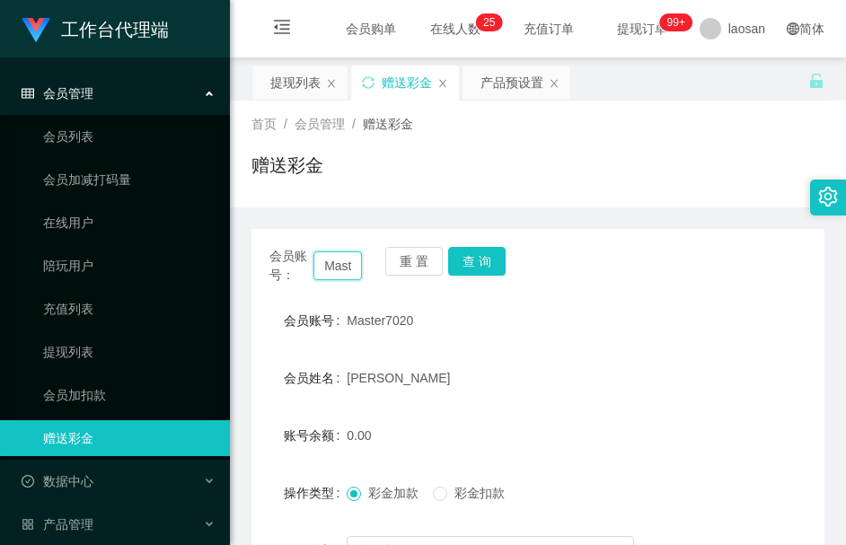
click at [330, 272] on input "Master7020" at bounding box center [337, 265] width 49 height 29
paste input "3622658"
type input "3622658"
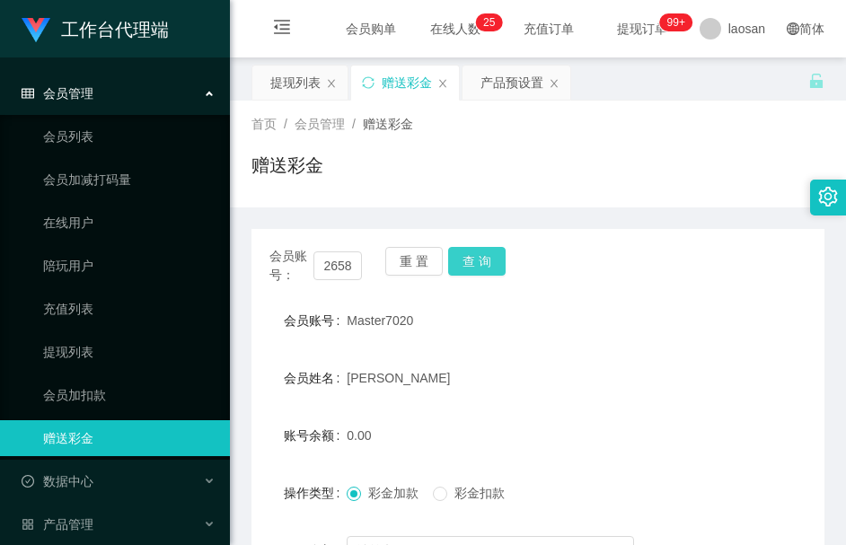
click at [472, 264] on button "查 询" at bounding box center [476, 261] width 57 height 29
click at [472, 264] on button "查 询" at bounding box center [486, 261] width 77 height 29
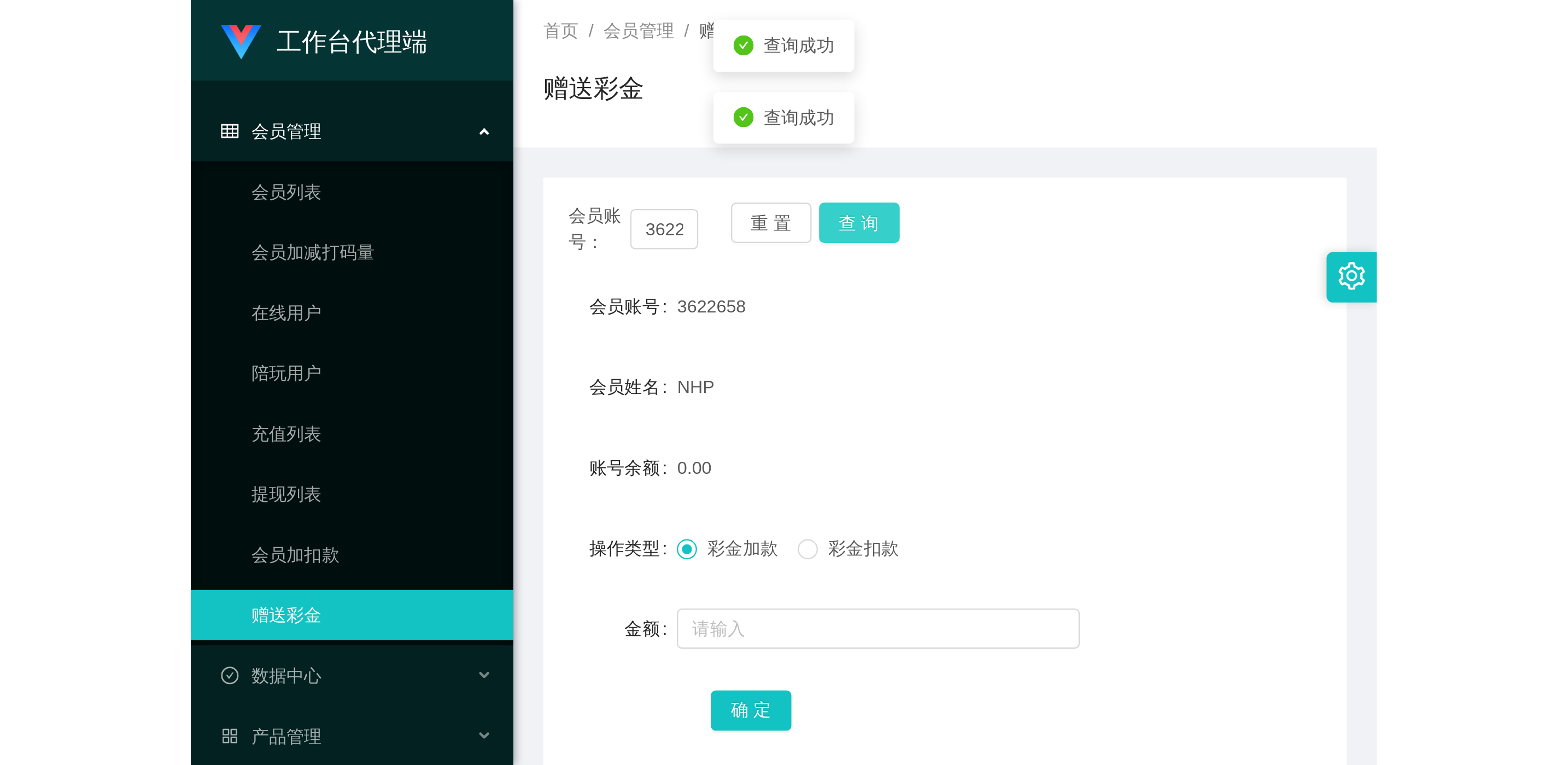
scroll to position [124, 0]
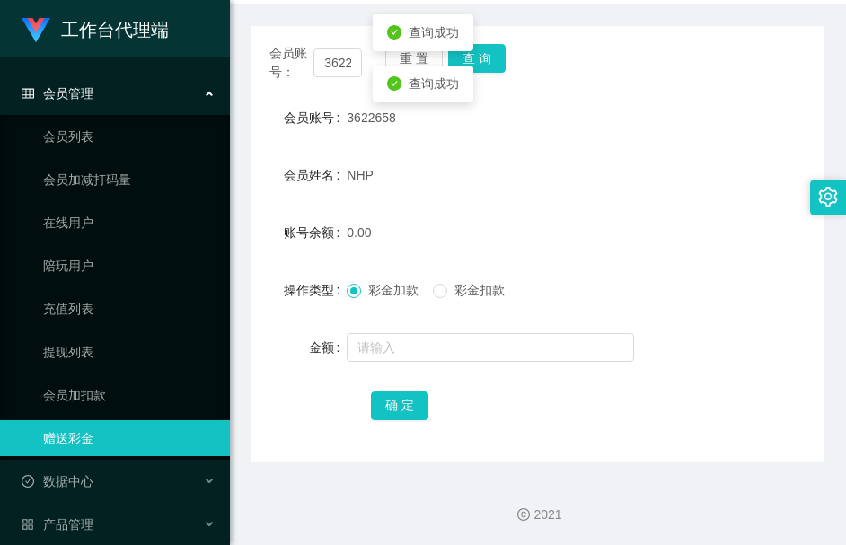
click at [458, 322] on form "会员账号 3622658 会员姓名 NHP 账号余额 0.00 操作类型 彩金加款 彩金扣款 金额 确 定" at bounding box center [537, 261] width 573 height 323
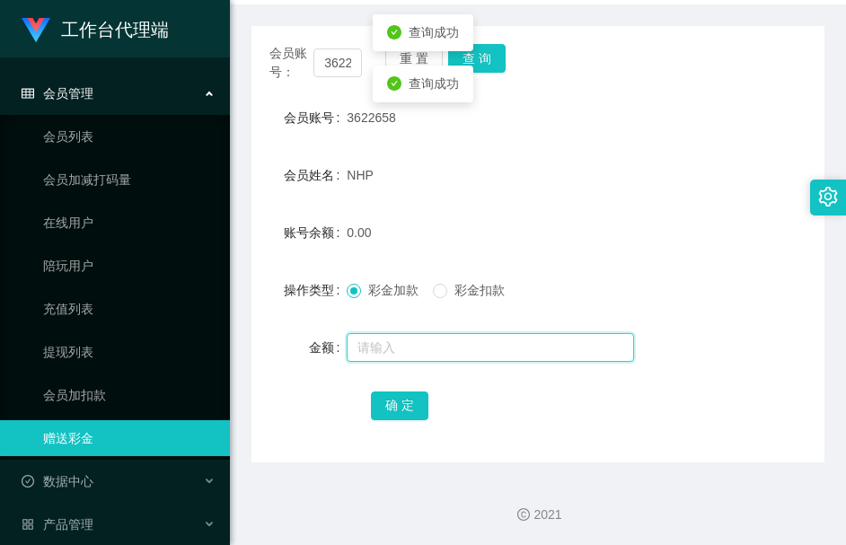
click at [453, 361] on input "text" at bounding box center [490, 347] width 287 height 29
type input "40"
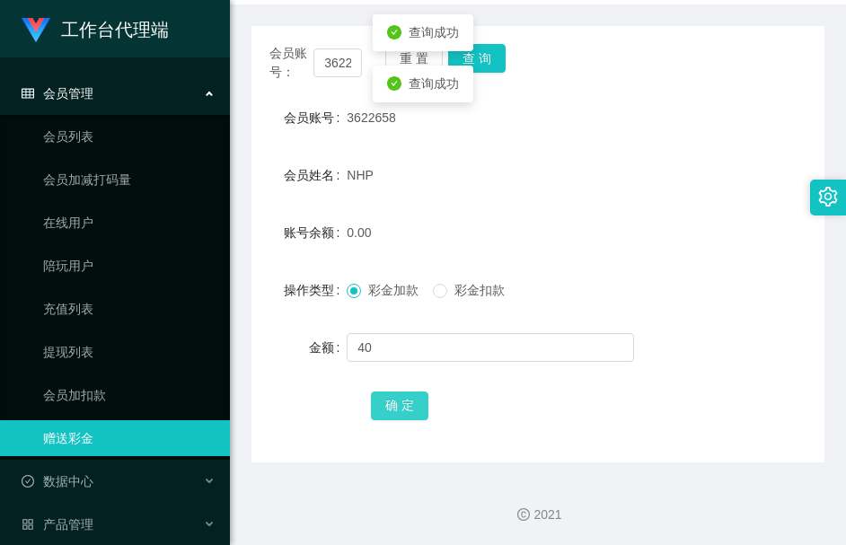
click at [394, 405] on button "确 定" at bounding box center [399, 406] width 57 height 29
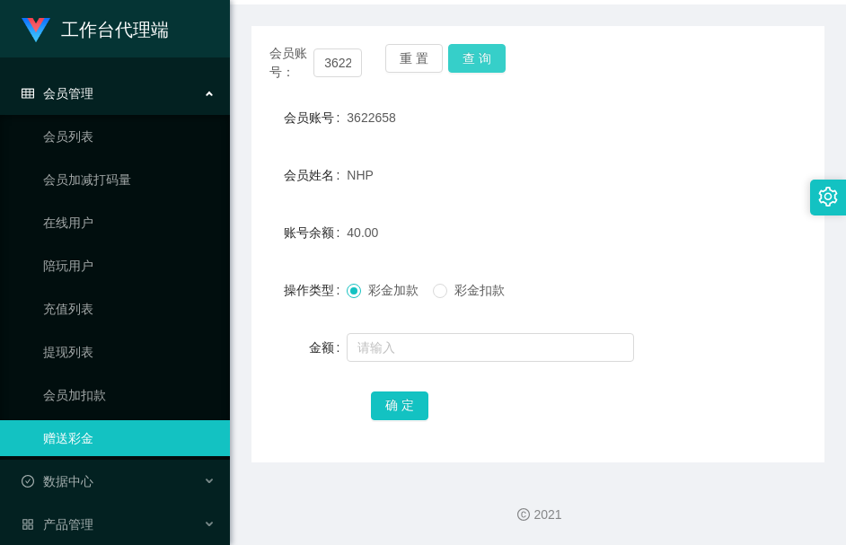
click at [475, 55] on button "查 询" at bounding box center [476, 58] width 57 height 29
click at [475, 55] on div "会员账号： 3622658 重 置 查 询" at bounding box center [537, 63] width 573 height 38
drag, startPoint x: 498, startPoint y: 165, endPoint x: 475, endPoint y: 125, distance: 46.7
click at [497, 165] on div "NHP" at bounding box center [514, 175] width 334 height 36
click at [475, 68] on button "查 询" at bounding box center [476, 58] width 57 height 29
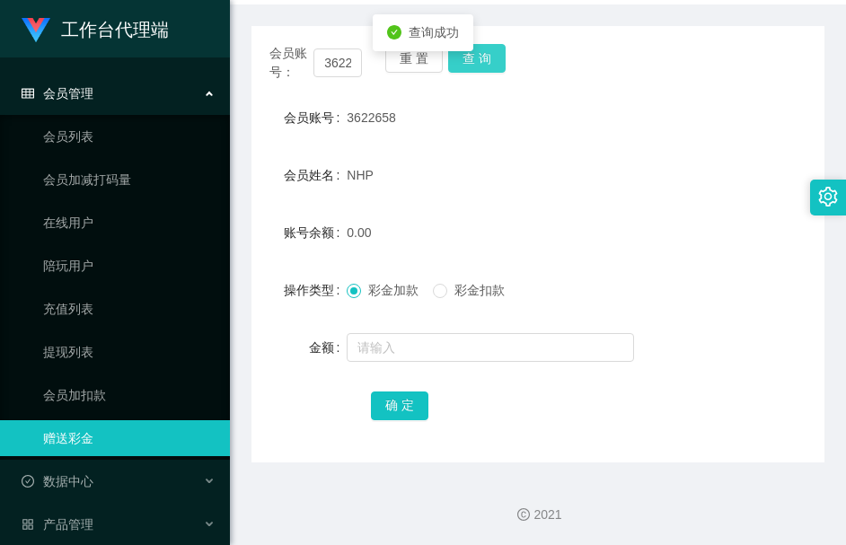
click at [475, 68] on button "查 询" at bounding box center [476, 58] width 57 height 29
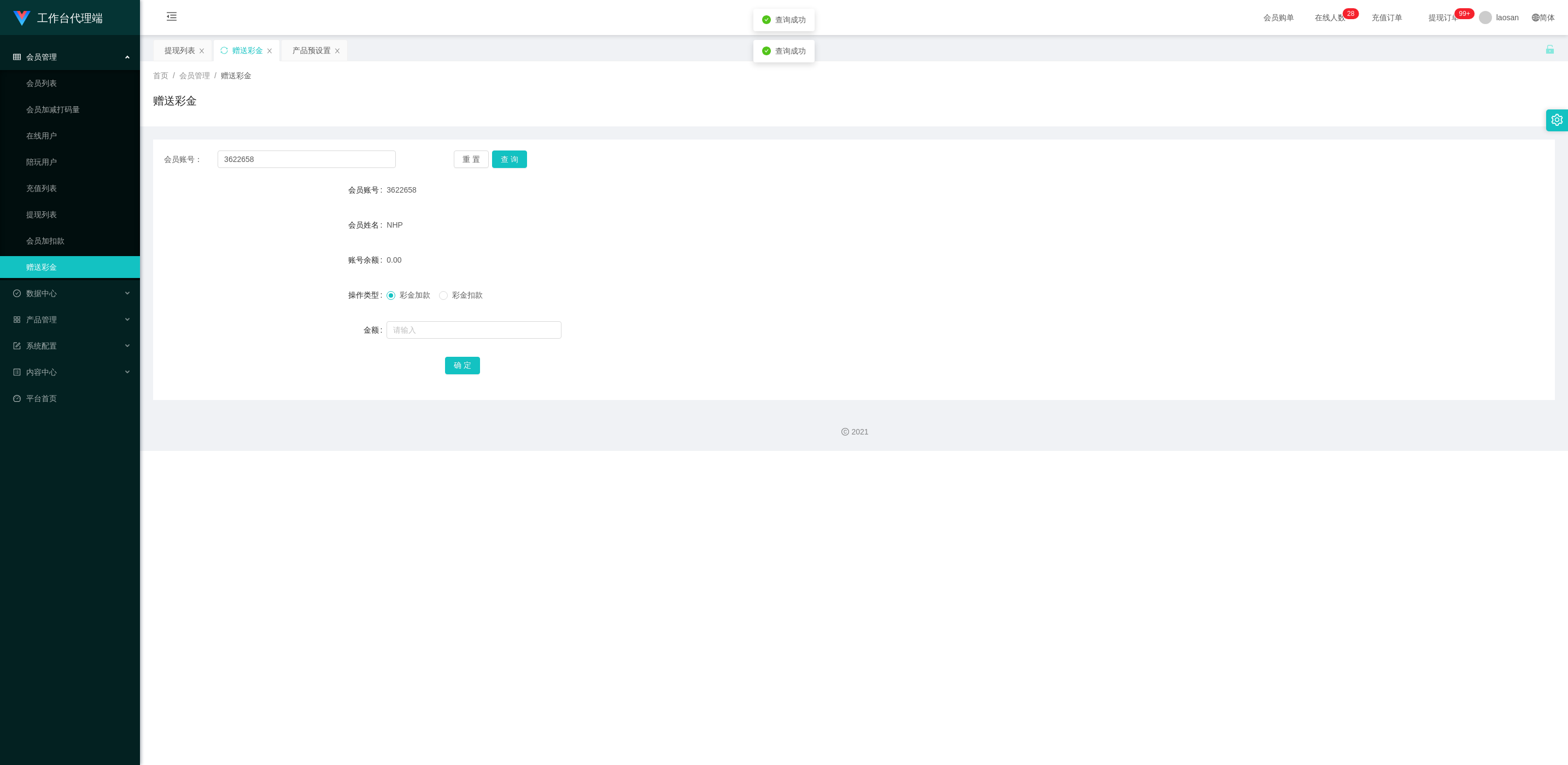
click at [405, 189] on span "3622658" at bounding box center [401, 189] width 30 height 9
copy span "3622658"
click at [171, 57] on div "提现列表" at bounding box center [180, 51] width 30 height 21
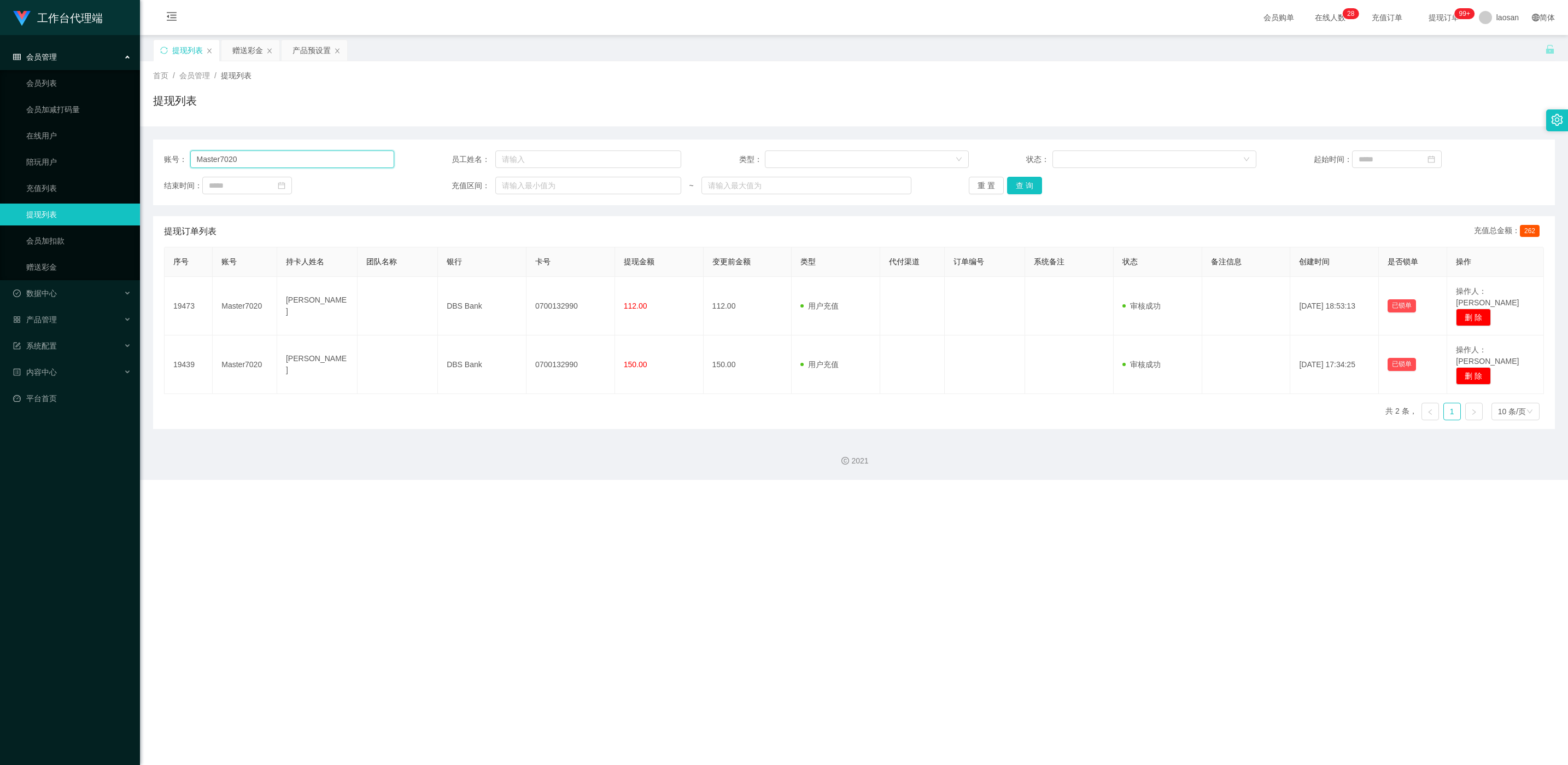
click at [258, 161] on input "Master7020" at bounding box center [292, 159] width 204 height 18
drag, startPoint x: 259, startPoint y: 161, endPoint x: 295, endPoint y: 149, distance: 37.9
click at [259, 160] on input "Master7020" at bounding box center [292, 159] width 204 height 18
paste input "3622658"
type input "3622658"
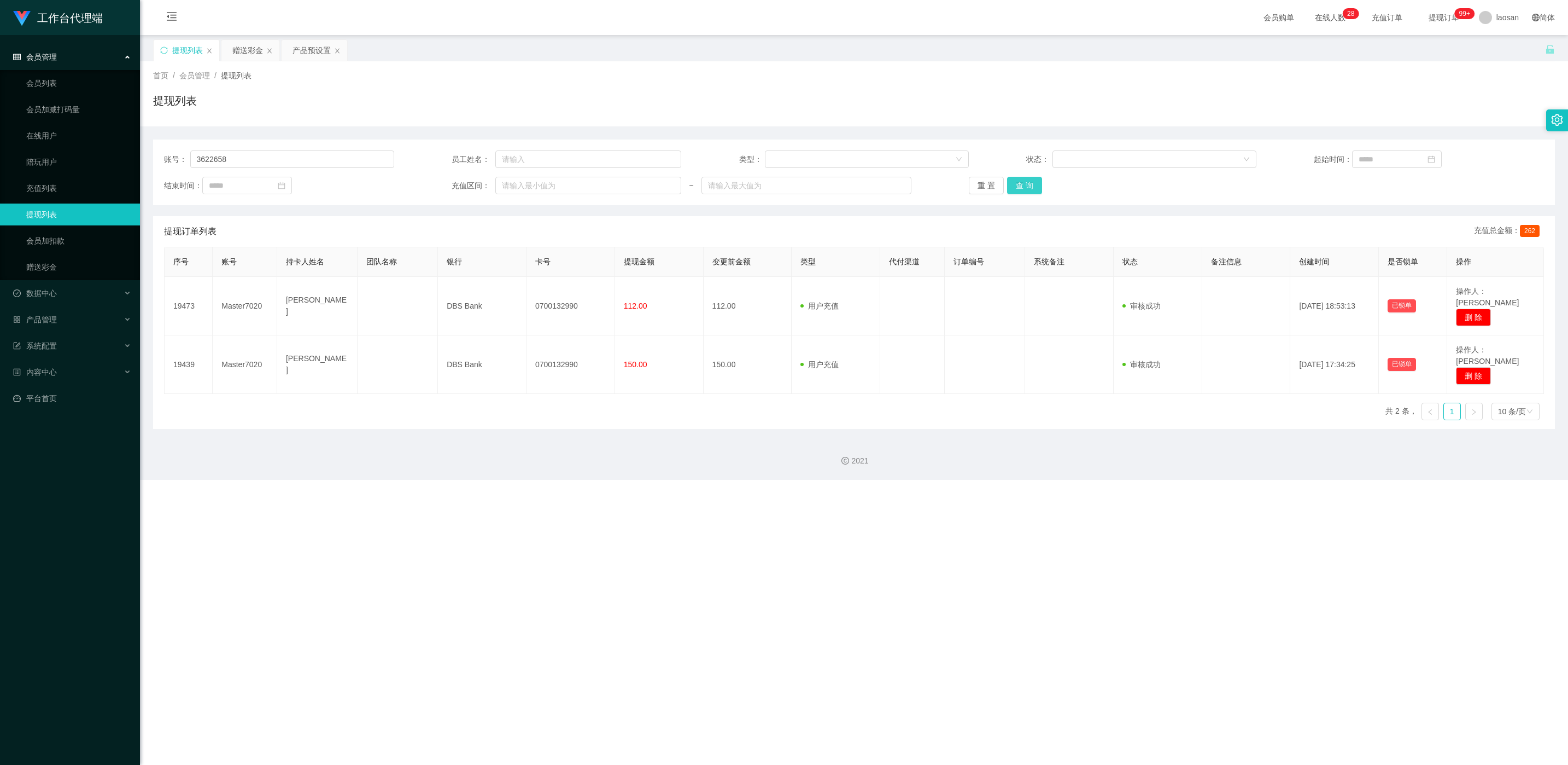
click at [514, 186] on button "查 询" at bounding box center [1024, 185] width 35 height 18
click at [514, 186] on div "重 置 查 询" at bounding box center [1084, 185] width 230 height 18
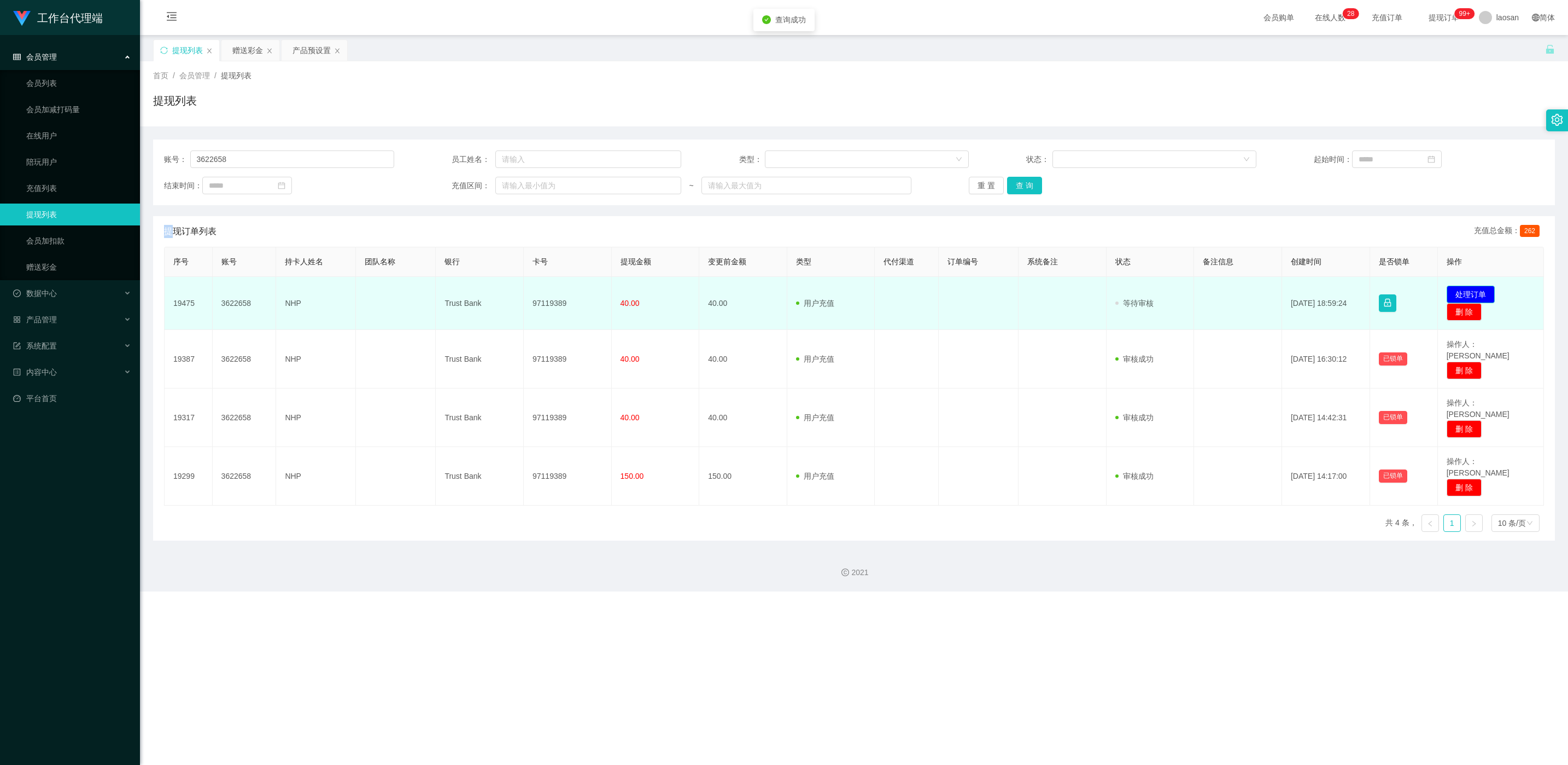
click at [514, 294] on button "处理订单" at bounding box center [1471, 294] width 48 height 18
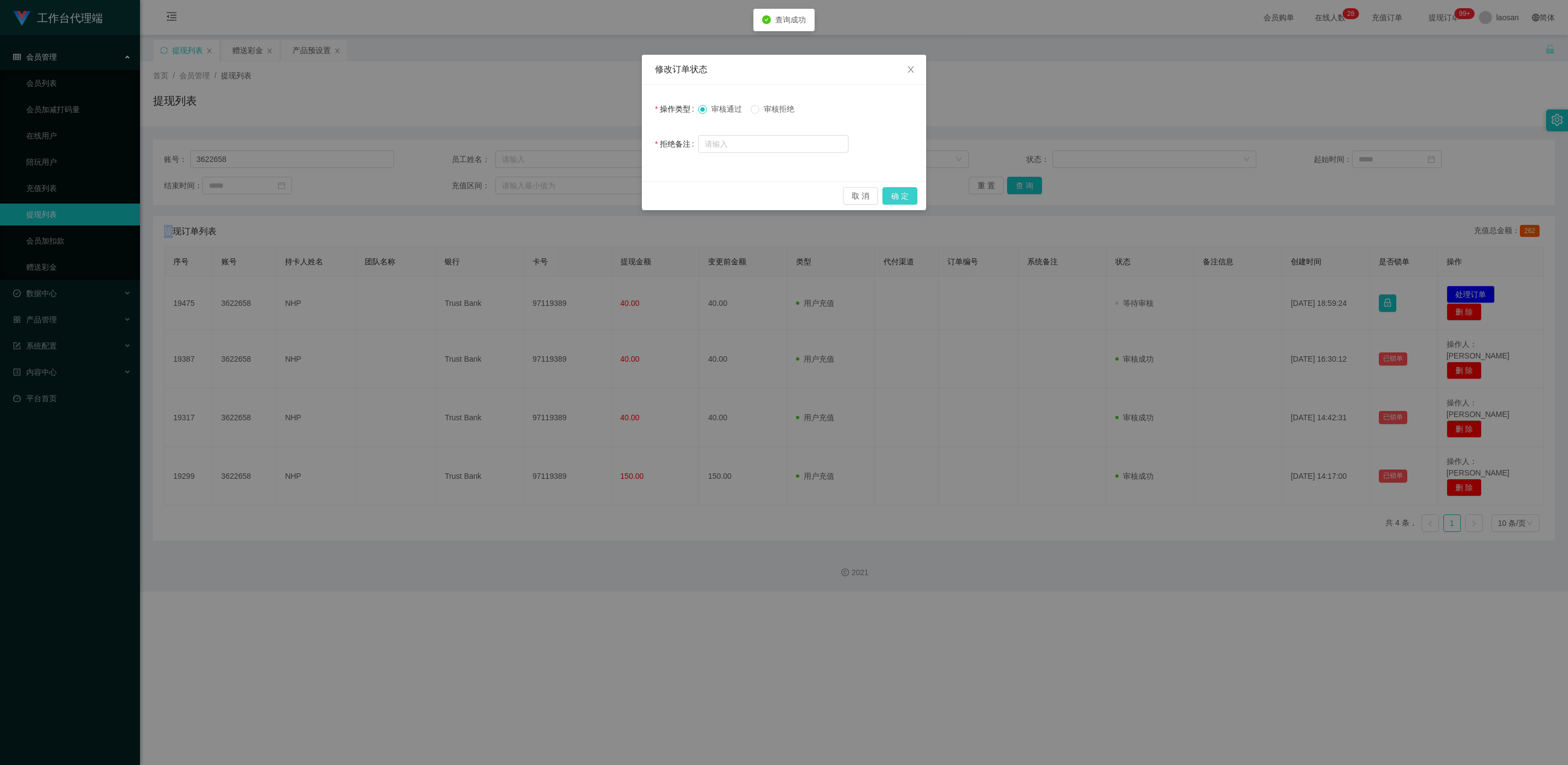
click at [514, 196] on button "确 定" at bounding box center [900, 196] width 35 height 18
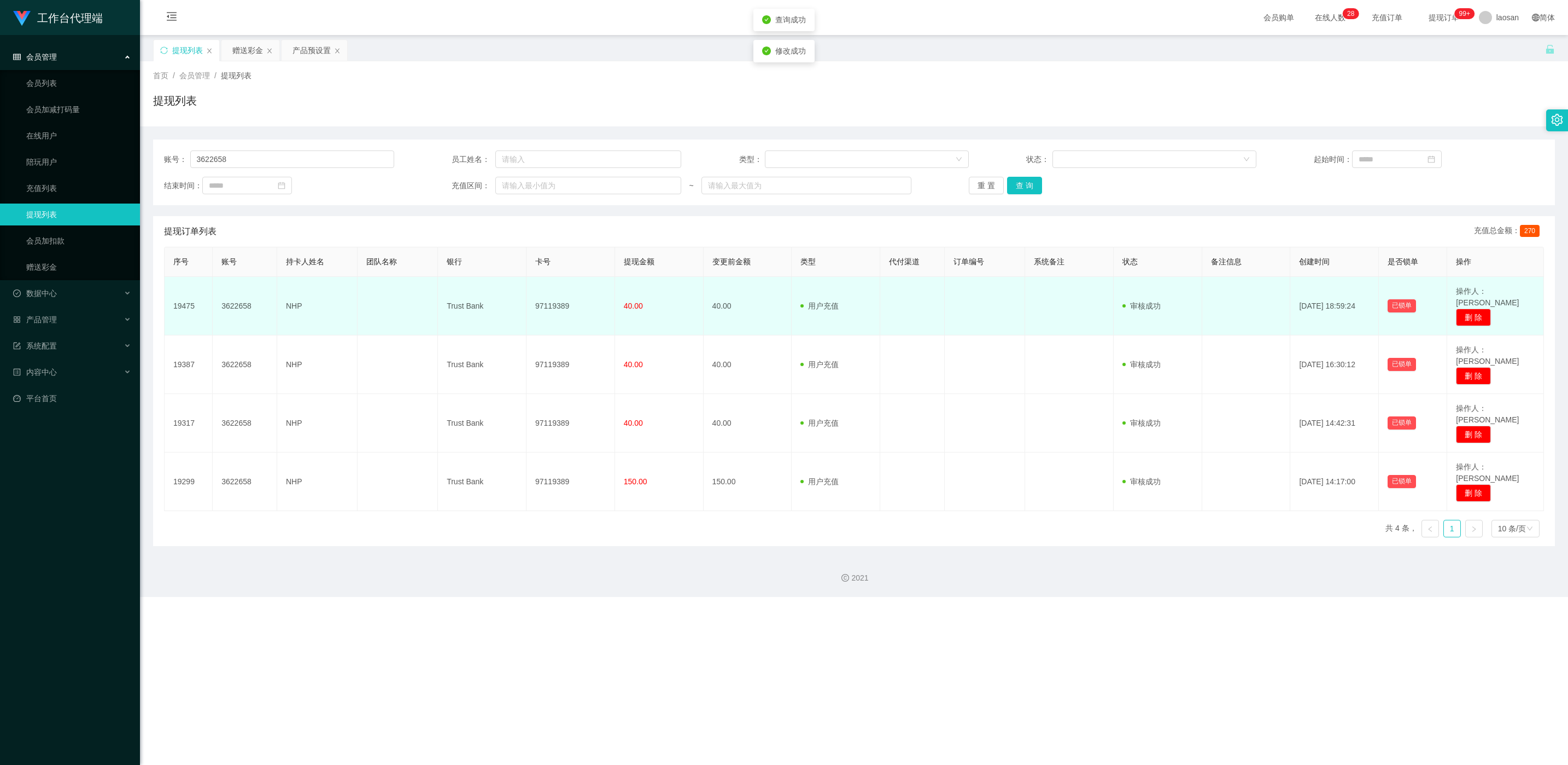
click at [514, 302] on td "97119389" at bounding box center [571, 306] width 89 height 58
click at [514, 300] on td "97119389" at bounding box center [571, 306] width 89 height 58
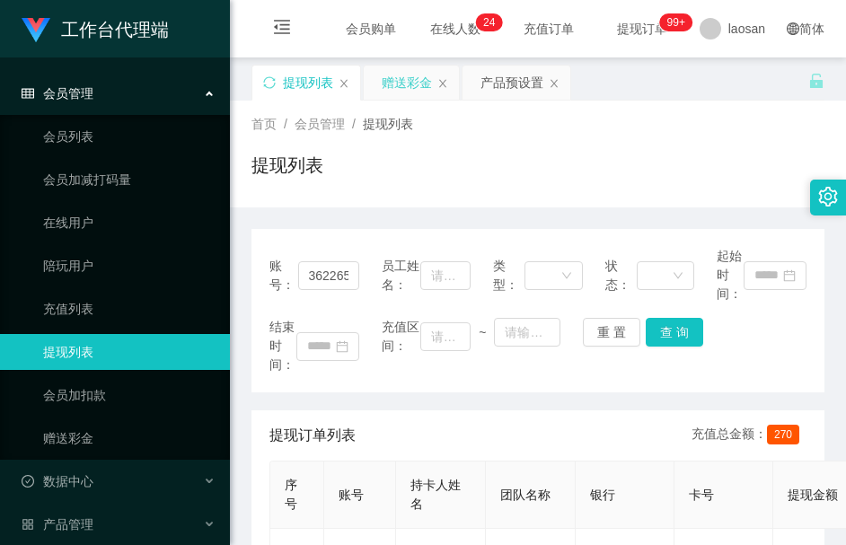
click at [399, 84] on div "赠送彩金" at bounding box center [407, 83] width 50 height 34
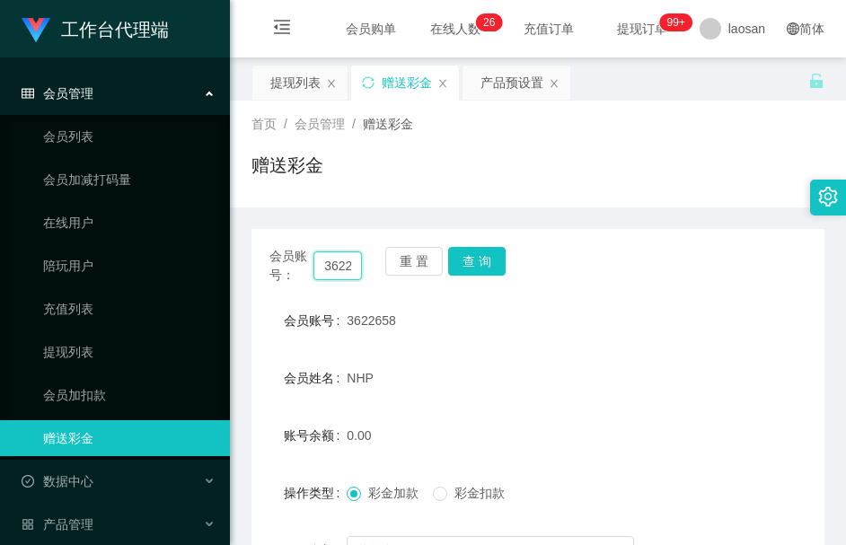
click at [329, 270] on input "3622658" at bounding box center [337, 265] width 49 height 29
paste input "Master7020"
type input "Master7020"
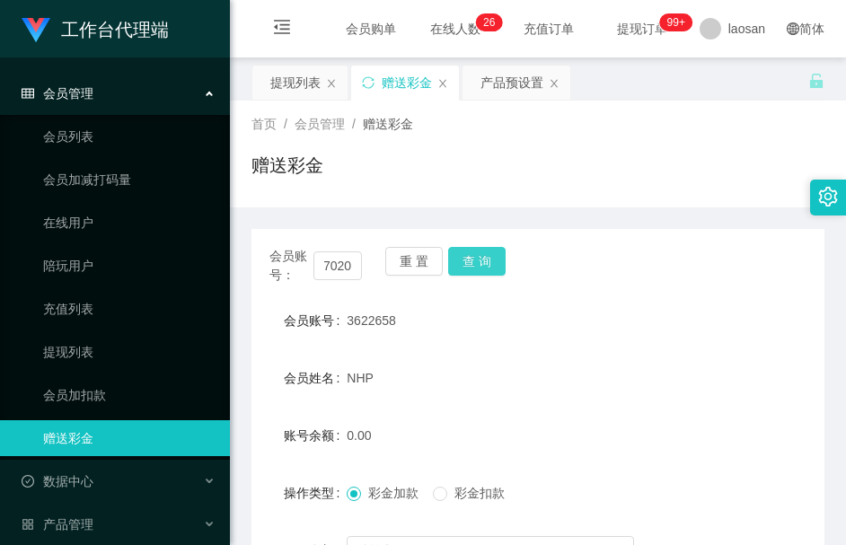
click at [475, 262] on button "查 询" at bounding box center [476, 261] width 57 height 29
click at [475, 262] on div "会员账号： Master7020 重 置 查 询" at bounding box center [537, 266] width 573 height 38
drag, startPoint x: 475, startPoint y: 262, endPoint x: 393, endPoint y: 397, distance: 157.6
click at [393, 397] on form "会员账号 Master7020 会员姓名 [PERSON_NAME] 账号余额 0.00 操作类型 彩金加款 彩金扣款 金额 确 定" at bounding box center [537, 464] width 573 height 323
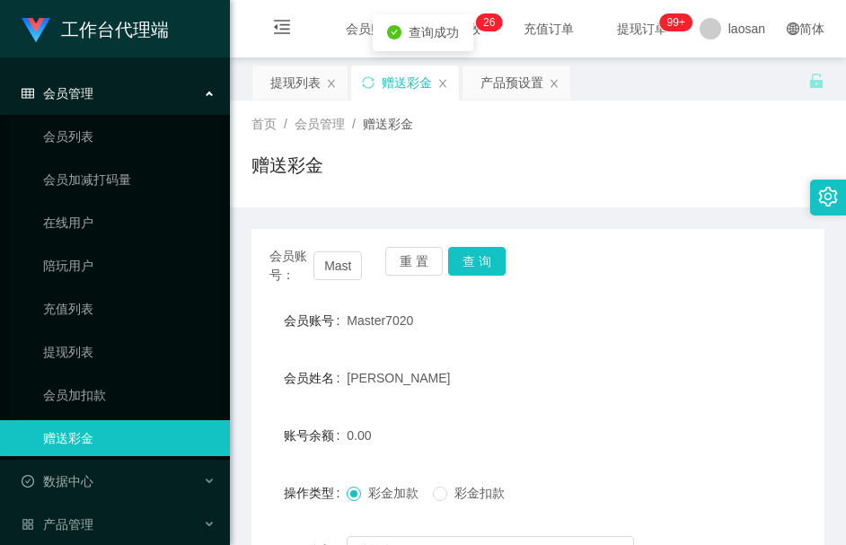
scroll to position [135, 0]
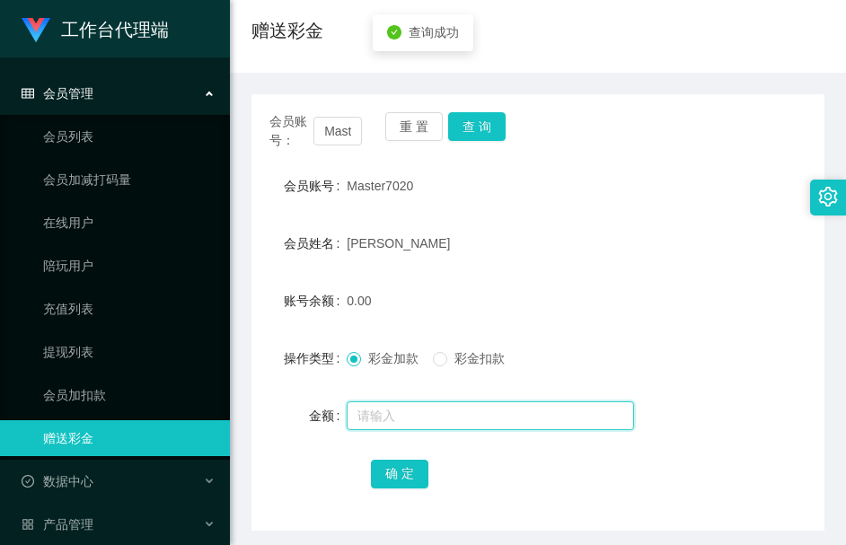
click at [429, 404] on input "text" at bounding box center [490, 415] width 287 height 29
type input "300"
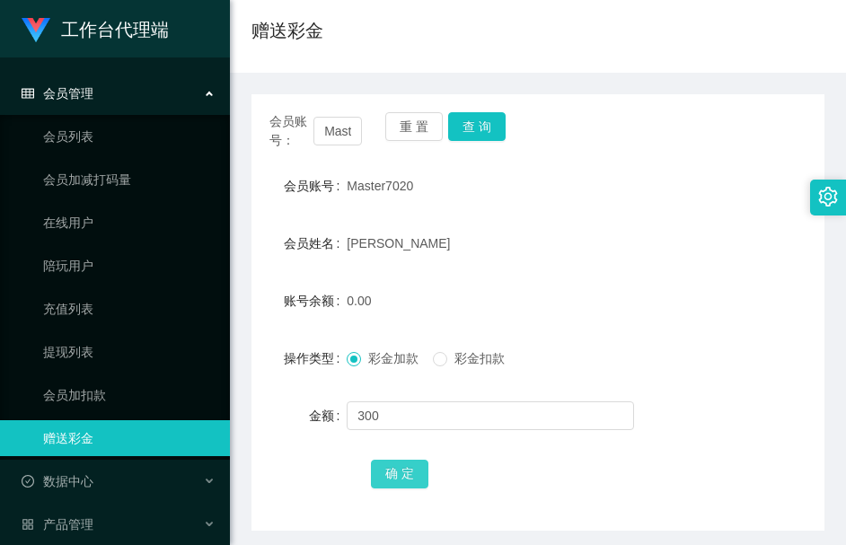
drag, startPoint x: 393, startPoint y: 469, endPoint x: 391, endPoint y: 455, distance: 13.7
click at [393, 469] on button "确 定" at bounding box center [399, 474] width 57 height 29
click at [348, 141] on input "Master7020" at bounding box center [337, 131] width 49 height 29
paste input "3622658"
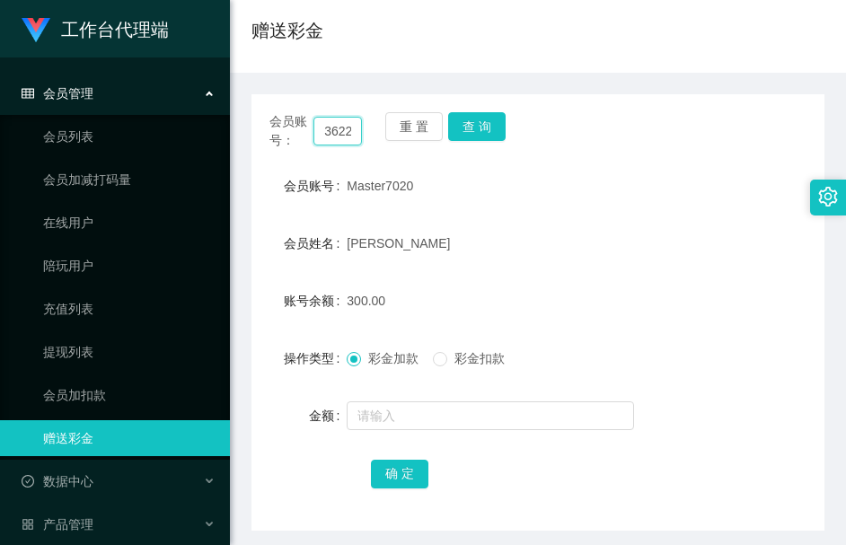
scroll to position [0, 22]
type input "3622658"
click at [489, 136] on button "查 询" at bounding box center [476, 126] width 57 height 29
click at [489, 136] on button "查 询" at bounding box center [486, 126] width 77 height 29
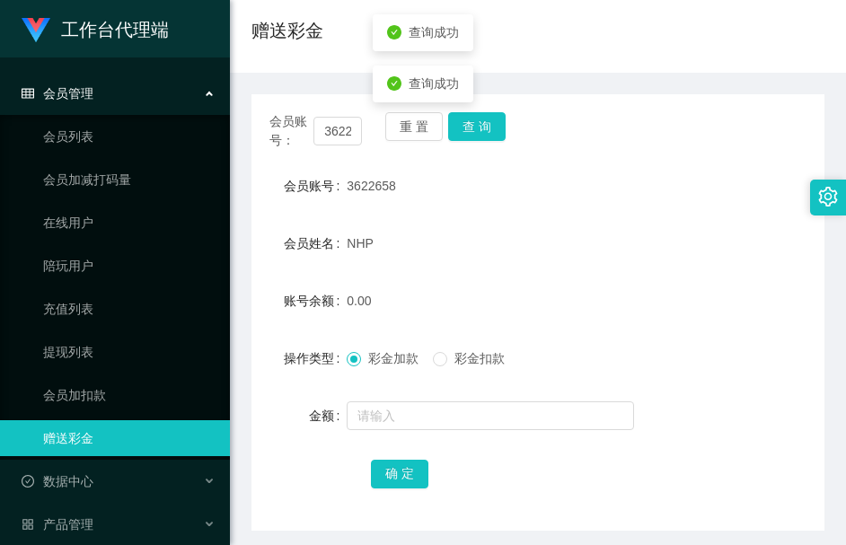
click at [445, 392] on form "会员账号 3622658 会员姓名 NHP 账号余额 0.00 操作类型 彩金加款 彩金扣款 金额 确 定" at bounding box center [537, 329] width 573 height 323
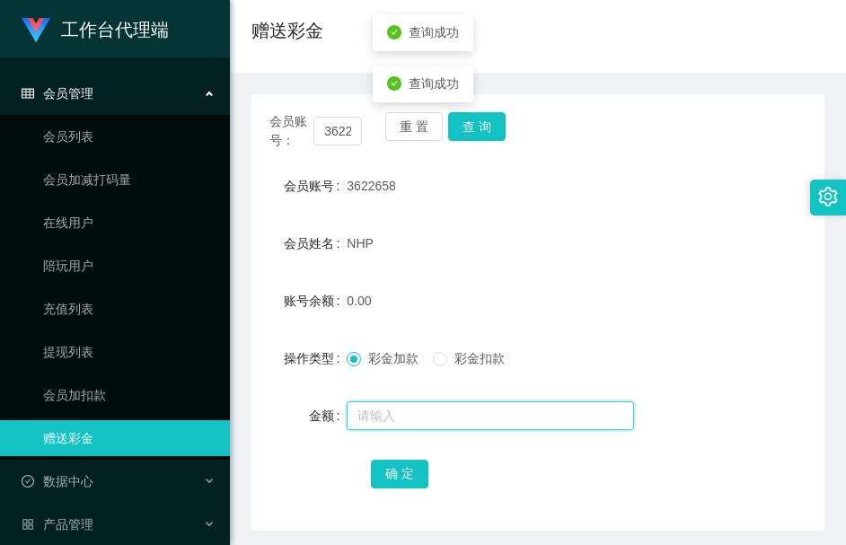
click at [446, 401] on input "text" at bounding box center [490, 415] width 287 height 29
type input "100"
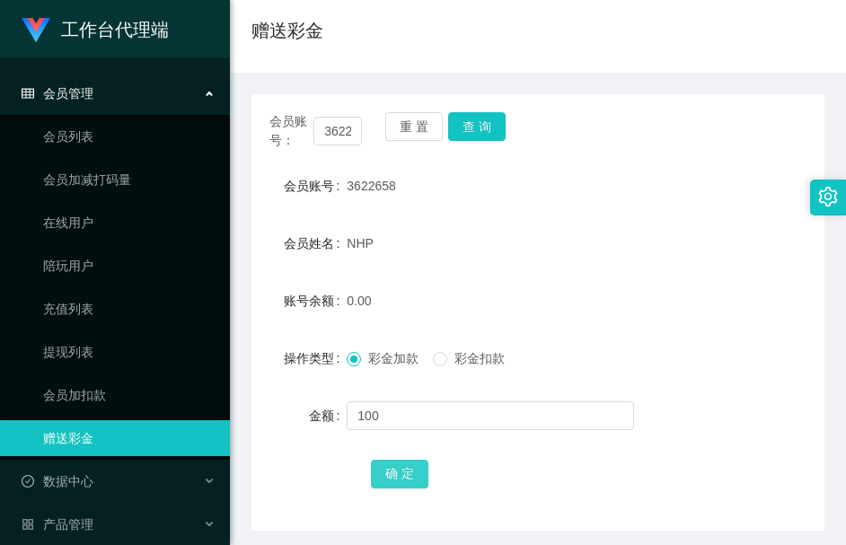
click at [423, 472] on button "确 定" at bounding box center [399, 474] width 57 height 29
click at [342, 132] on input "3622658" at bounding box center [337, 131] width 49 height 29
paste input "L6406"
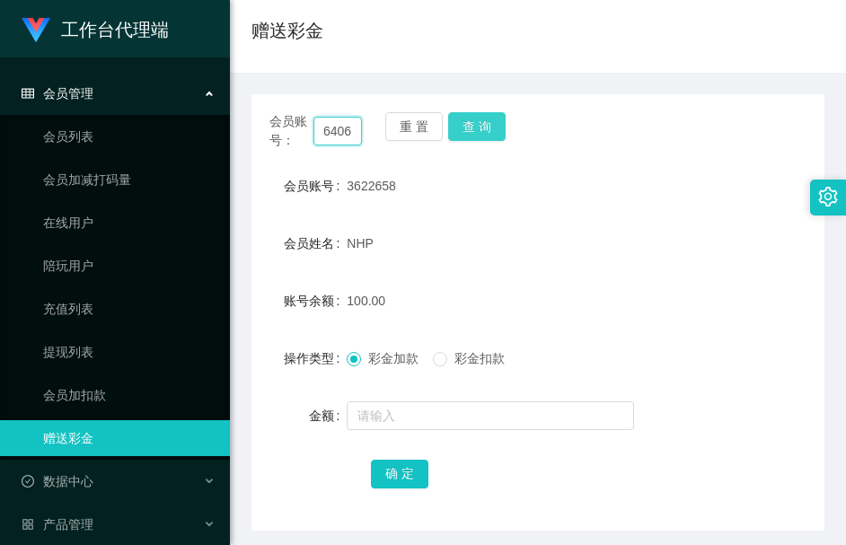
type input "L6406"
click at [478, 137] on button "查 询" at bounding box center [476, 126] width 57 height 29
click at [478, 137] on div "会员账号： L6406 重 置 查 询" at bounding box center [537, 131] width 573 height 38
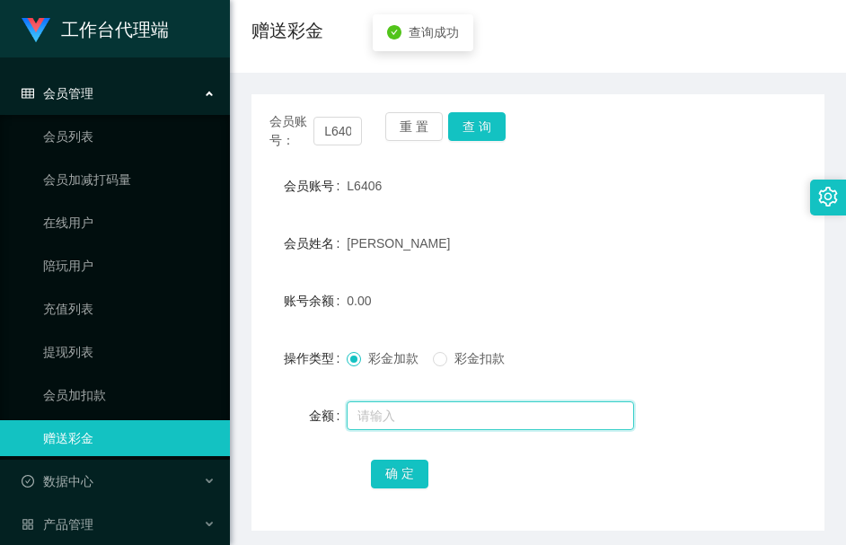
drag, startPoint x: 478, startPoint y: 137, endPoint x: 434, endPoint y: 426, distance: 291.7
click at [434, 426] on input "text" at bounding box center [490, 415] width 287 height 29
type input "100"
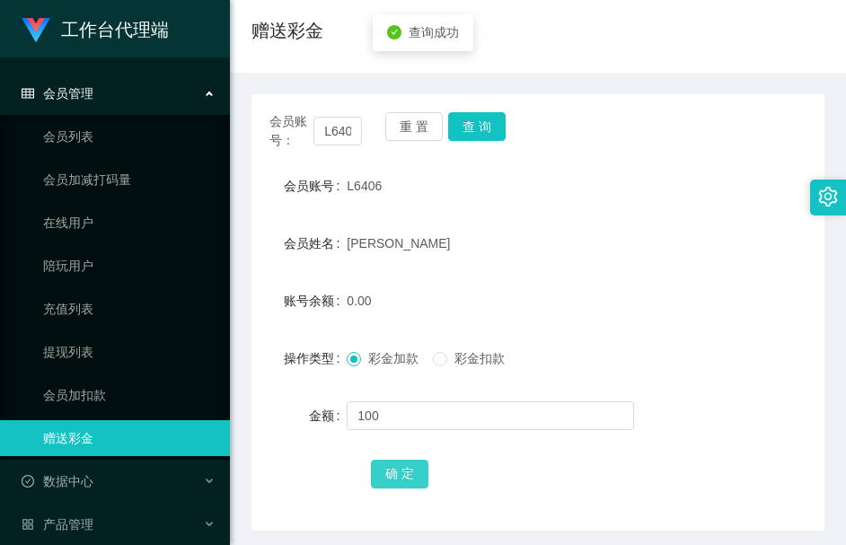
drag, startPoint x: 410, startPoint y: 472, endPoint x: 377, endPoint y: 461, distance: 34.9
click at [410, 472] on button "确 定" at bounding box center [399, 474] width 57 height 29
